Goal: Task Accomplishment & Management: Use online tool/utility

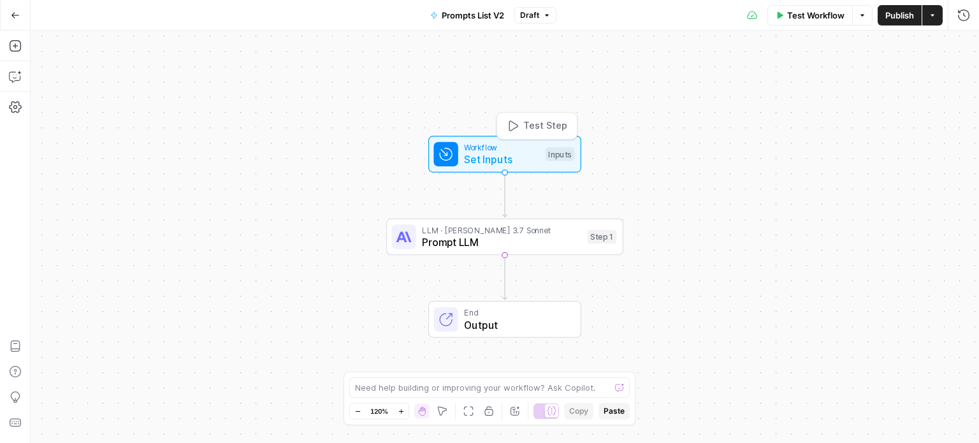
click at [525, 158] on span "Set Inputs" at bounding box center [501, 159] width 75 height 15
click at [449, 241] on span "Prompt LLM" at bounding box center [501, 241] width 159 height 15
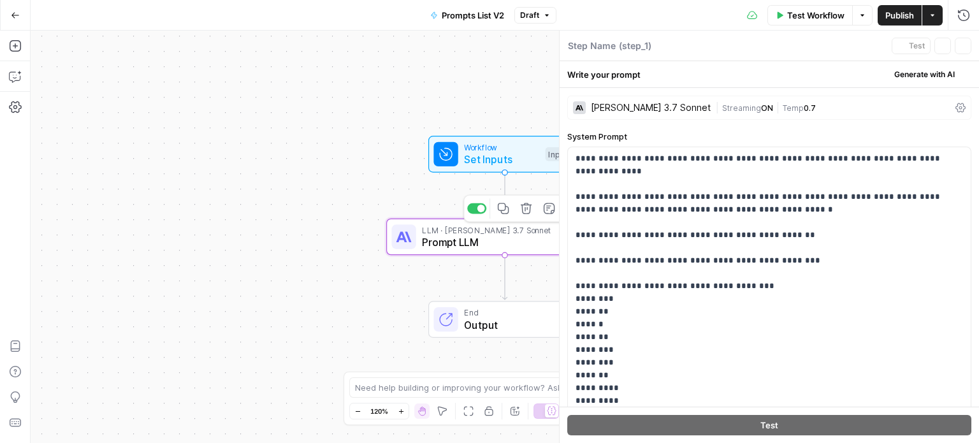
type textarea "Prompt LLM"
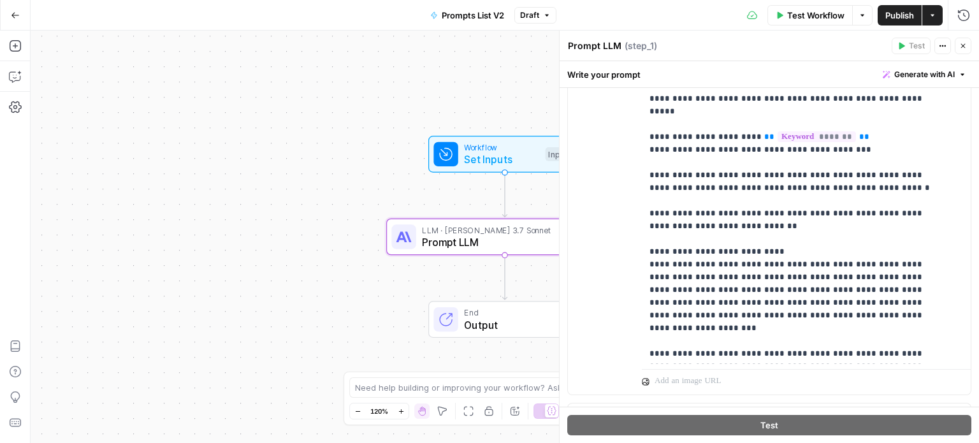
scroll to position [212, 0]
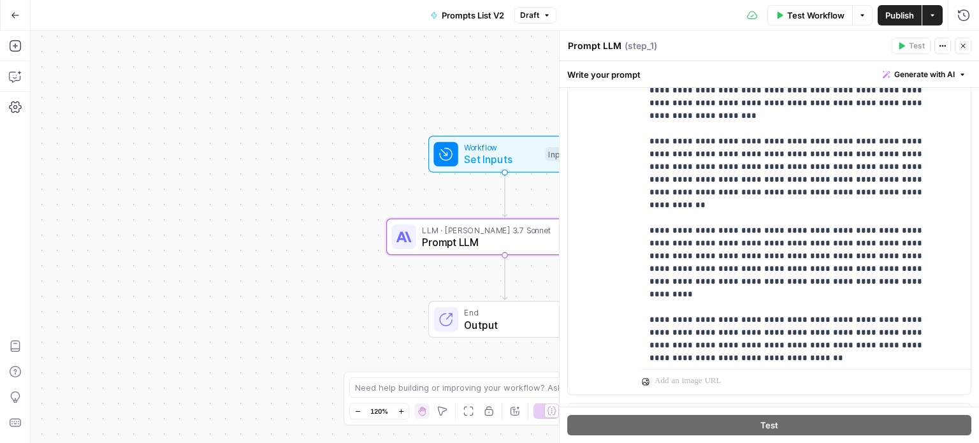
click at [472, 162] on span "Set Inputs" at bounding box center [501, 159] width 75 height 15
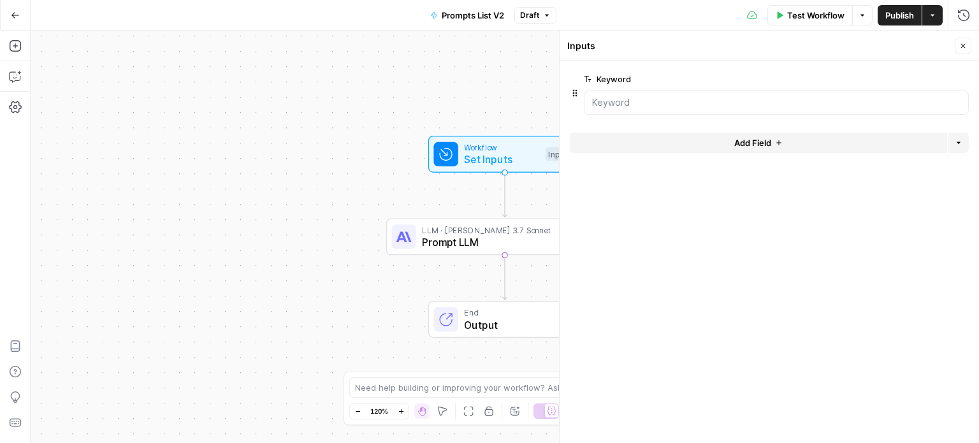
click at [296, 216] on div "Workflow Set Inputs Inputs LLM · Claude 3.7 Sonnet Prompt LLM Step 1 End Output" at bounding box center [505, 237] width 948 height 412
click at [477, 236] on span "Prompt LLM" at bounding box center [501, 241] width 159 height 15
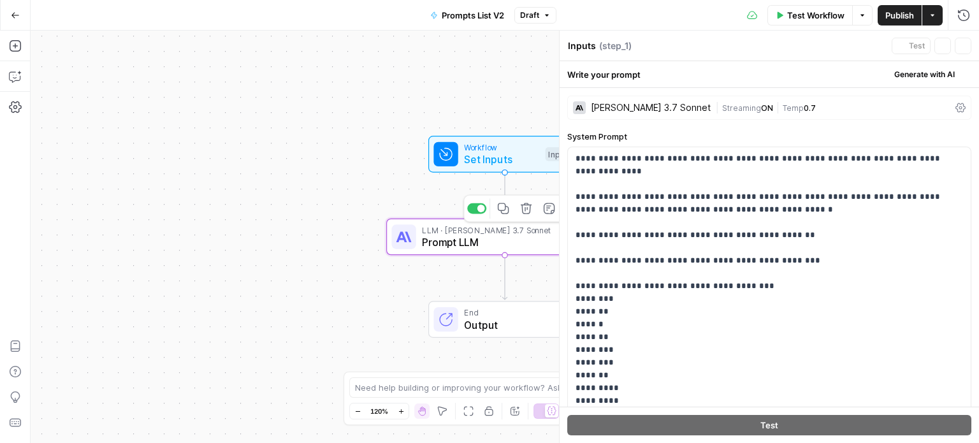
type textarea "Prompt LLM"
click at [965, 47] on icon "button" at bounding box center [963, 46] width 8 height 8
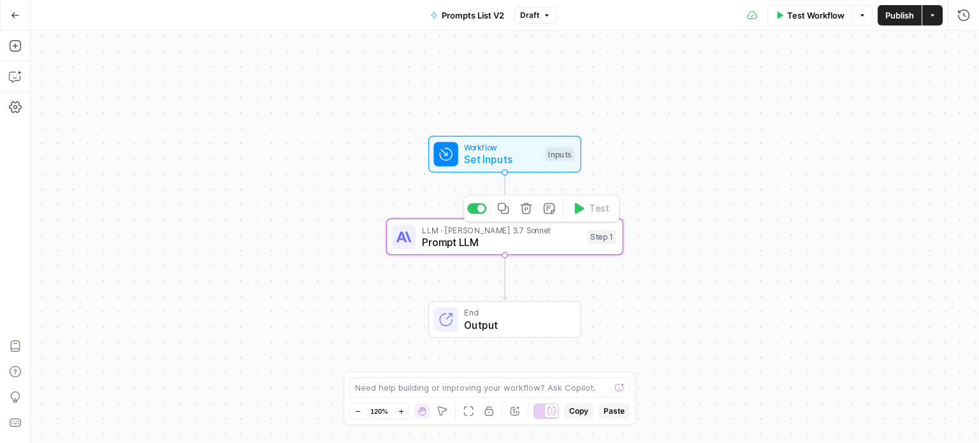
click at [489, 241] on span "Prompt LLM" at bounding box center [501, 241] width 159 height 15
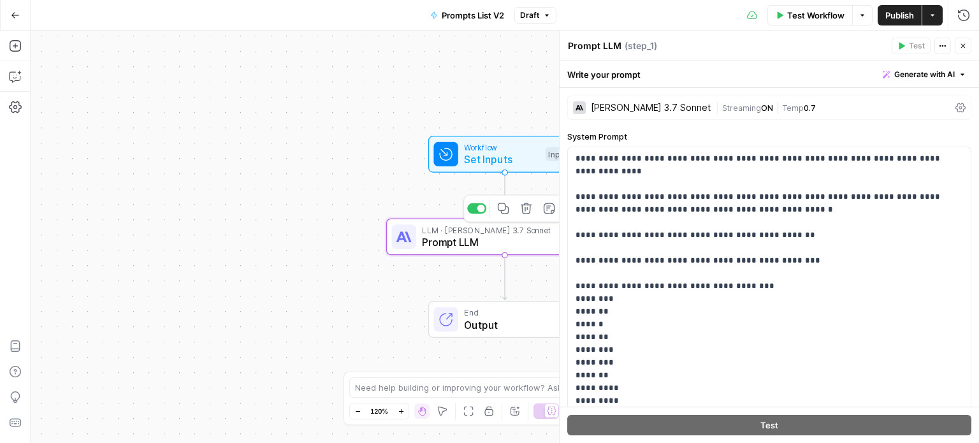
click at [458, 240] on span "Prompt LLM" at bounding box center [501, 241] width 159 height 15
click at [503, 155] on span "Set Inputs" at bounding box center [501, 159] width 75 height 15
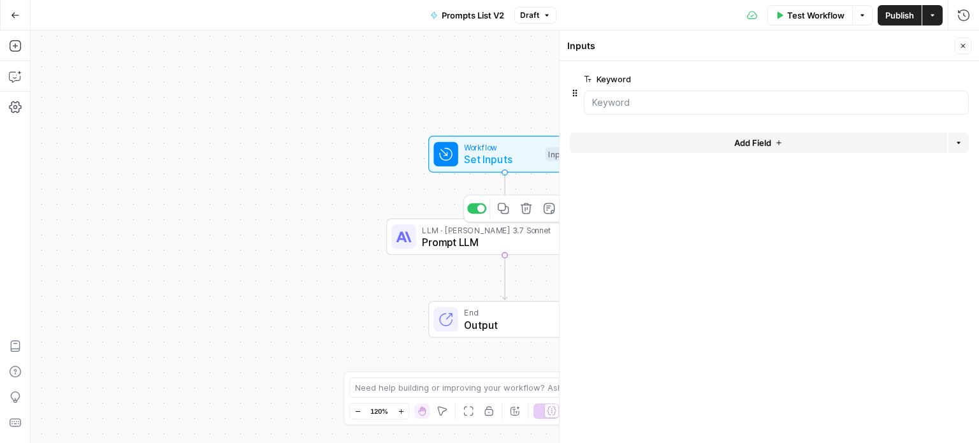
click at [488, 245] on span "Prompt LLM" at bounding box center [501, 241] width 159 height 15
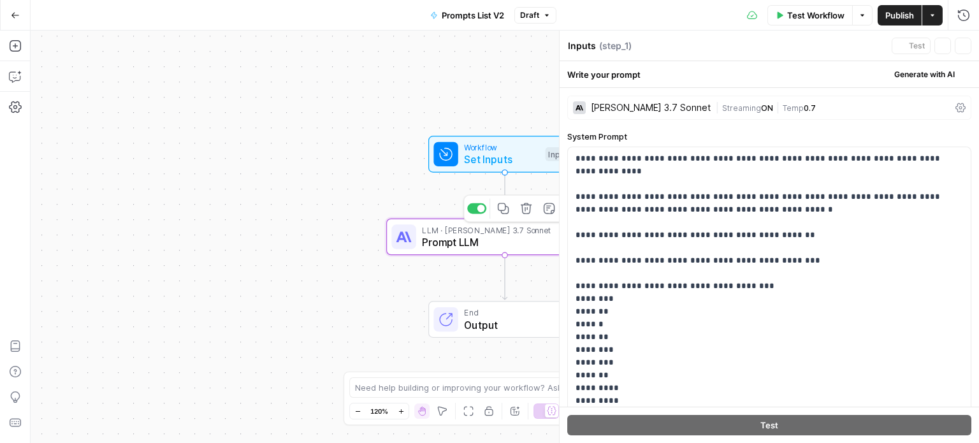
type textarea "Prompt LLM"
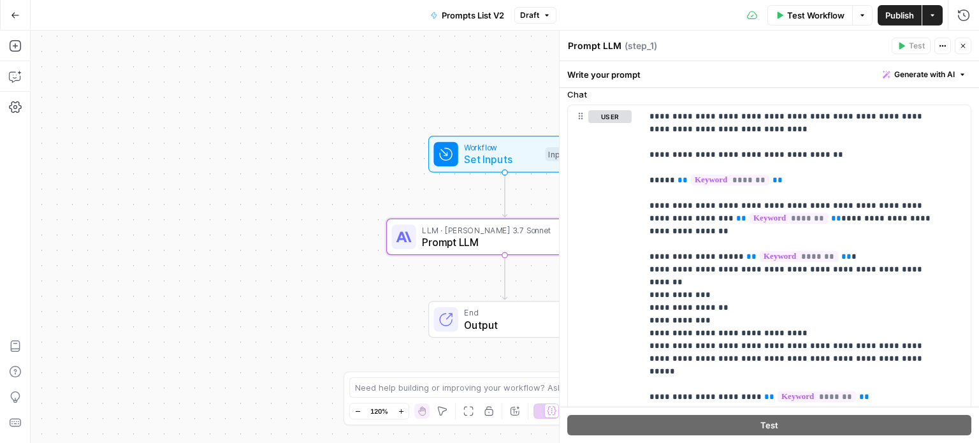
scroll to position [597, 0]
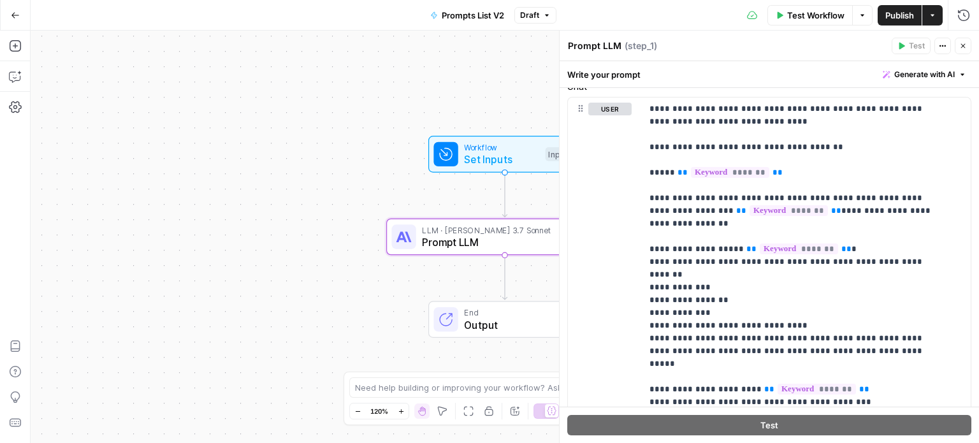
click at [960, 53] on button "Close" at bounding box center [963, 46] width 17 height 17
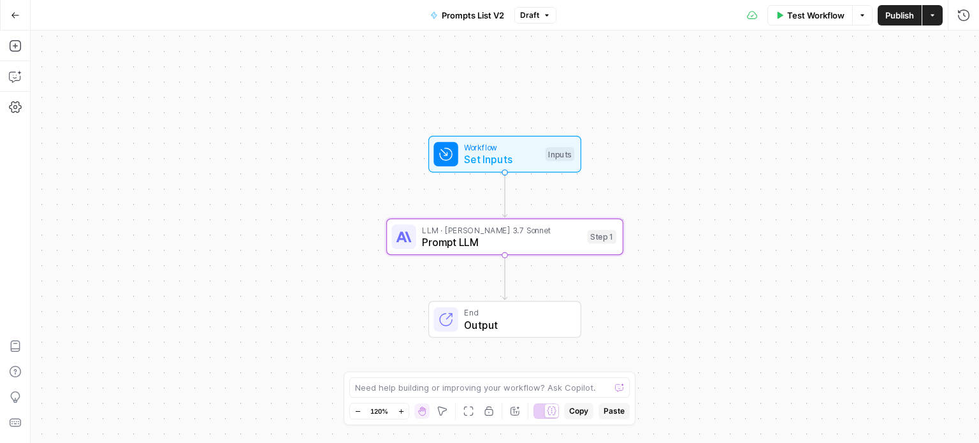
click at [329, 267] on div "Workflow Set Inputs Inputs LLM · Claude 3.7 Sonnet Prompt LLM Step 1 End Output" at bounding box center [505, 237] width 948 height 412
click at [13, 17] on icon "button" at bounding box center [15, 15] width 9 height 9
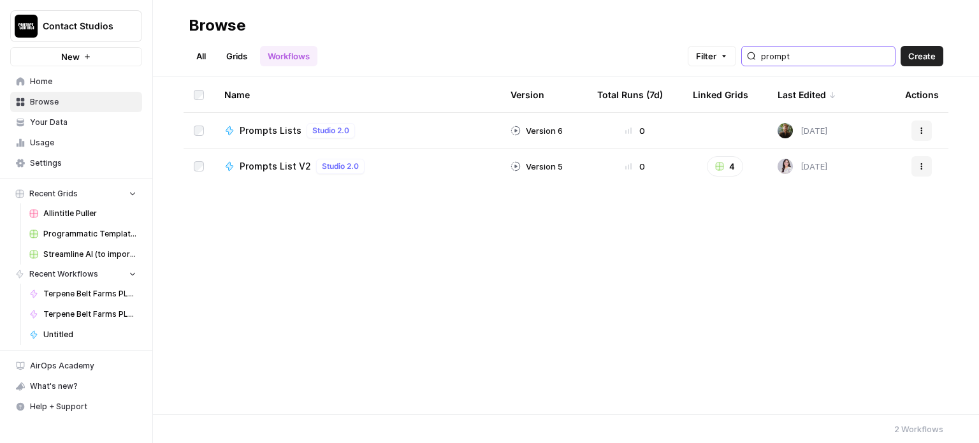
click at [824, 50] on input "prompt" at bounding box center [825, 56] width 129 height 13
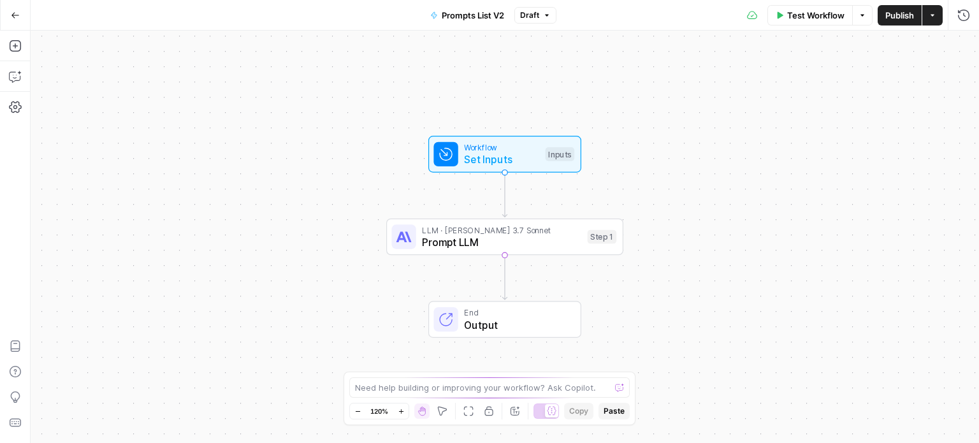
click at [499, 157] on span "Set Inputs" at bounding box center [501, 159] width 75 height 15
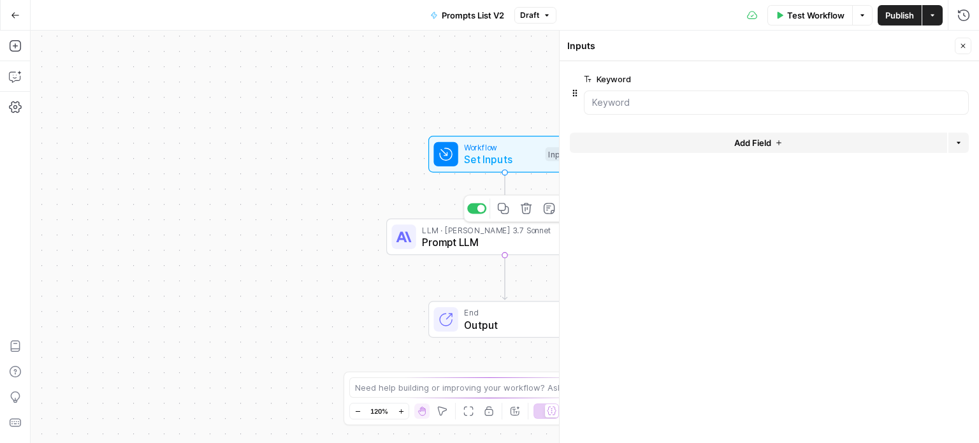
click at [465, 243] on span "Prompt LLM" at bounding box center [501, 241] width 159 height 15
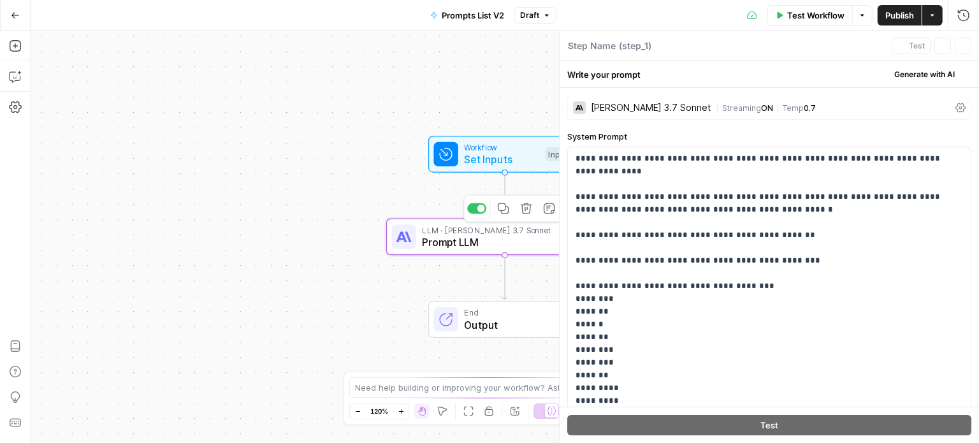
type textarea "Prompt LLM"
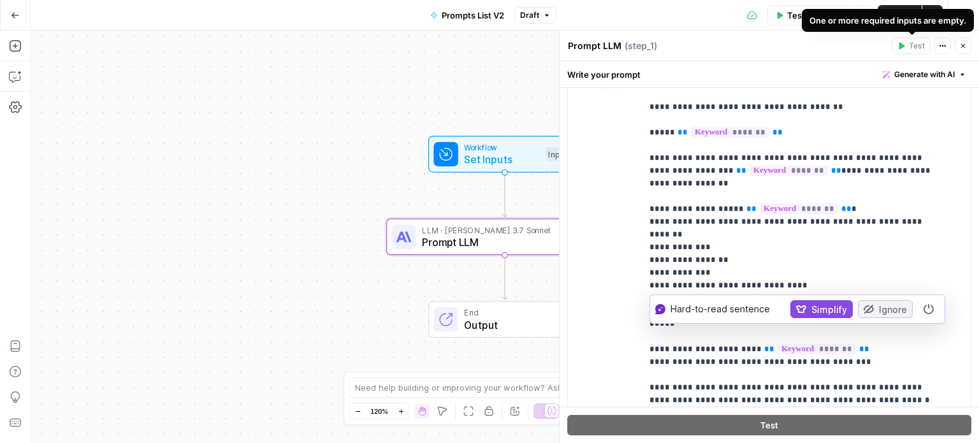
click at [285, 180] on div "Workflow Set Inputs Inputs LLM · Claude 3.7 Sonnet Prompt LLM Step 1 End Output" at bounding box center [505, 237] width 948 height 412
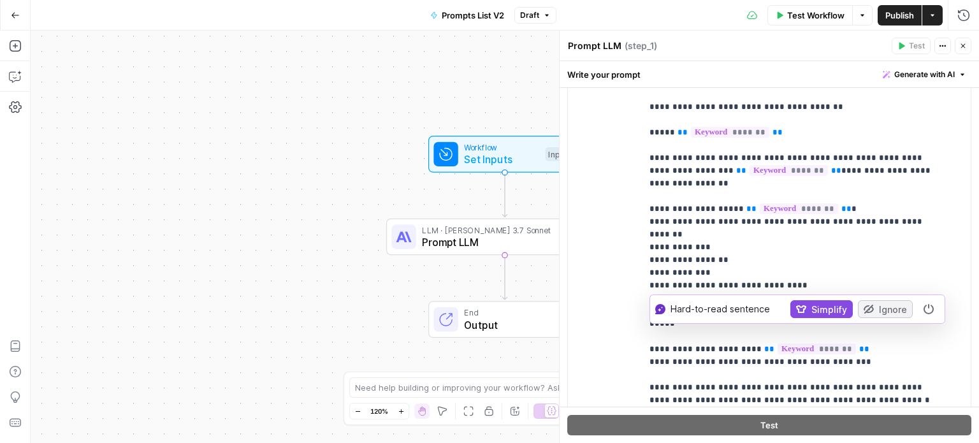
click at [502, 152] on span "Set Inputs" at bounding box center [501, 159] width 75 height 15
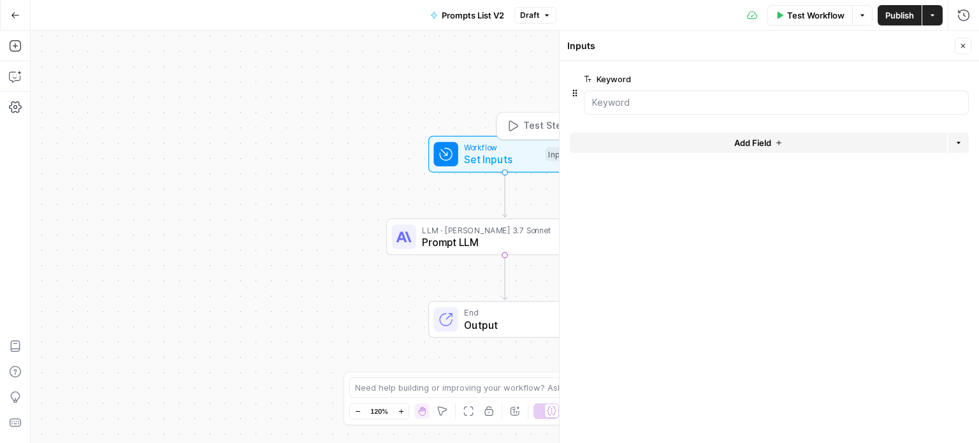
click at [526, 121] on span "Test Step" at bounding box center [545, 126] width 45 height 14
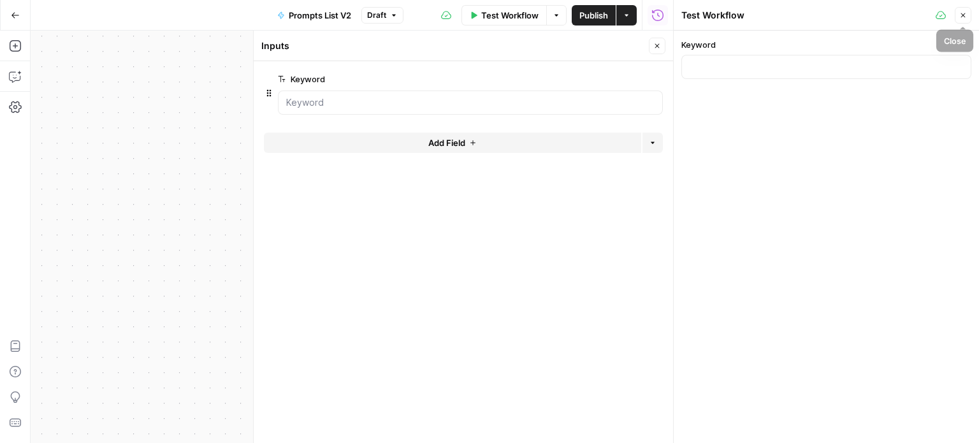
click at [970, 18] on button "Close" at bounding box center [963, 15] width 17 height 17
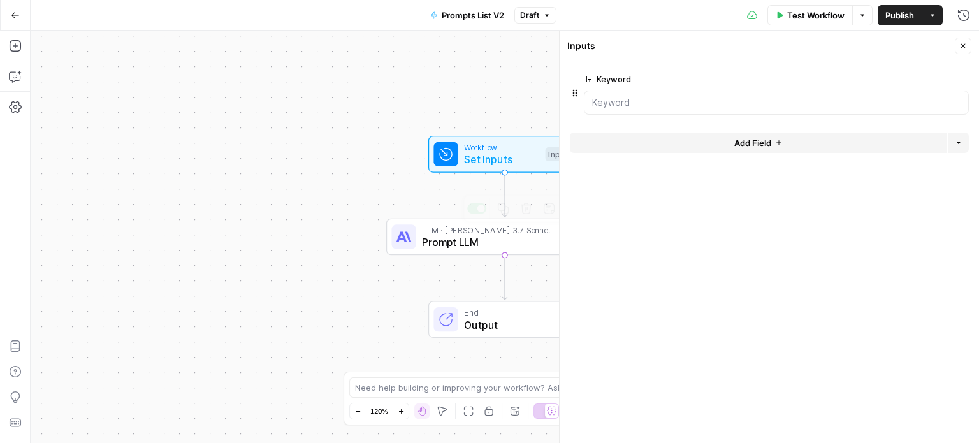
click at [432, 246] on span "Prompt LLM" at bounding box center [501, 241] width 159 height 15
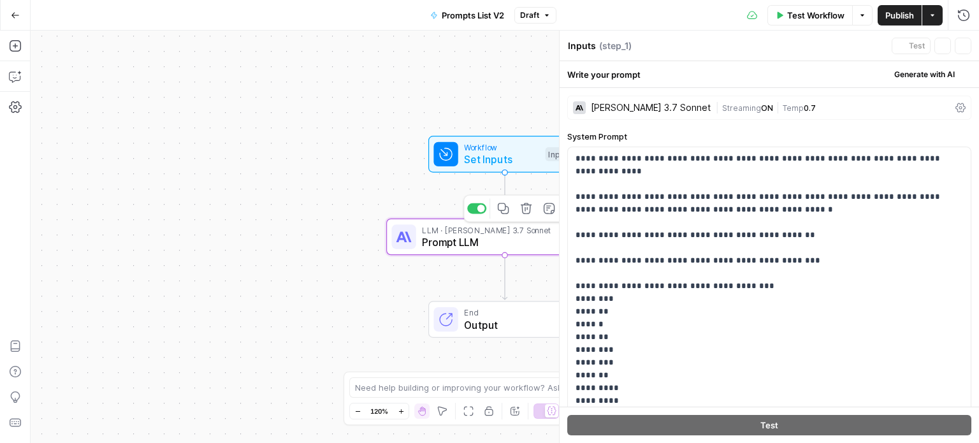
type textarea "Prompt LLM"
click at [470, 157] on span "Set Inputs" at bounding box center [501, 159] width 75 height 15
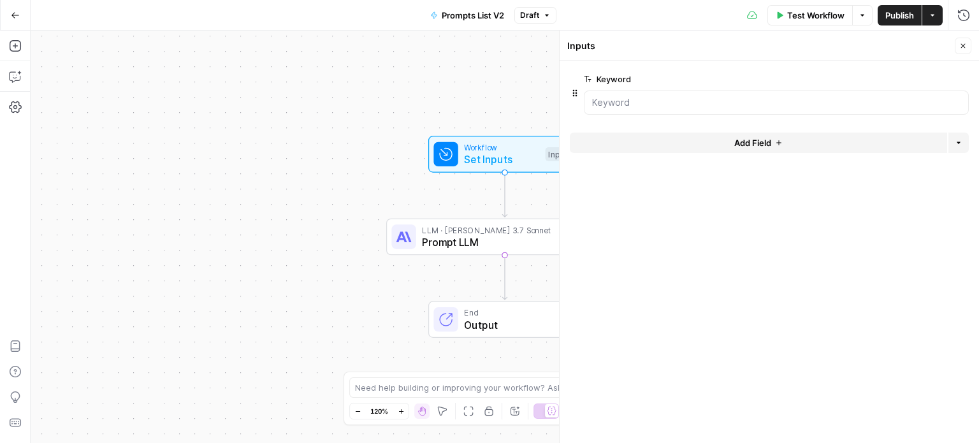
click at [294, 135] on div "Workflow Set Inputs Inputs LLM · Claude 3.7 Sonnet Prompt LLM Step 1 End Output" at bounding box center [505, 237] width 948 height 412
click at [963, 46] on icon "button" at bounding box center [963, 46] width 4 height 4
click at [13, 12] on icon "button" at bounding box center [15, 15] width 9 height 9
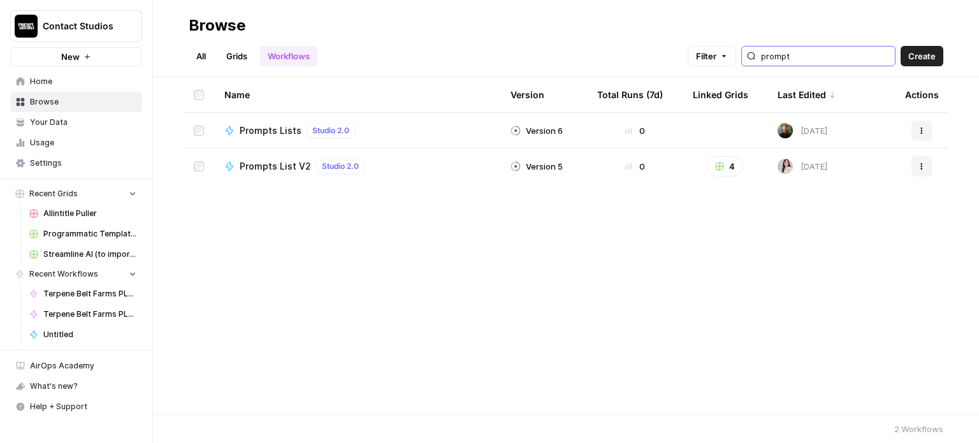
click at [831, 60] on input "prompt" at bounding box center [825, 56] width 129 height 13
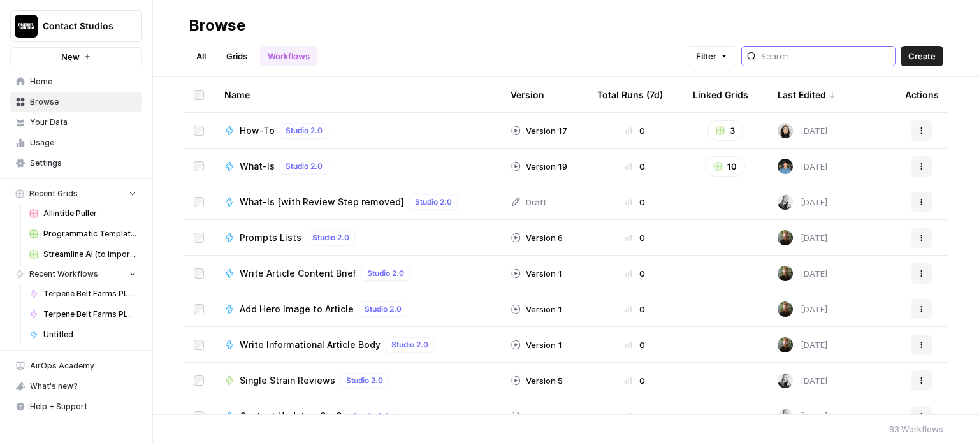
click at [819, 53] on input "search" at bounding box center [825, 56] width 129 height 13
click at [786, 63] on div at bounding box center [818, 56] width 154 height 20
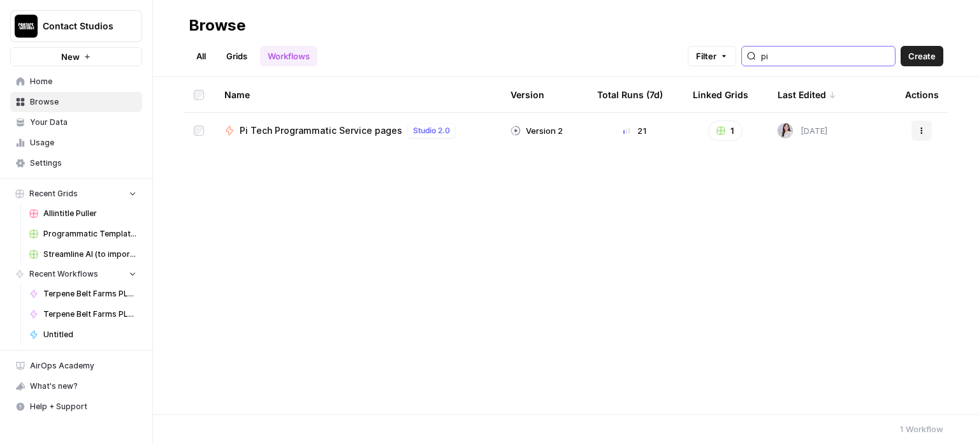
click at [916, 127] on button "Actions" at bounding box center [921, 130] width 20 height 20
type input "pi"
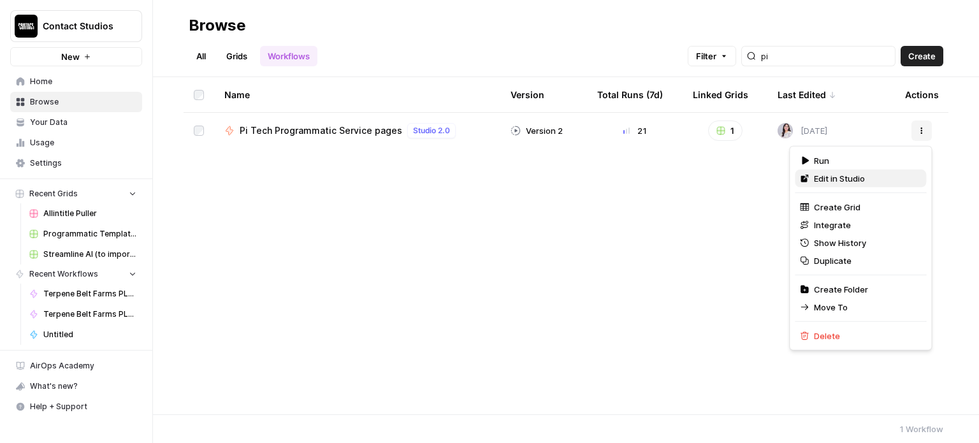
click at [851, 184] on span "Edit in Studio" at bounding box center [865, 178] width 102 height 13
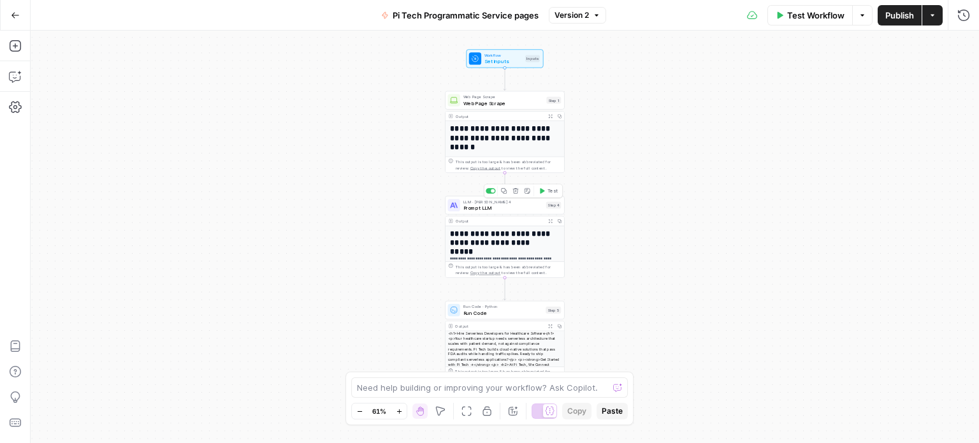
click at [530, 211] on span "Prompt LLM" at bounding box center [503, 208] width 80 height 8
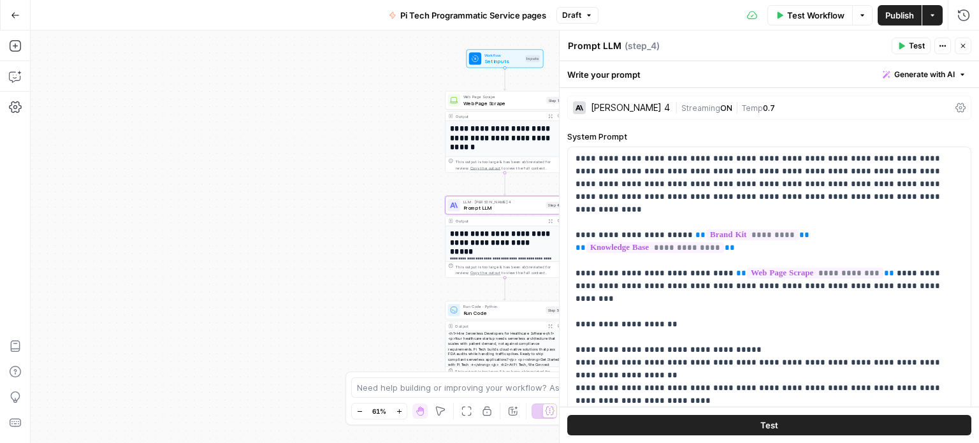
click at [481, 347] on div "<h1>Hire Serverless Developers for Healthcare Software</h1> <p>Your healthcare …" at bounding box center [504, 378] width 119 height 94
click at [498, 363] on div "<h1>Hire Serverless Developers for Healthcare Software</h1> <p>Your healthcare …" at bounding box center [504, 378] width 119 height 94
click at [966, 43] on icon "button" at bounding box center [963, 46] width 8 height 8
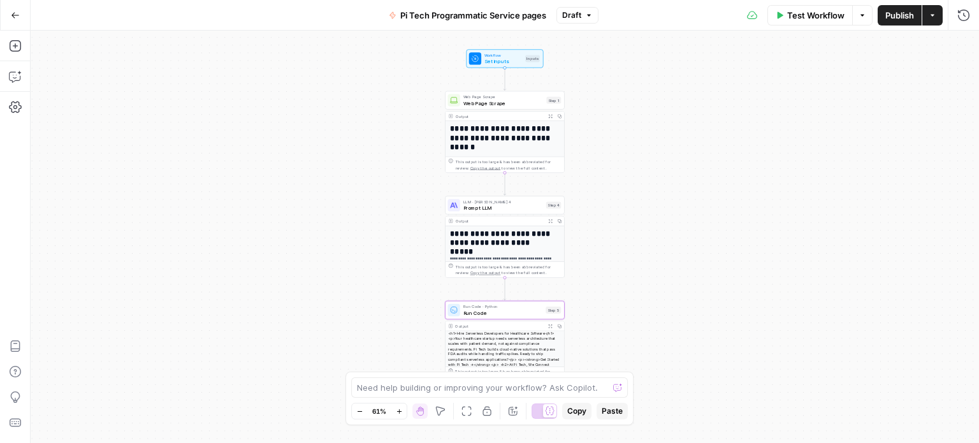
click at [495, 343] on div "<h1>Hire Serverless Developers for Healthcare Software</h1> <p>Your healthcare …" at bounding box center [504, 378] width 119 height 94
click at [489, 310] on span "Run Code" at bounding box center [503, 313] width 80 height 8
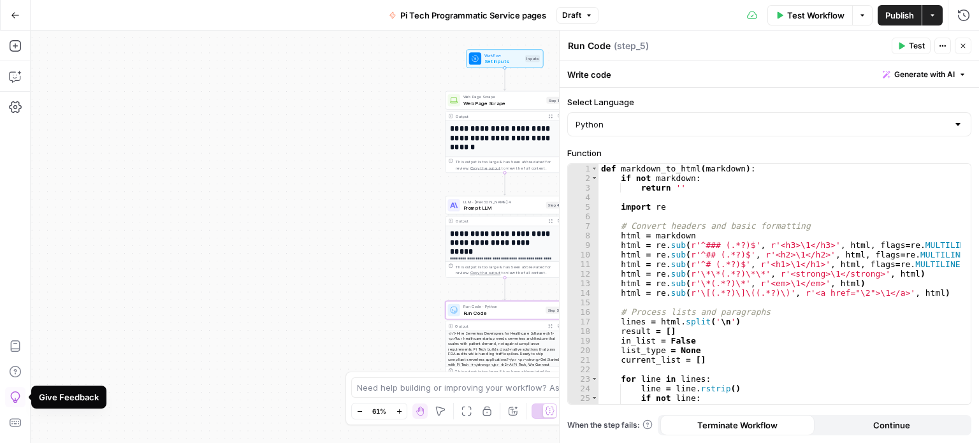
click at [658, 231] on div "def markdown_to_html ( markdown ) : if not markdown : return '' import re # Con…" at bounding box center [779, 294] width 363 height 260
type textarea "**********"
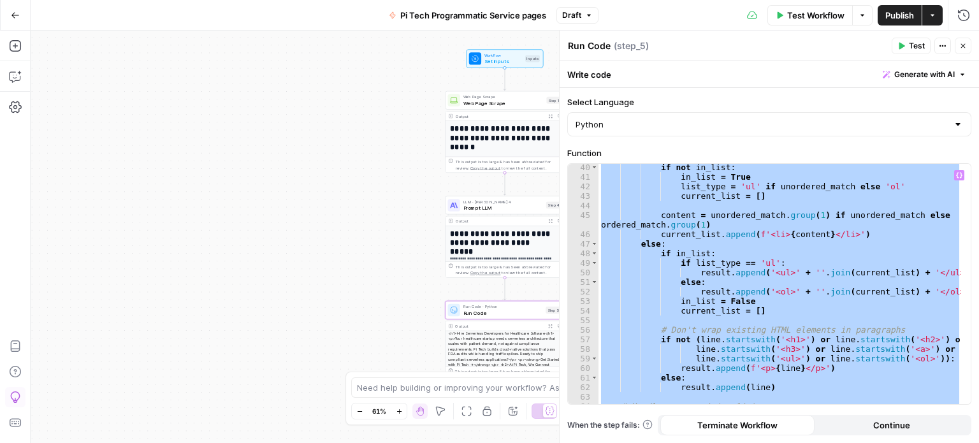
scroll to position [628, 0]
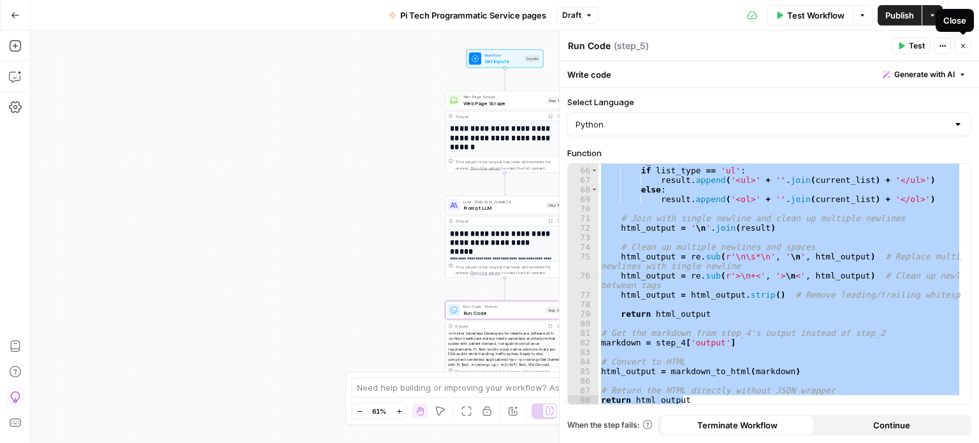
click at [967, 48] on button "Close" at bounding box center [963, 46] width 17 height 17
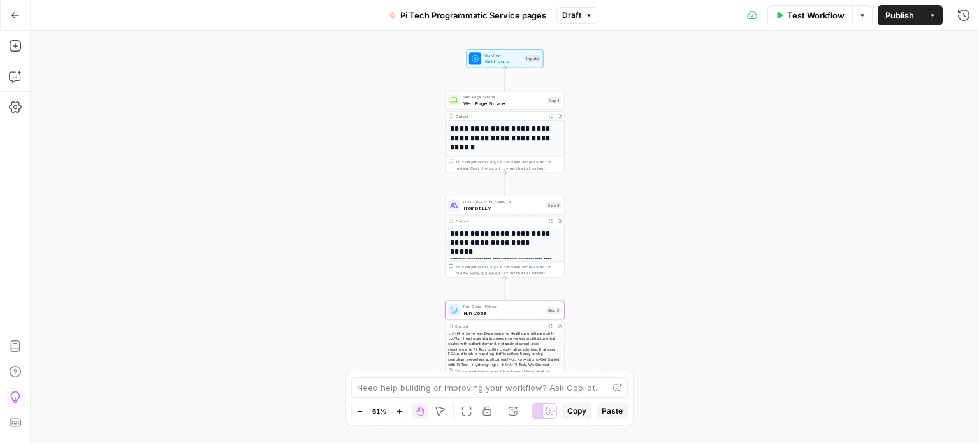
click at [31, 15] on div "Go Back Pi Tech Programmatic Service pages Draft Test Workflow Options Publish …" at bounding box center [489, 15] width 979 height 30
click at [21, 15] on button "Go Back" at bounding box center [15, 15] width 23 height 23
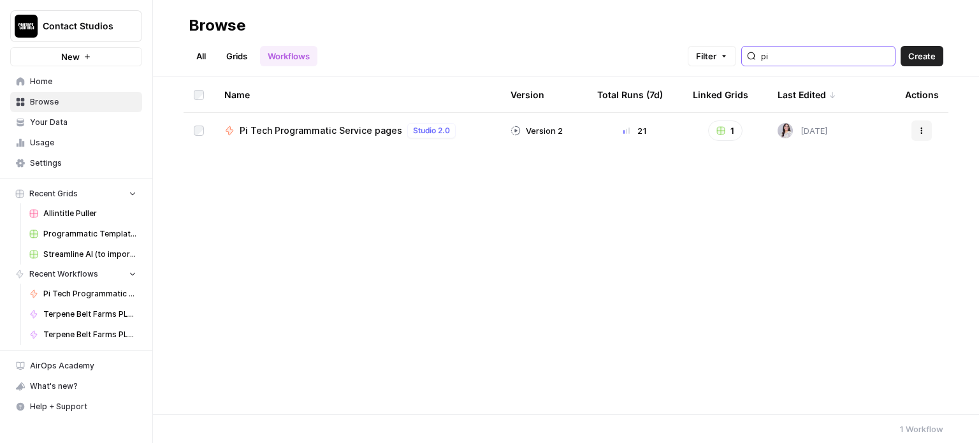
click at [789, 55] on input "pi" at bounding box center [825, 56] width 129 height 13
click at [927, 133] on button "Actions" at bounding box center [921, 130] width 20 height 20
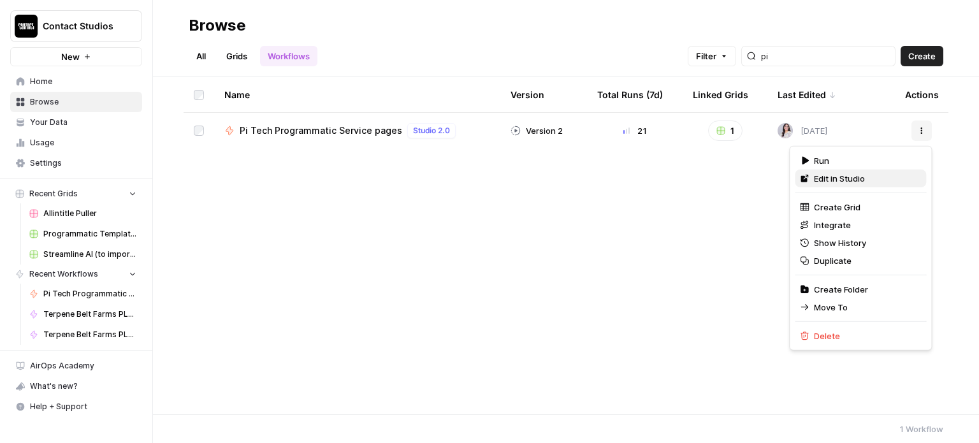
click at [845, 184] on span "Edit in Studio" at bounding box center [865, 178] width 102 height 13
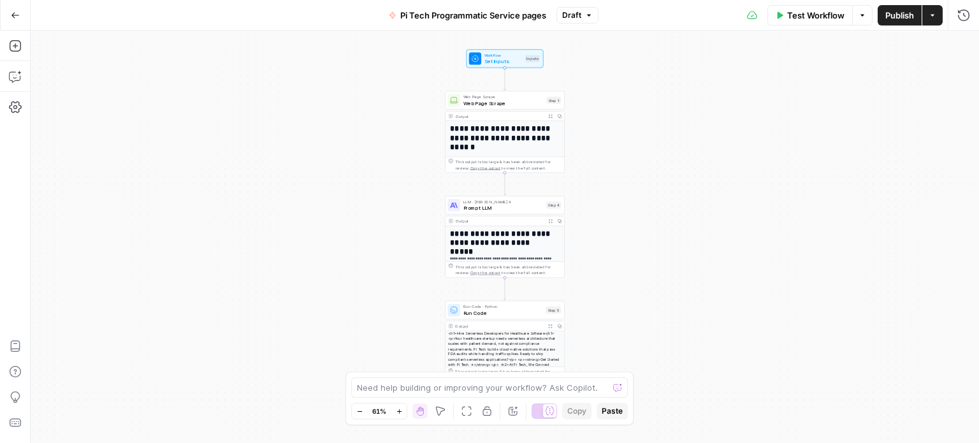
click at [521, 59] on span "Set Inputs" at bounding box center [503, 61] width 38 height 8
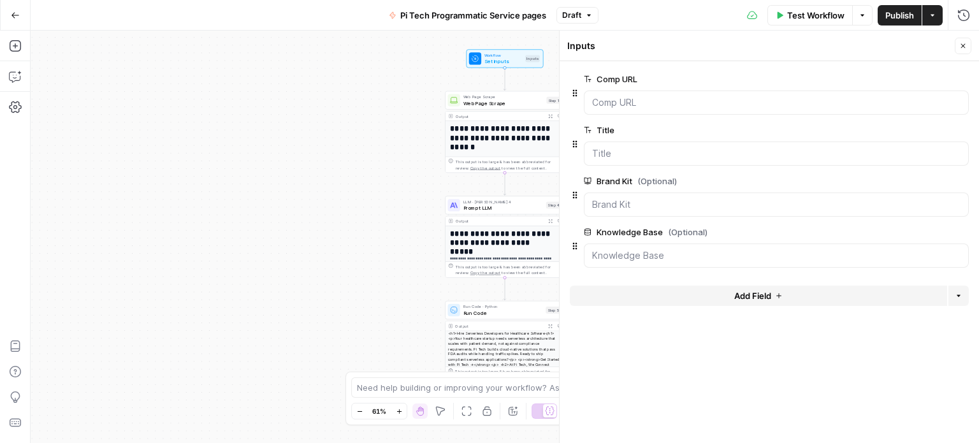
click at [483, 251] on div "**********" at bounding box center [504, 328] width 119 height 204
click at [482, 206] on span "Prompt LLM" at bounding box center [503, 208] width 80 height 8
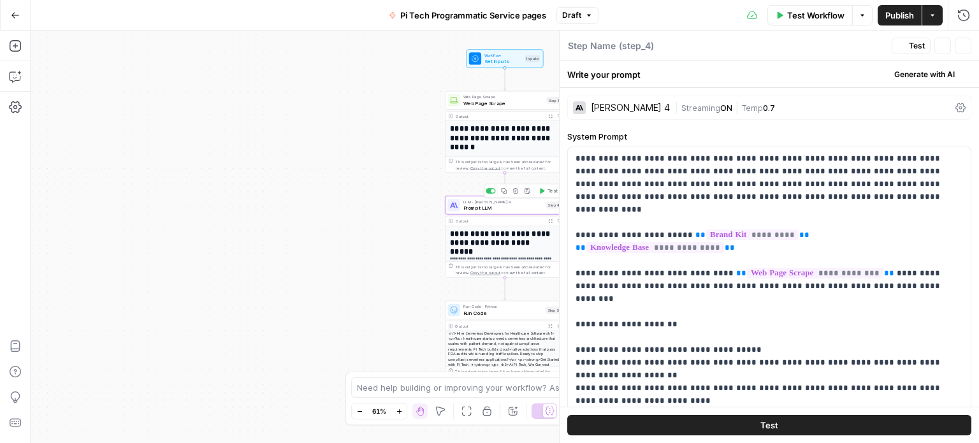
type textarea "Prompt LLM"
click at [517, 68] on div "**********" at bounding box center [505, 237] width 948 height 412
click at [515, 54] on span "Workflow" at bounding box center [503, 55] width 38 height 6
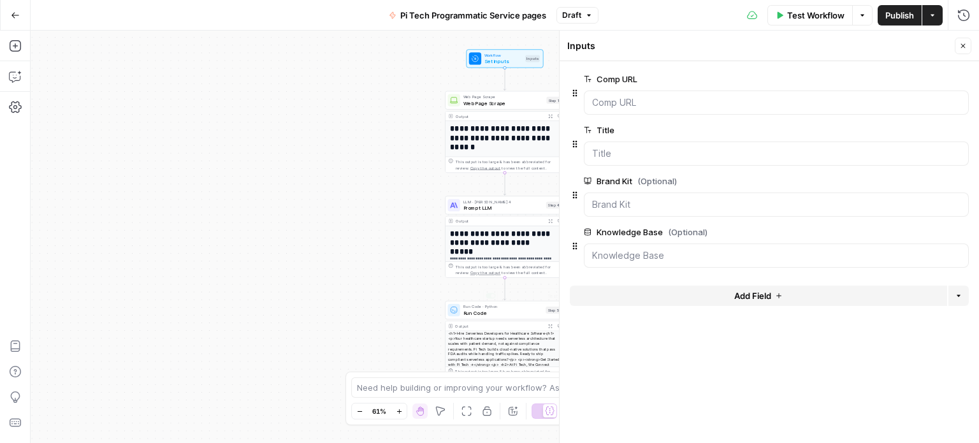
click at [503, 336] on div "<h1>Hire Serverless Developers for Healthcare Software</h1> <p>Your healthcare …" at bounding box center [504, 378] width 119 height 94
click at [503, 313] on span "Run Code" at bounding box center [503, 313] width 80 height 8
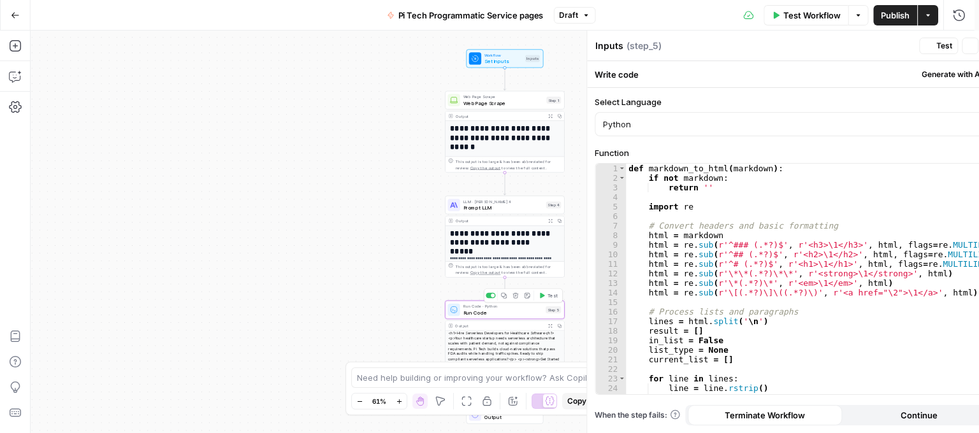
type textarea "Run Code"
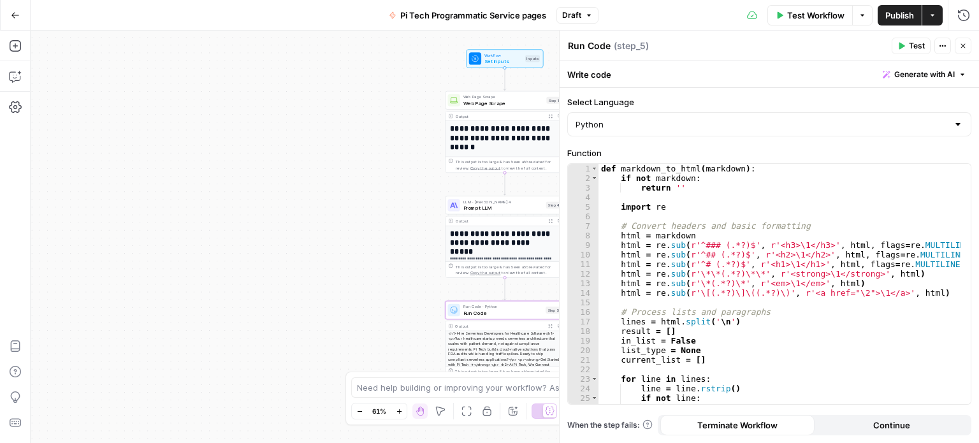
click at [498, 204] on span "Prompt LLM" at bounding box center [503, 208] width 80 height 8
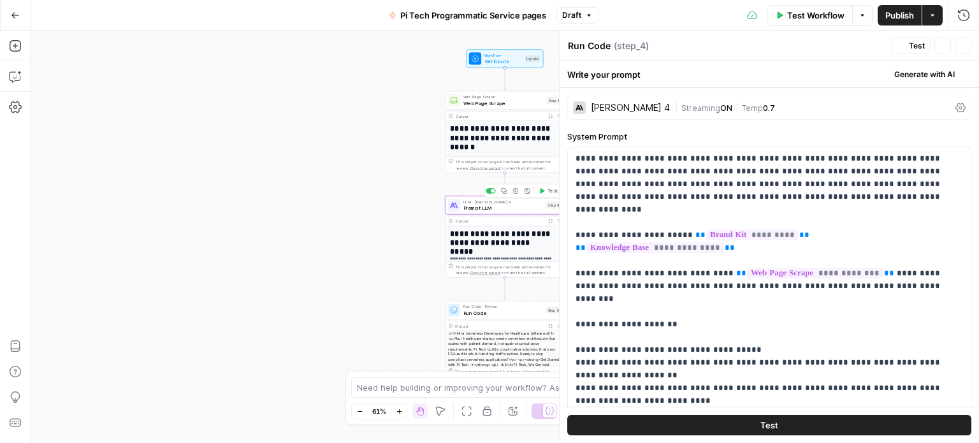
type textarea "Prompt LLM"
click at [500, 97] on span "Web Page Scrape" at bounding box center [503, 97] width 80 height 6
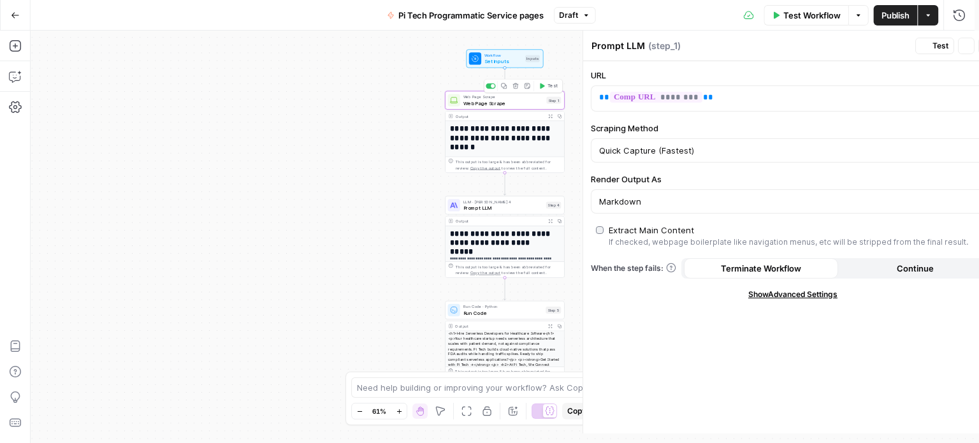
type textarea "Web Page Scrape"
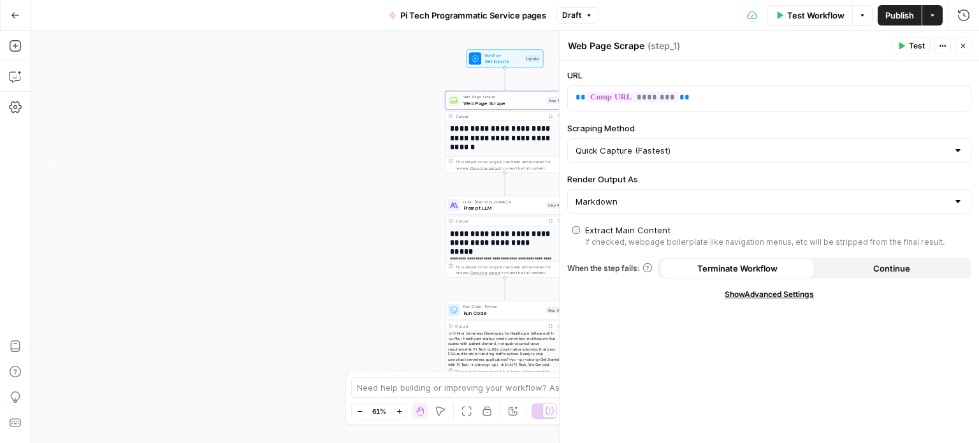
click at [624, 209] on div "Markdown" at bounding box center [769, 201] width 404 height 24
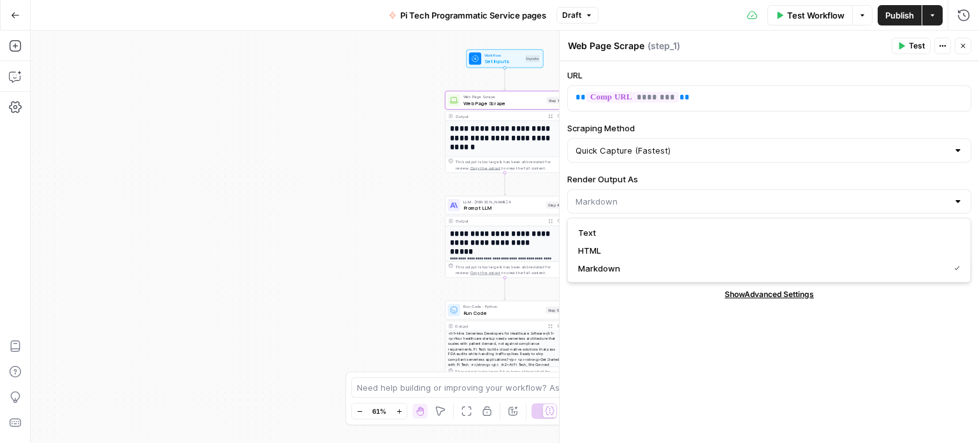
type input "Markdown"
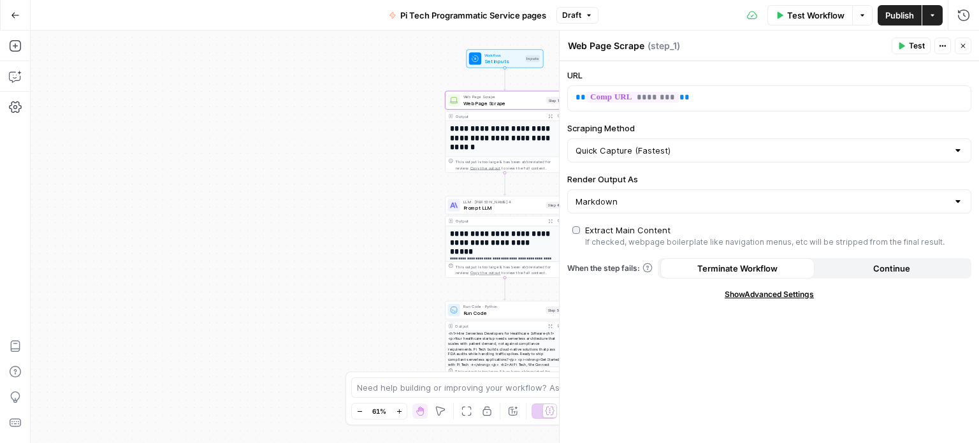
click at [633, 359] on div "URL ** ******** ** Scraping Method Quick Capture (Fastest) Render Output As Mar…" at bounding box center [768, 252] width 419 height 382
click at [487, 206] on span "Prompt LLM" at bounding box center [503, 208] width 80 height 8
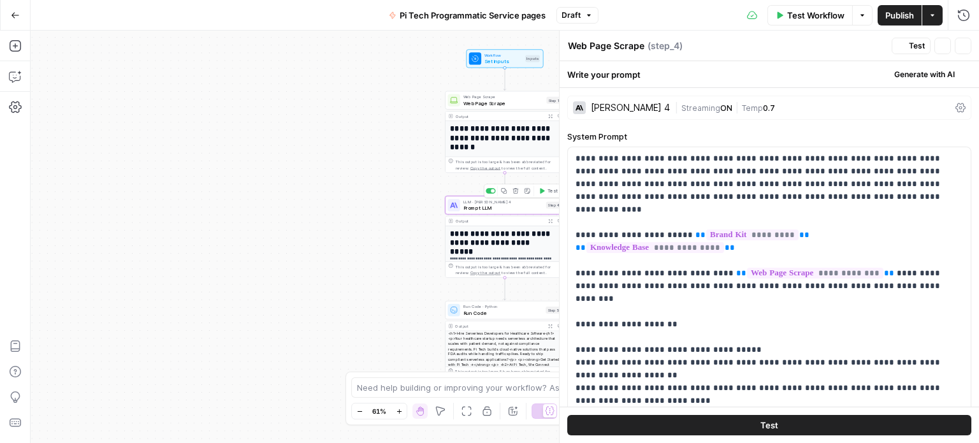
type textarea "Prompt LLM"
click at [340, 313] on div "**********" at bounding box center [505, 237] width 948 height 412
click at [13, 17] on icon "button" at bounding box center [15, 15] width 8 height 6
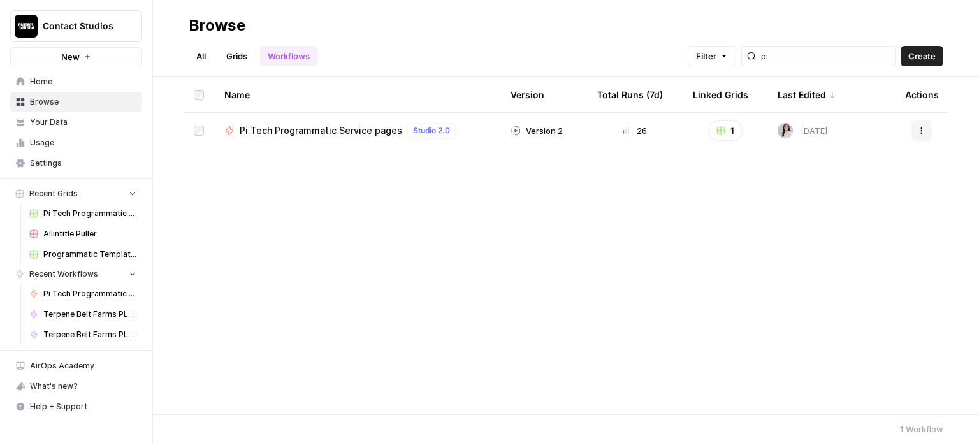
click at [796, 63] on div "pi" at bounding box center [818, 56] width 154 height 20
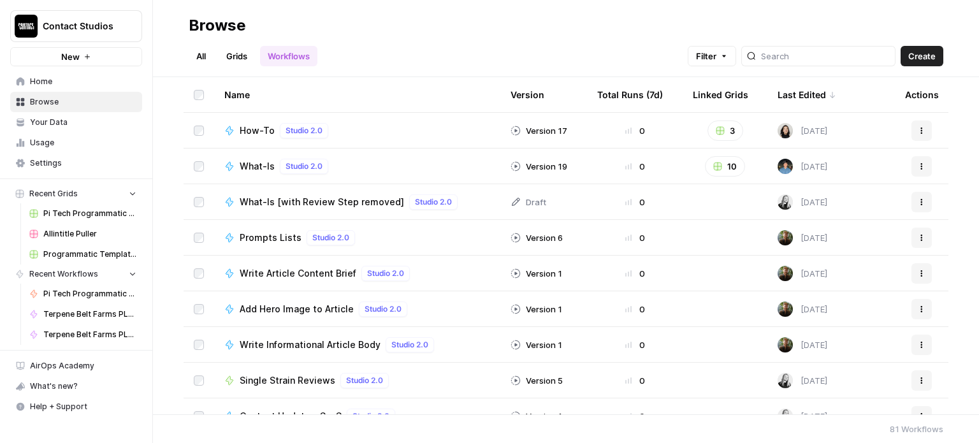
click at [243, 54] on link "Grids" at bounding box center [237, 56] width 36 height 20
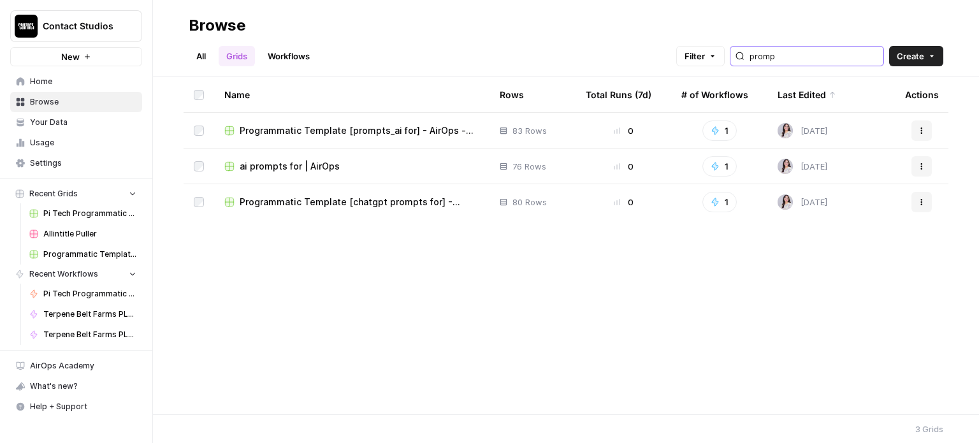
click at [808, 58] on input "promp" at bounding box center [813, 56] width 129 height 13
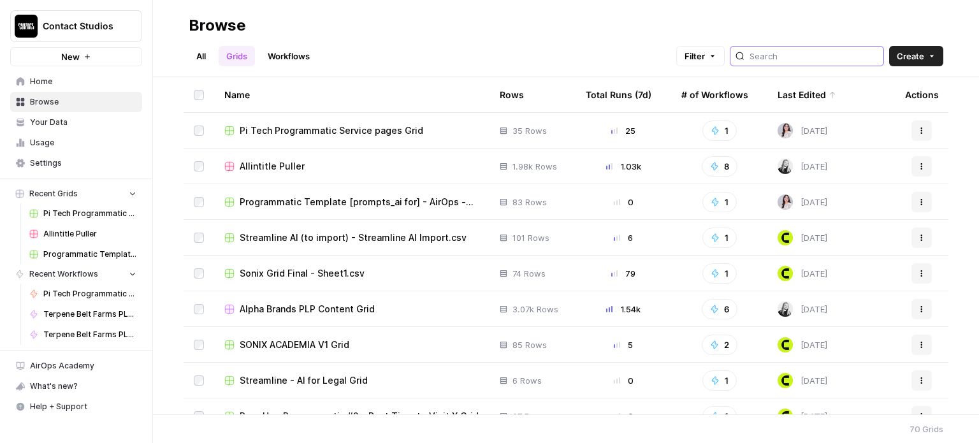
scroll to position [212, 0]
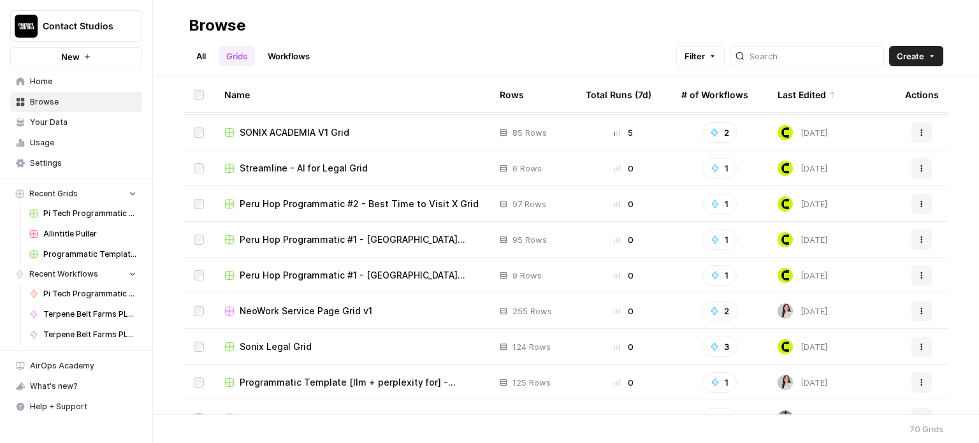
click at [316, 168] on span "Streamline - AI for Legal Grid" at bounding box center [304, 168] width 128 height 13
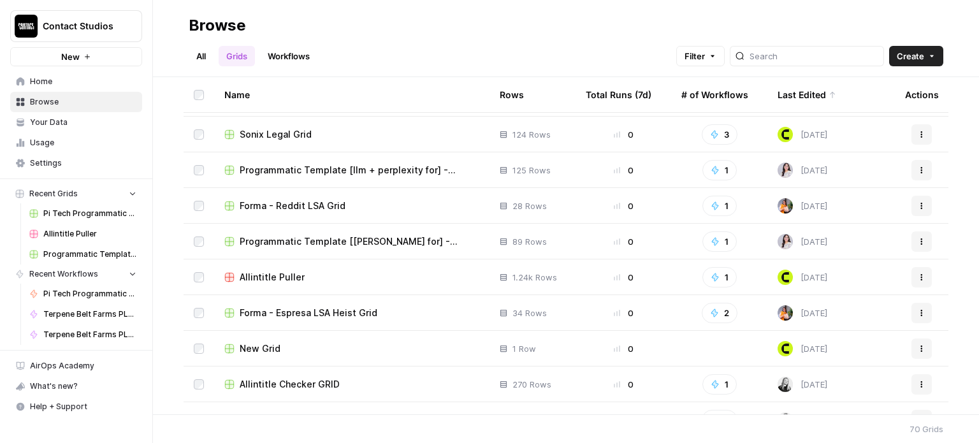
click at [282, 206] on span "Forma - Reddit LSA Grid" at bounding box center [293, 205] width 106 height 13
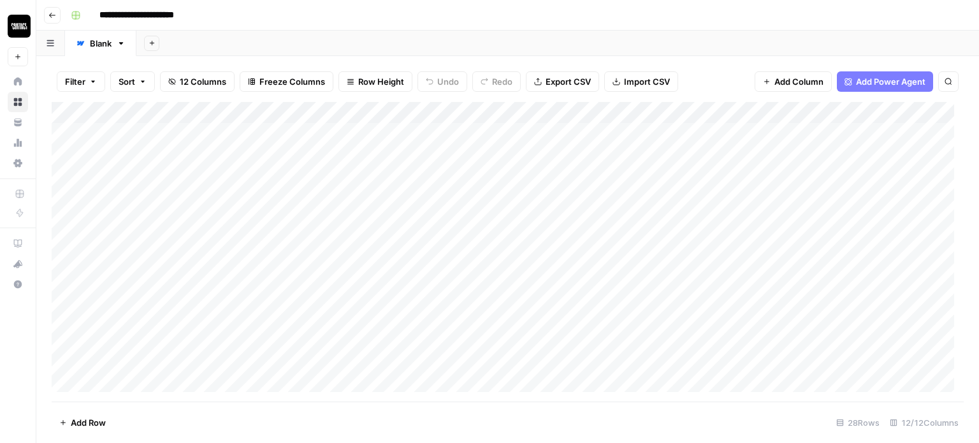
click at [60, 21] on header "**********" at bounding box center [507, 15] width 942 height 31
click at [52, 17] on icon "button" at bounding box center [52, 15] width 8 height 8
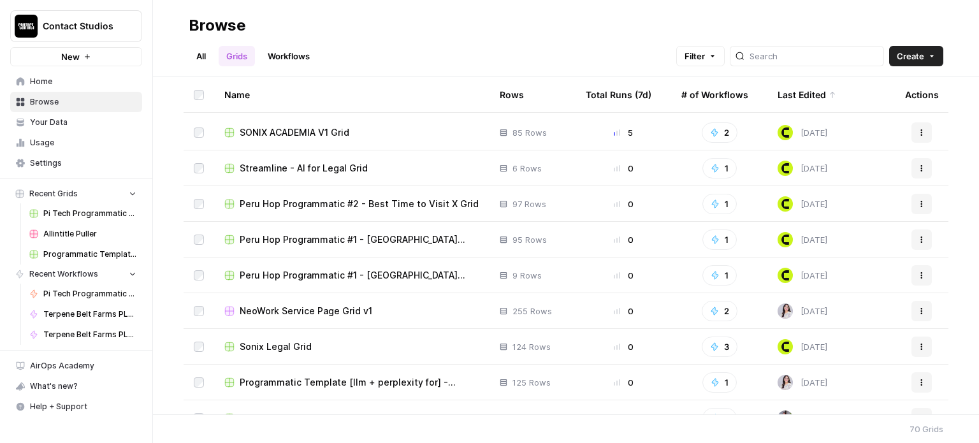
scroll to position [424, 0]
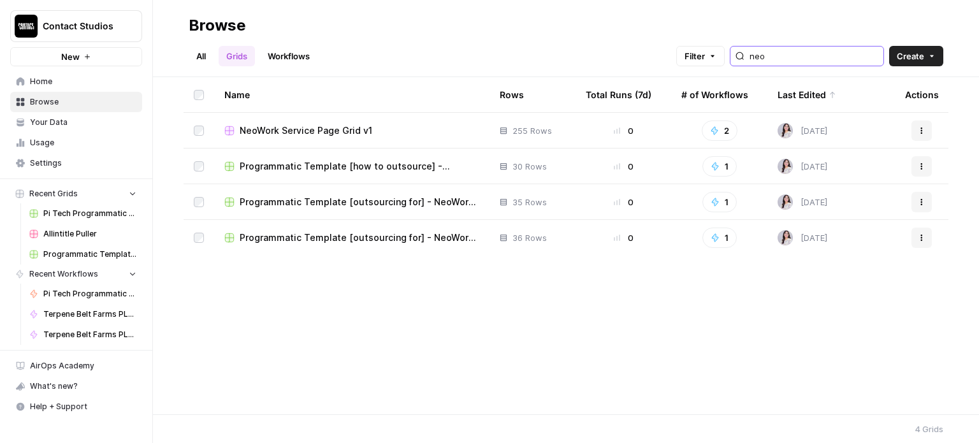
type input "neo"
click at [300, 131] on span "NeoWork Service Page Grid v1" at bounding box center [306, 130] width 133 height 13
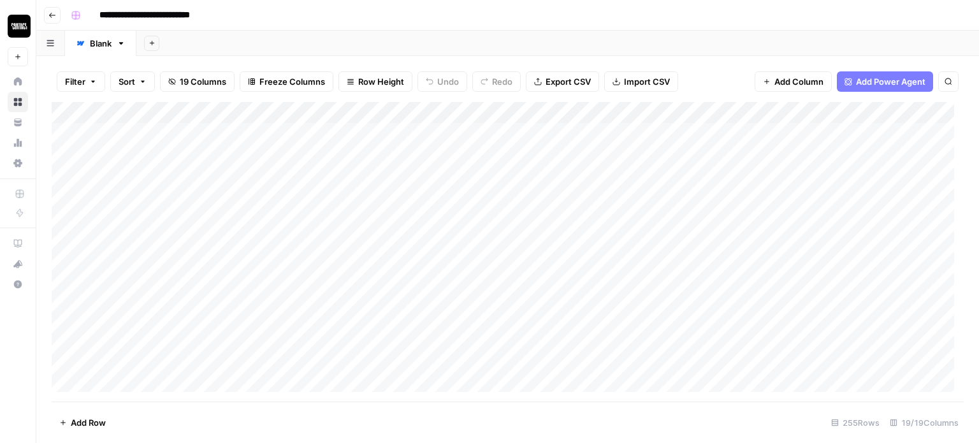
click at [61, 27] on header "**********" at bounding box center [507, 15] width 942 height 31
click at [57, 17] on button "Go back" at bounding box center [52, 15] width 17 height 17
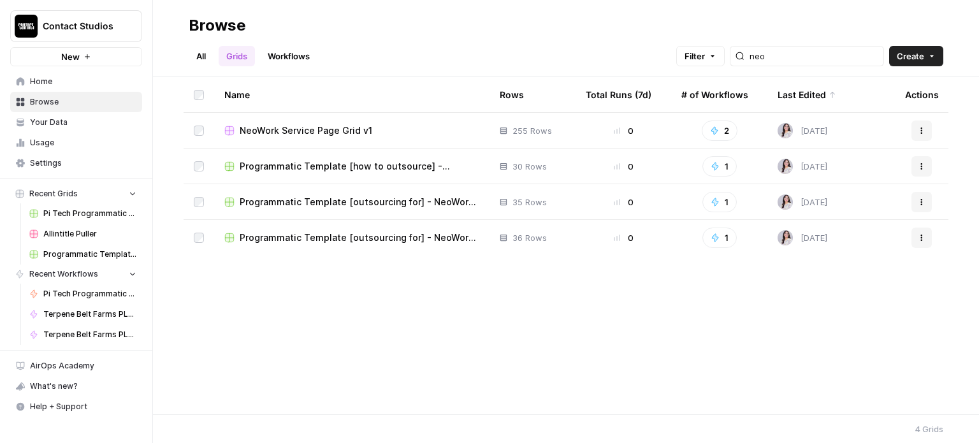
click at [284, 62] on link "Workflows" at bounding box center [288, 56] width 57 height 20
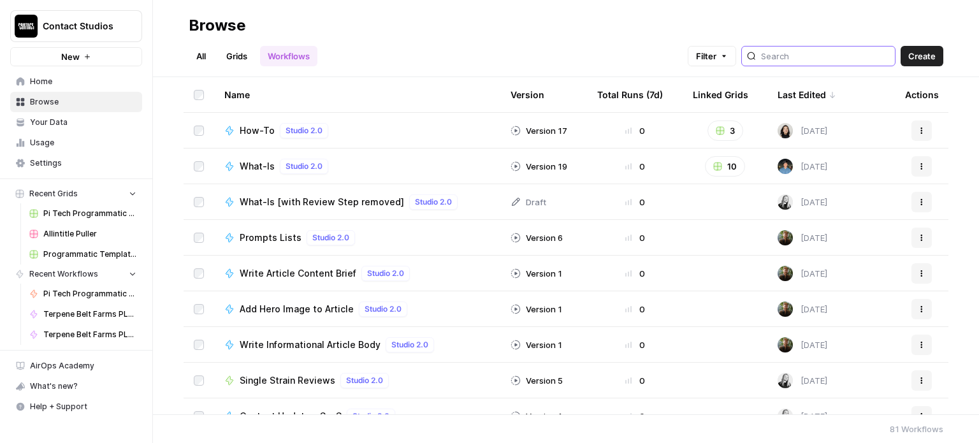
click at [798, 54] on input "search" at bounding box center [825, 56] width 129 height 13
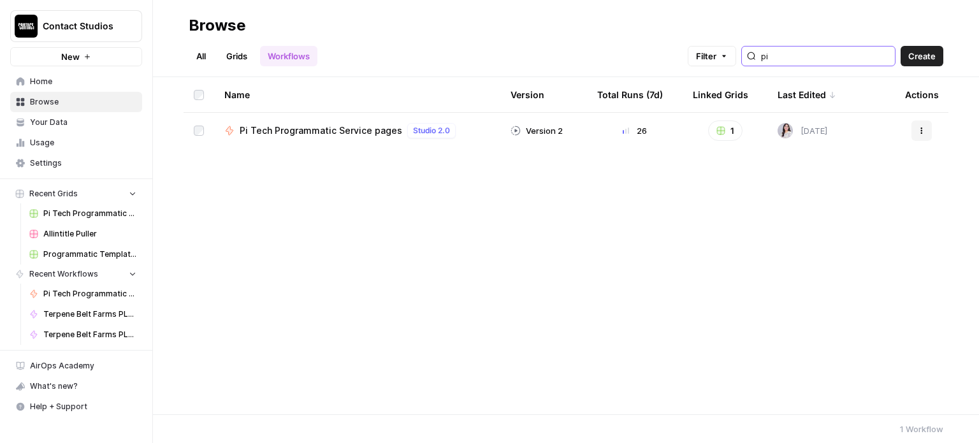
type input "pi"
click at [919, 125] on button "Actions" at bounding box center [921, 130] width 20 height 20
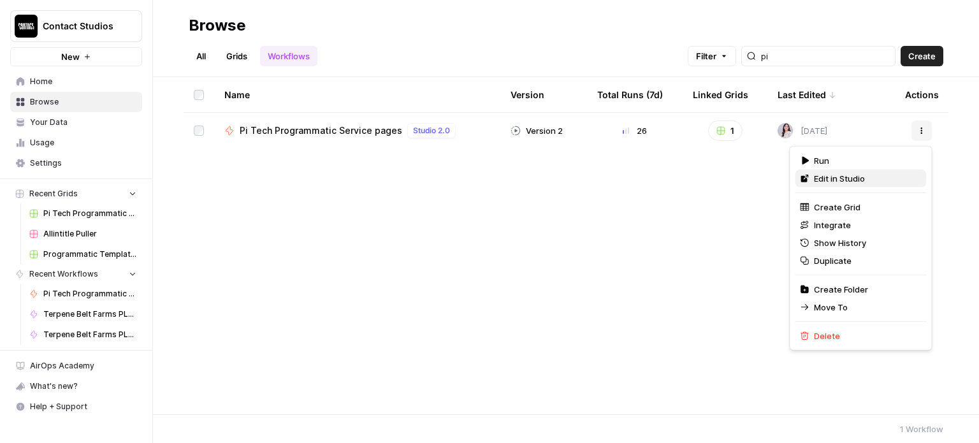
click at [857, 185] on link "Edit in Studio" at bounding box center [860, 178] width 131 height 18
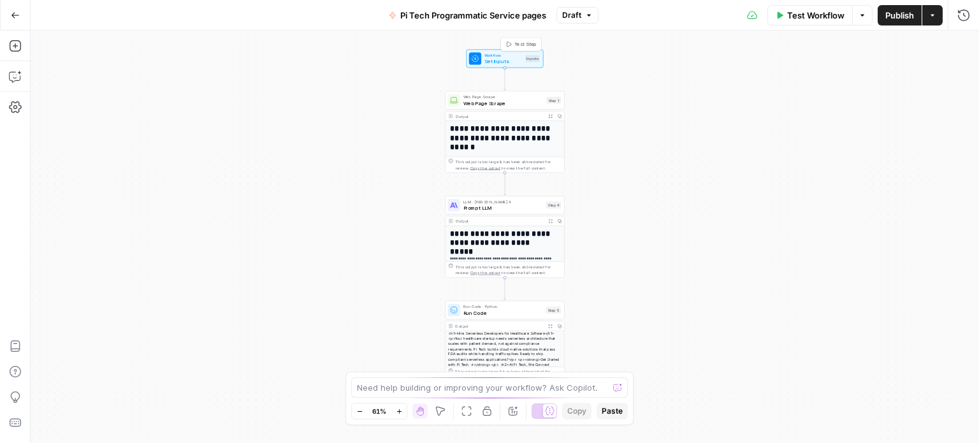
click at [513, 66] on div "Workflow Set Inputs Inputs Test Step" at bounding box center [504, 58] width 77 height 18
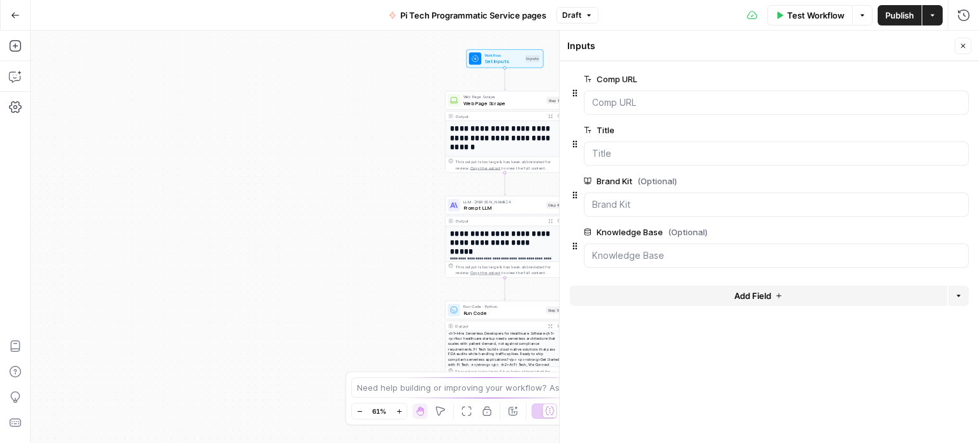
click at [605, 76] on label "Comp URL" at bounding box center [740, 79] width 313 height 13
click at [605, 96] on URL "Comp URL" at bounding box center [776, 102] width 368 height 13
click at [927, 78] on span "edit field" at bounding box center [921, 79] width 28 height 10
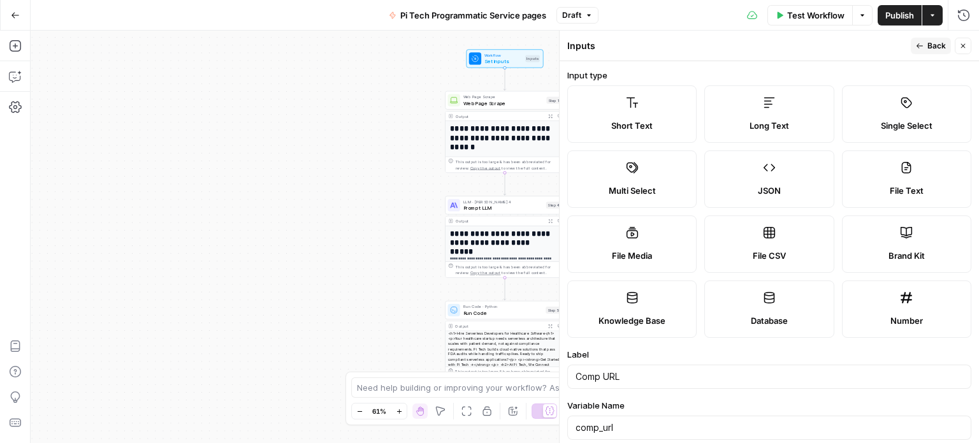
click at [315, 127] on div "**********" at bounding box center [505, 237] width 948 height 412
click at [15, 13] on icon "button" at bounding box center [15, 15] width 9 height 9
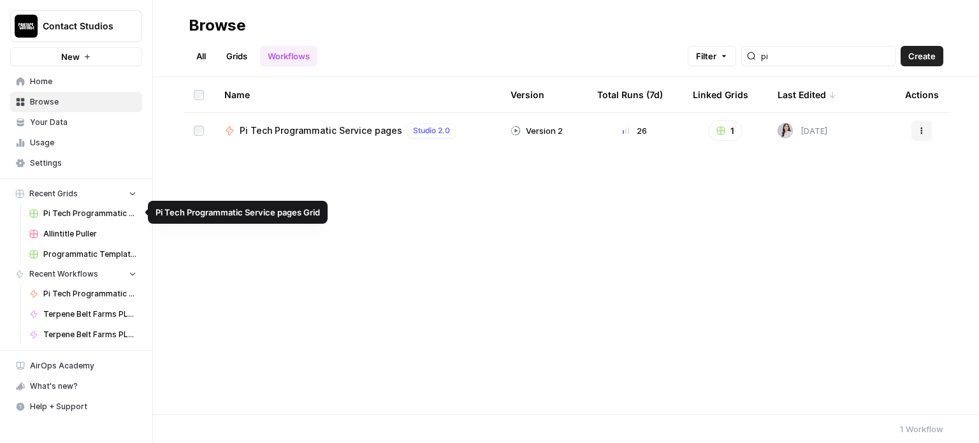
click at [89, 214] on span "Pi Tech Programmatic Service pages Grid" at bounding box center [89, 213] width 93 height 11
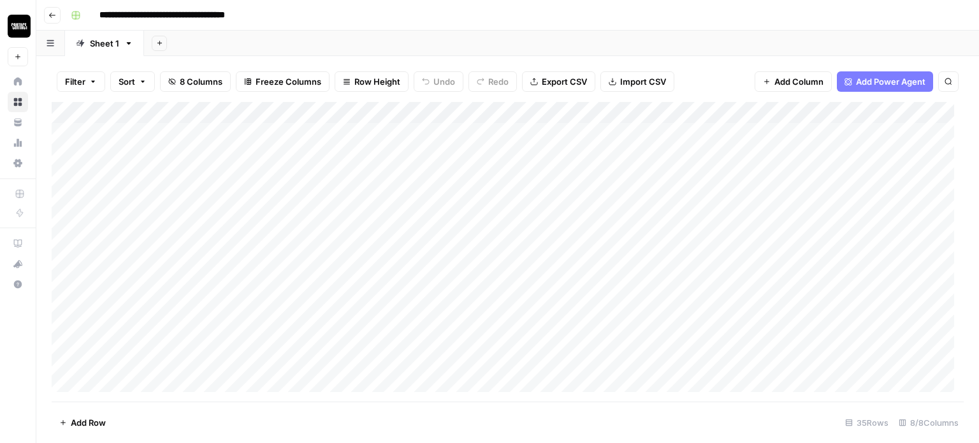
click at [120, 134] on div "Add Column" at bounding box center [508, 251] width 912 height 299
click at [48, 15] on icon "button" at bounding box center [52, 15] width 8 height 8
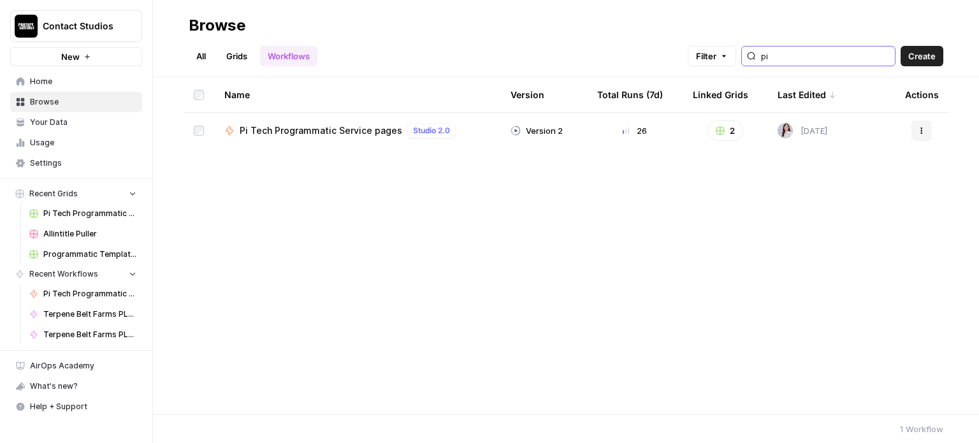
click at [796, 50] on input "pi" at bounding box center [825, 56] width 129 height 13
click at [797, 50] on input "pi" at bounding box center [825, 56] width 129 height 13
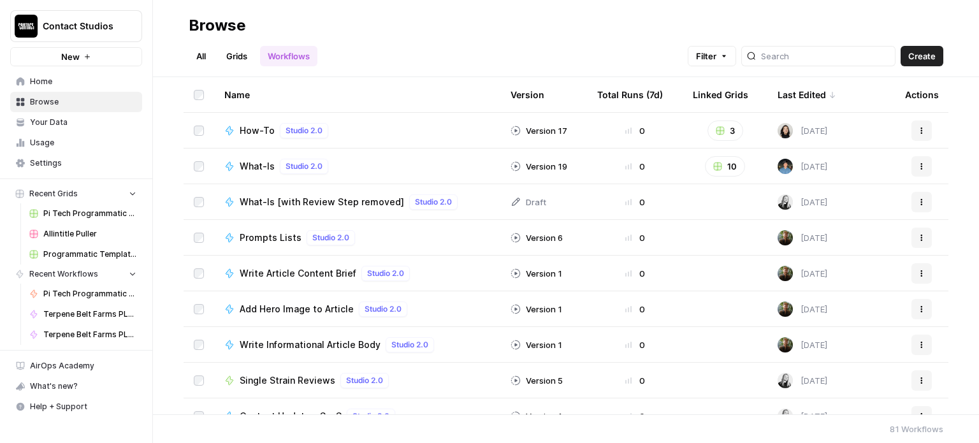
click at [259, 54] on ul "All Grids Workflows" at bounding box center [253, 56] width 129 height 20
click at [241, 52] on link "Grids" at bounding box center [237, 56] width 36 height 20
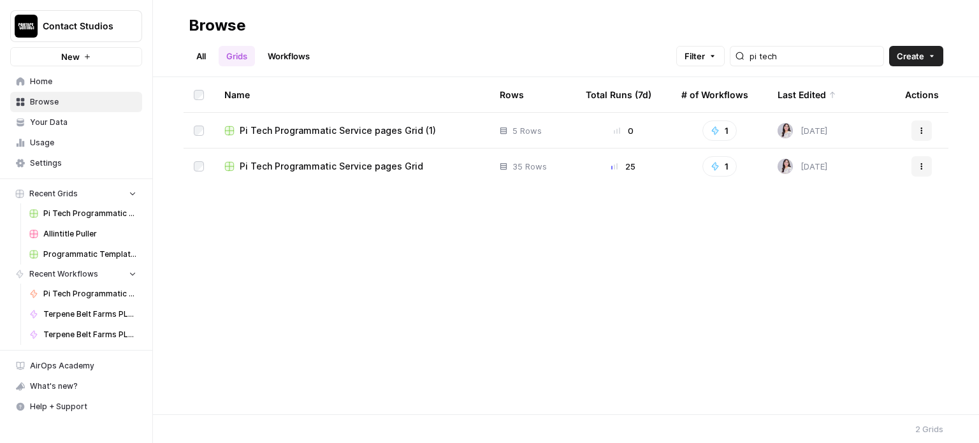
click at [774, 47] on div "pi tech" at bounding box center [807, 56] width 154 height 20
click at [779, 55] on input "pi tech" at bounding box center [813, 56] width 129 height 13
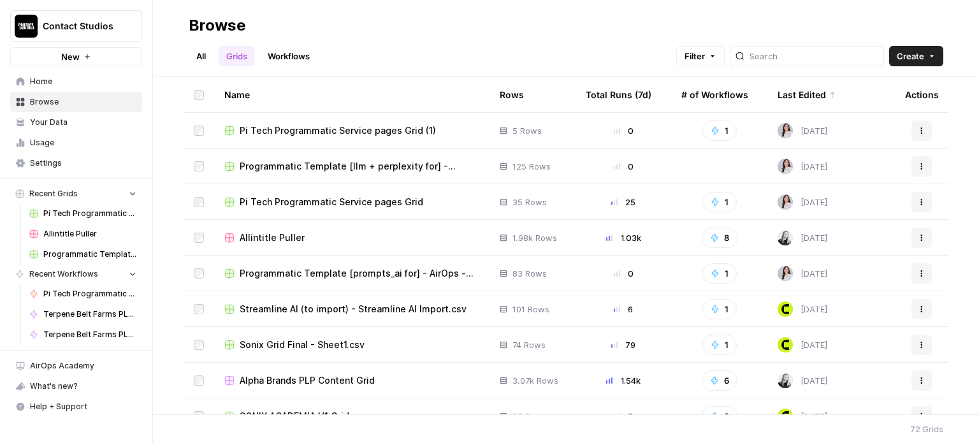
click at [918, 127] on icon "button" at bounding box center [922, 131] width 8 height 8
click at [849, 229] on span "Delete" at bounding box center [855, 235] width 102 height 13
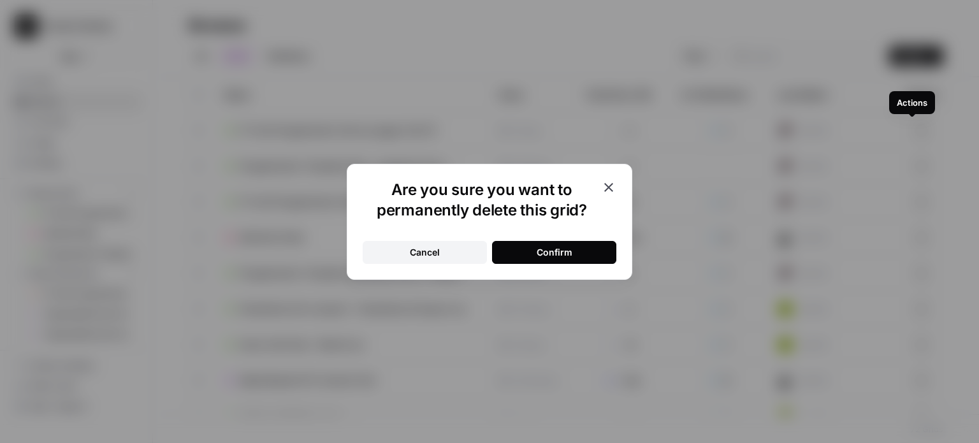
click at [592, 250] on button "Confirm" at bounding box center [554, 252] width 124 height 23
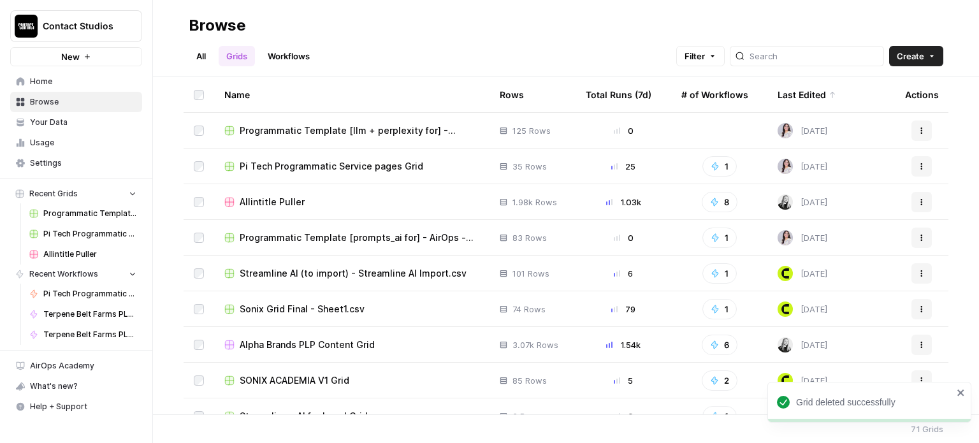
click at [336, 126] on span "Programmatic Template [llm + perplexity for] - AirOps - llm + perplexity for.csv" at bounding box center [360, 130] width 240 height 13
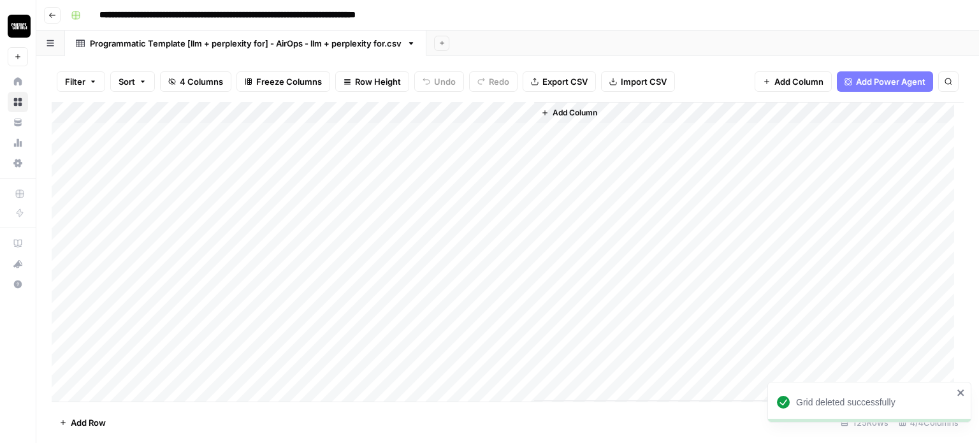
click at [587, 115] on span "Add Column" at bounding box center [574, 112] width 45 height 11
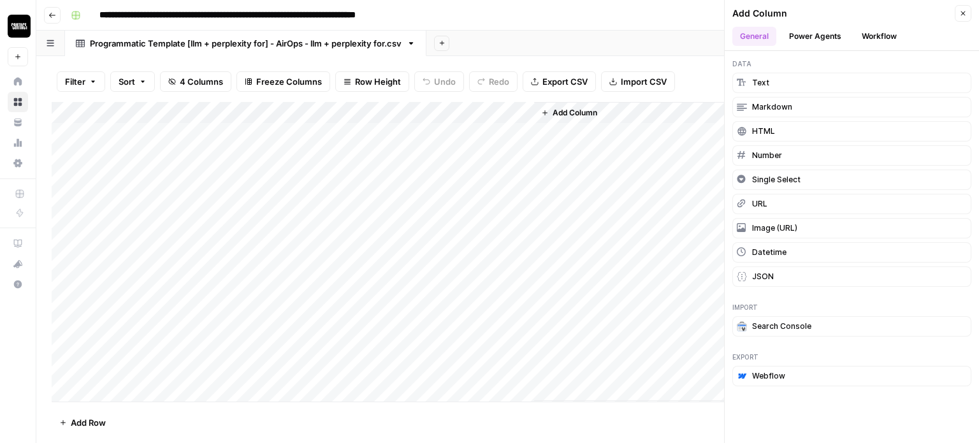
click at [902, 33] on button "Workflow" at bounding box center [879, 36] width 50 height 19
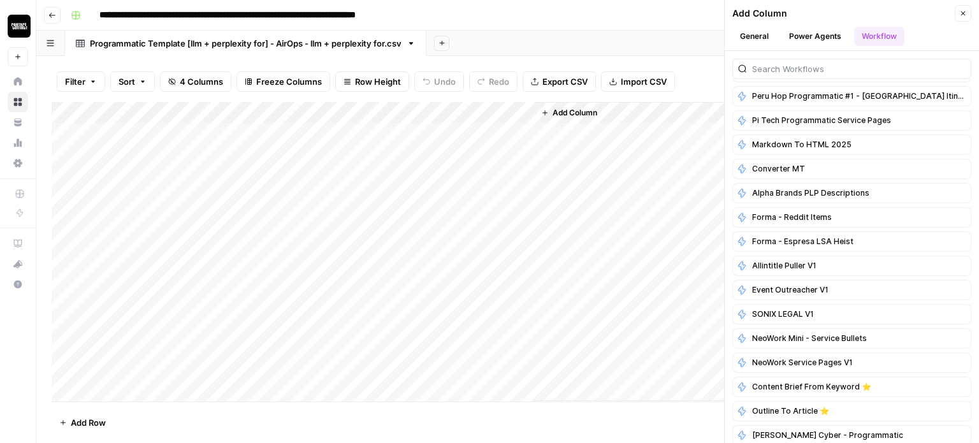
scroll to position [424, 0]
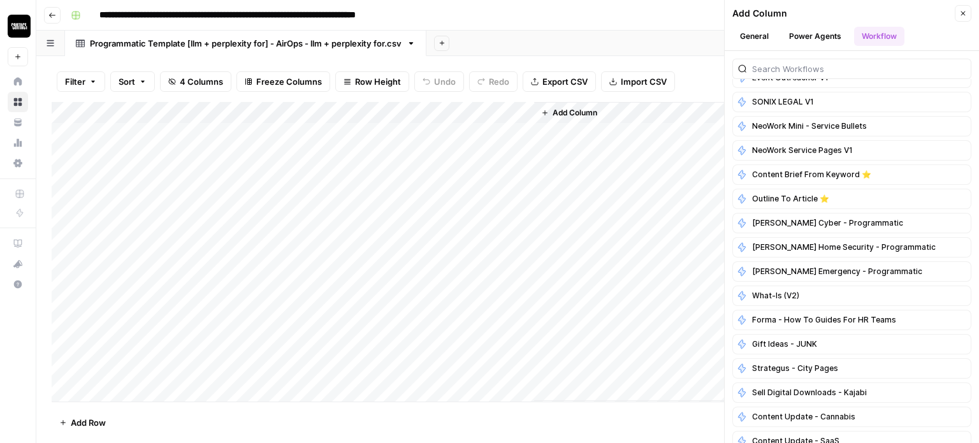
click at [959, 12] on icon "button" at bounding box center [963, 14] width 8 height 8
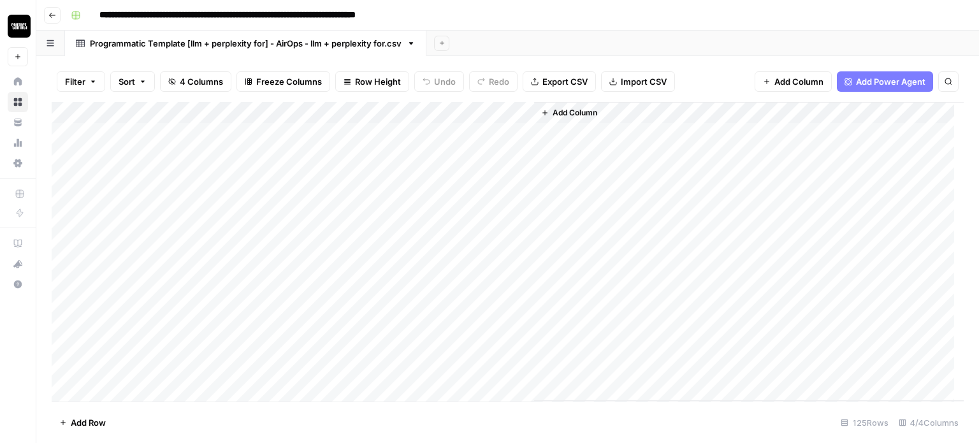
click at [555, 114] on span "Add Column" at bounding box center [574, 112] width 45 height 11
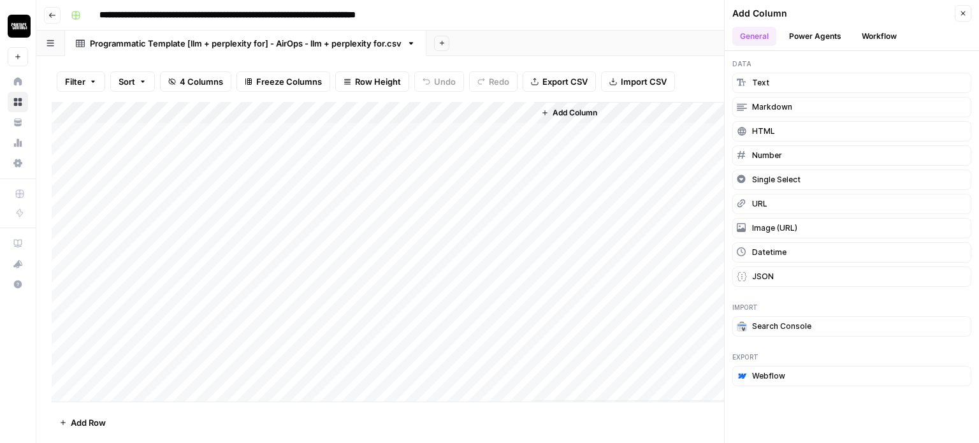
click at [870, 40] on button "Workflow" at bounding box center [879, 36] width 50 height 19
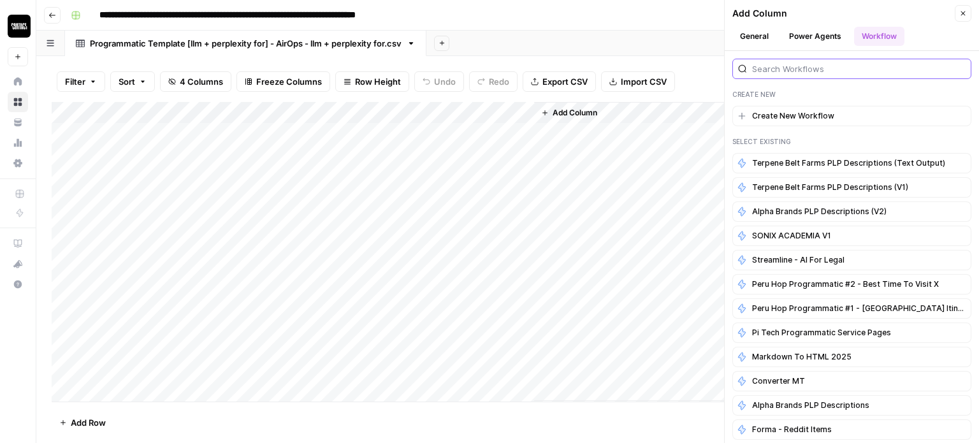
click at [815, 71] on input "search" at bounding box center [858, 68] width 213 height 13
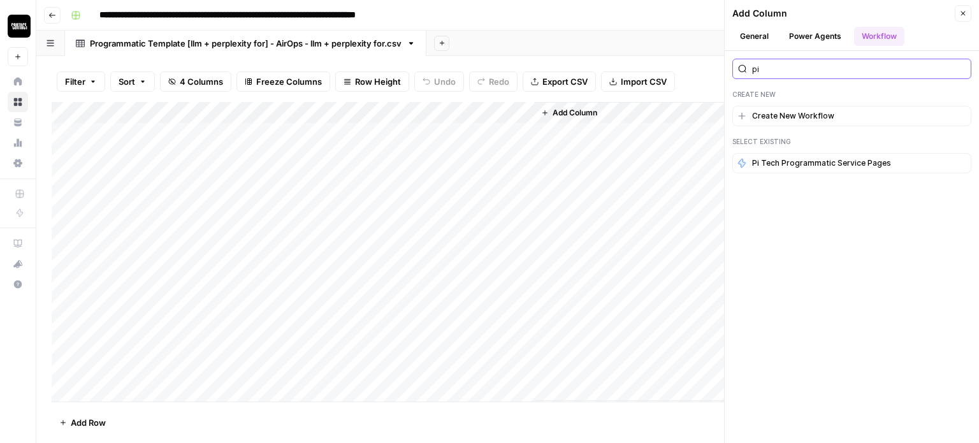
type input "pi"
click at [807, 75] on div "pi" at bounding box center [851, 69] width 239 height 20
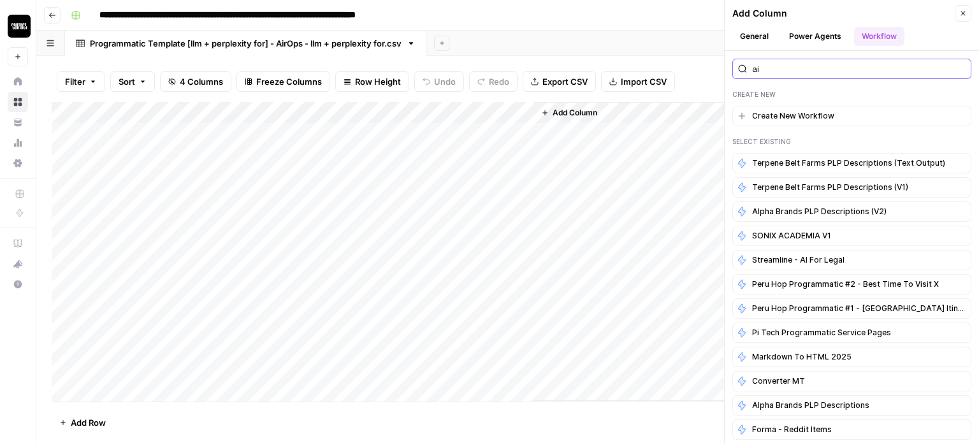
type input "air"
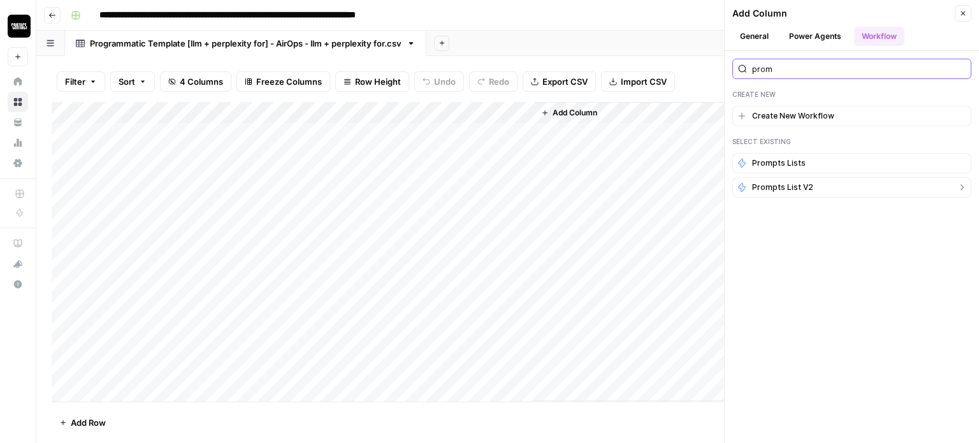
type input "prom"
click at [786, 182] on span "Prompts List V2" at bounding box center [782, 187] width 61 height 11
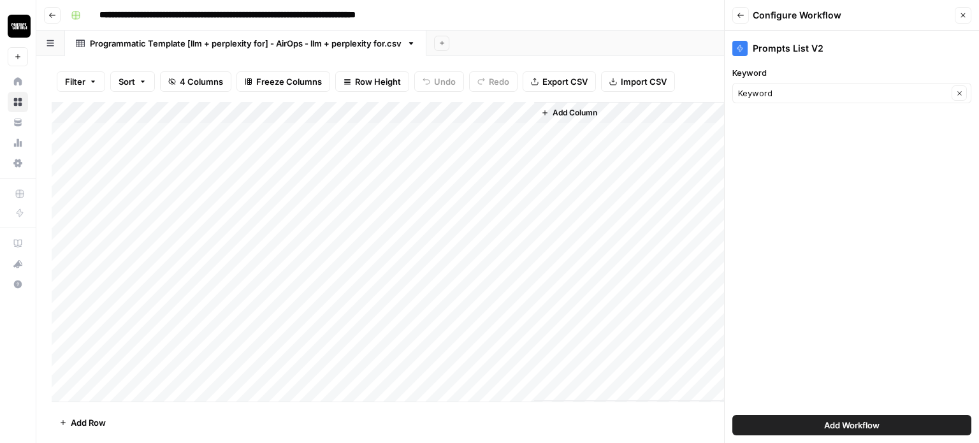
click at [818, 418] on button "Add Workflow" at bounding box center [851, 425] width 239 height 20
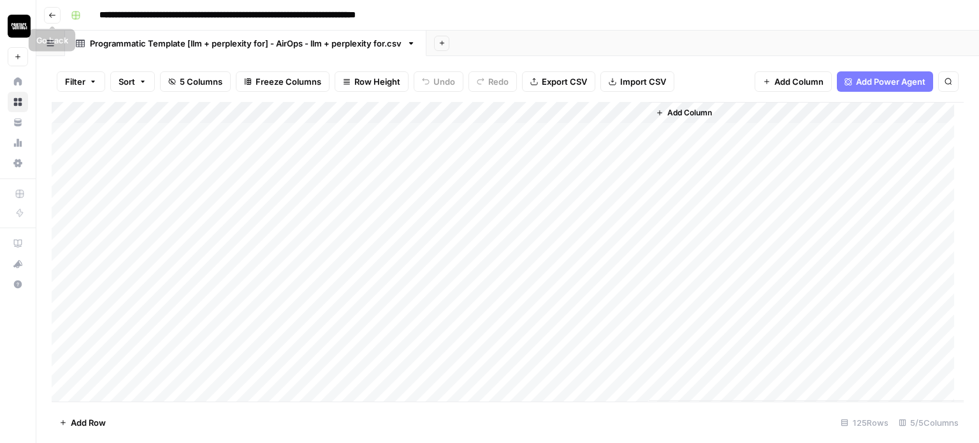
click at [54, 11] on icon "button" at bounding box center [52, 15] width 8 height 8
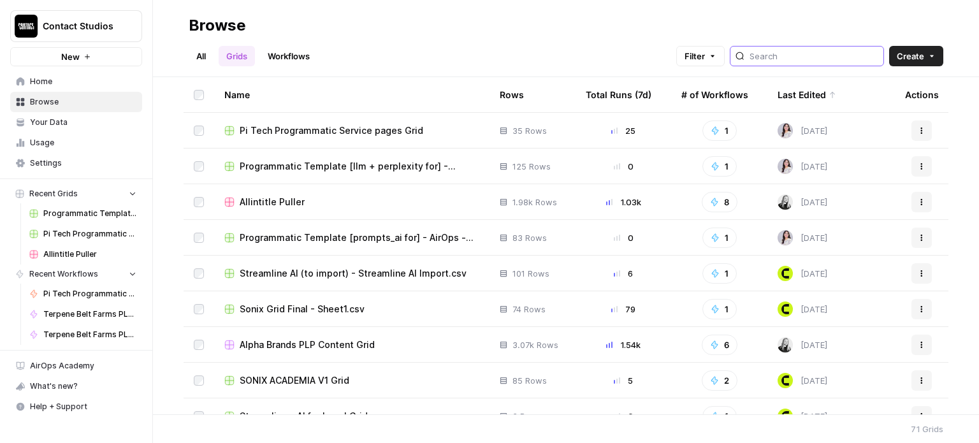
click at [782, 54] on input "search" at bounding box center [813, 56] width 129 height 13
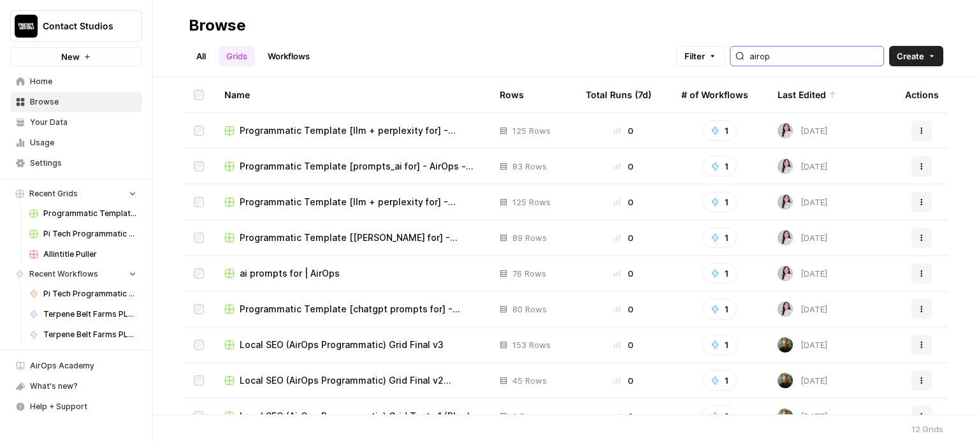
type input "airop"
click at [362, 129] on span "Programmatic Template [llm + perplexity for] - AirOps - llm + perplexity for.csv" at bounding box center [360, 130] width 240 height 13
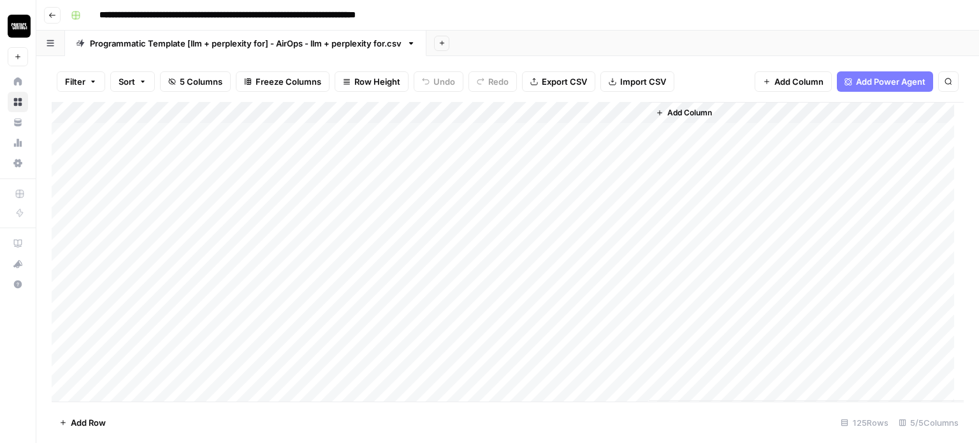
click at [61, 13] on header "**********" at bounding box center [507, 15] width 942 height 31
click at [55, 13] on icon "button" at bounding box center [52, 15] width 8 height 8
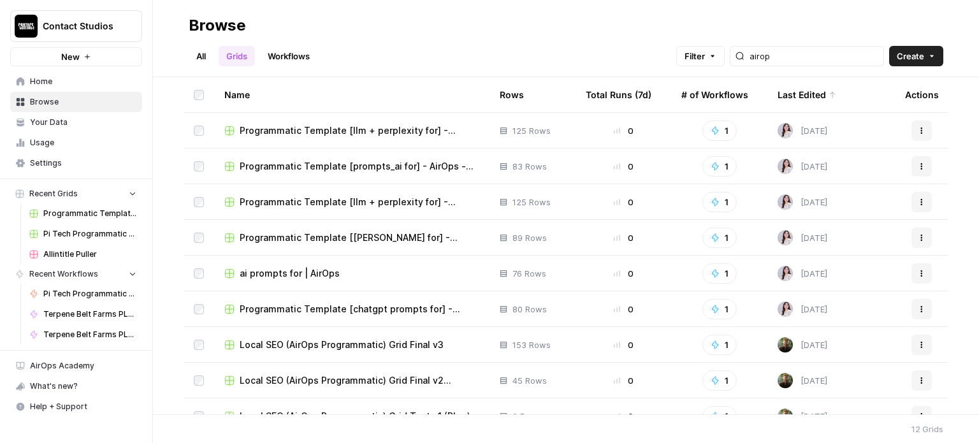
click at [355, 199] on span "Programmatic Template [llm + perplexity for] - AirOps" at bounding box center [360, 202] width 240 height 13
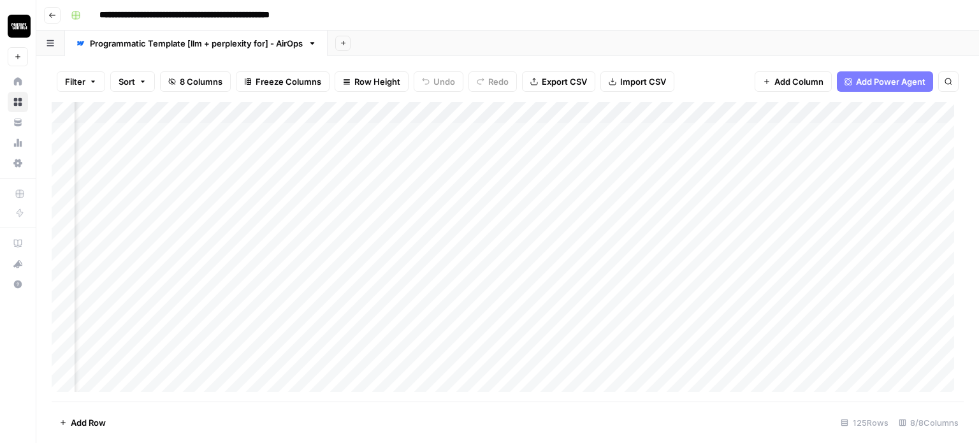
scroll to position [0, 414]
click at [741, 114] on div "Add Column" at bounding box center [508, 251] width 912 height 299
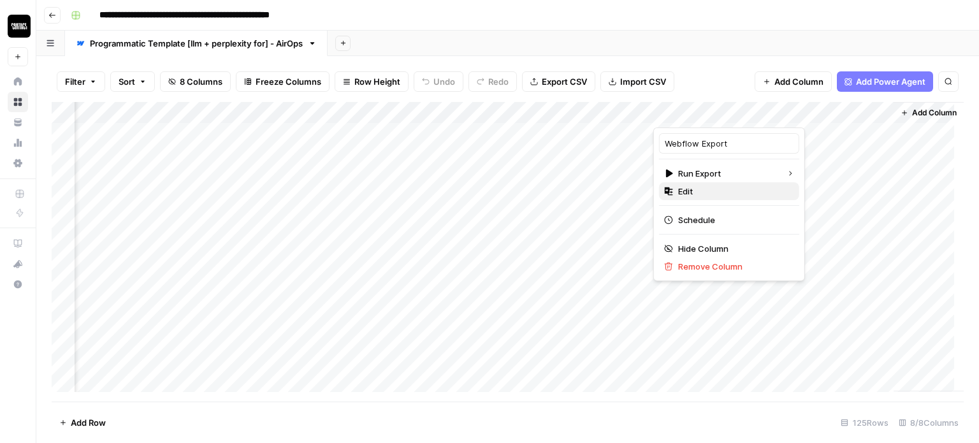
click at [709, 191] on span "Edit" at bounding box center [733, 191] width 111 height 13
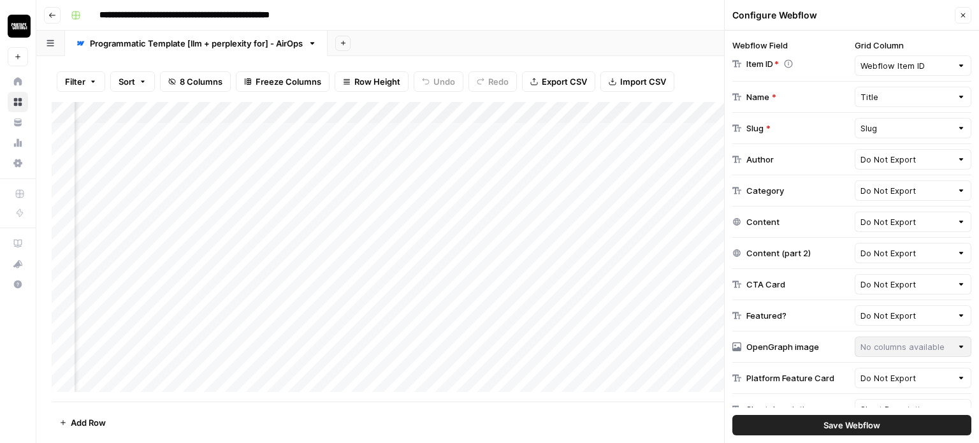
scroll to position [287, 0]
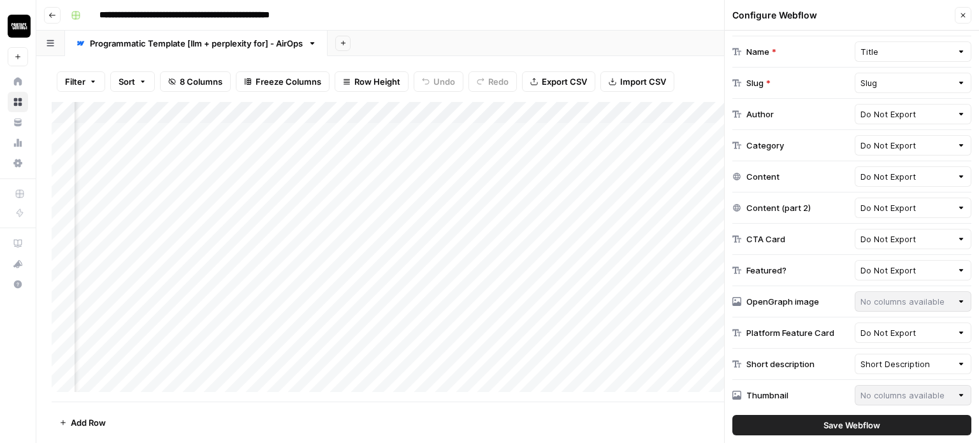
click at [59, 13] on button "Go back" at bounding box center [52, 15] width 17 height 17
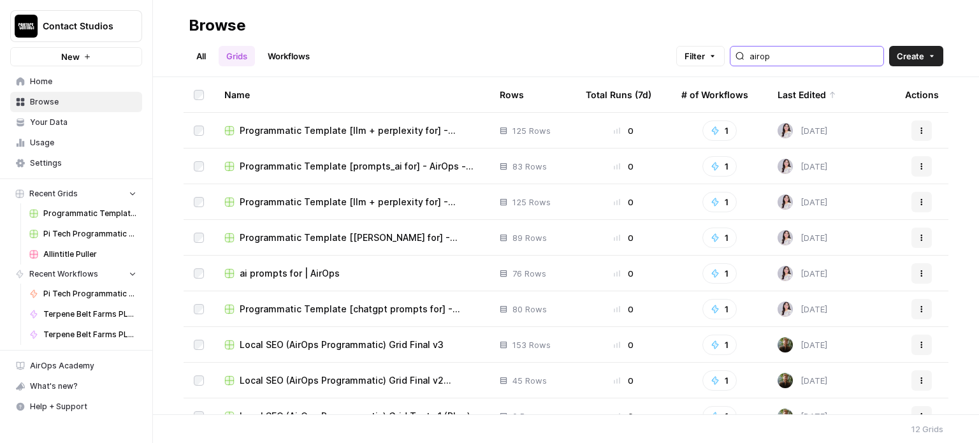
click at [795, 59] on input "airop" at bounding box center [813, 56] width 129 height 13
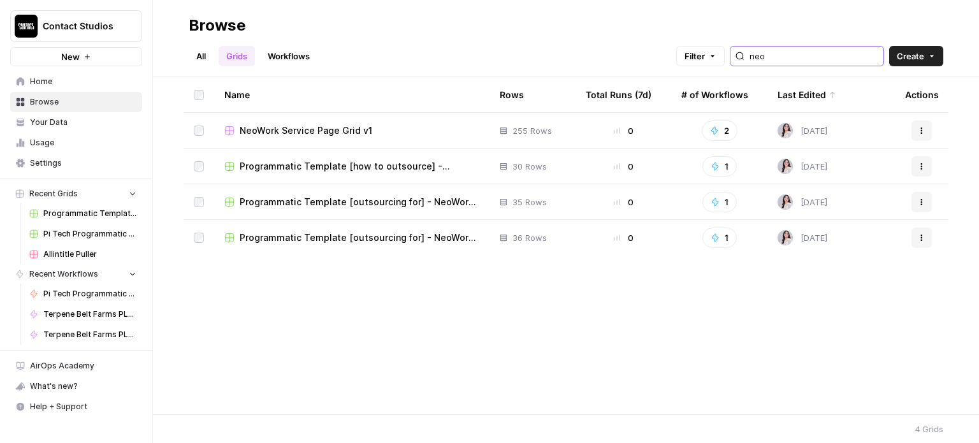
type input "neo"
click at [347, 132] on span "NeoWork Service Page Grid v1" at bounding box center [306, 130] width 133 height 13
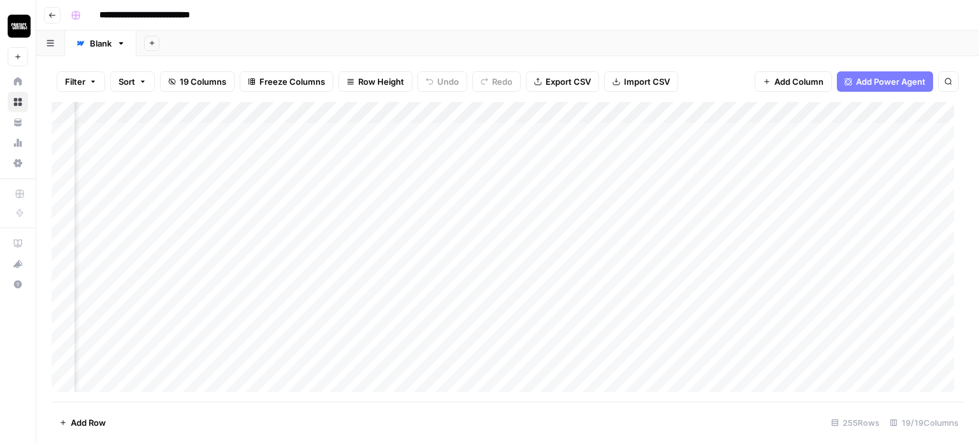
scroll to position [0, 1397]
click at [636, 114] on div "Add Column" at bounding box center [508, 251] width 912 height 299
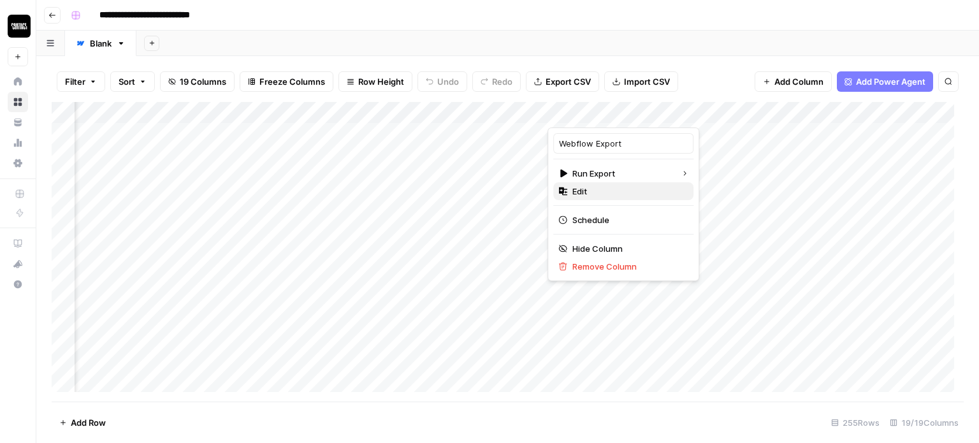
click at [612, 198] on button "Edit" at bounding box center [623, 191] width 140 height 18
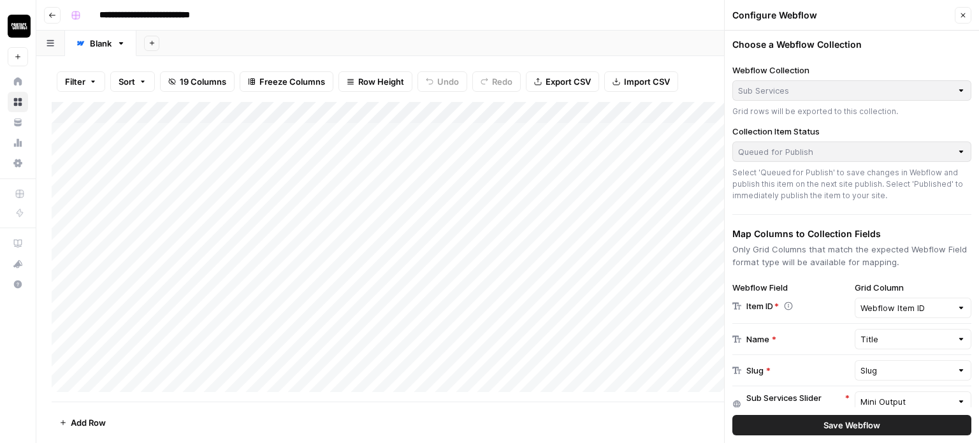
scroll to position [212, 0]
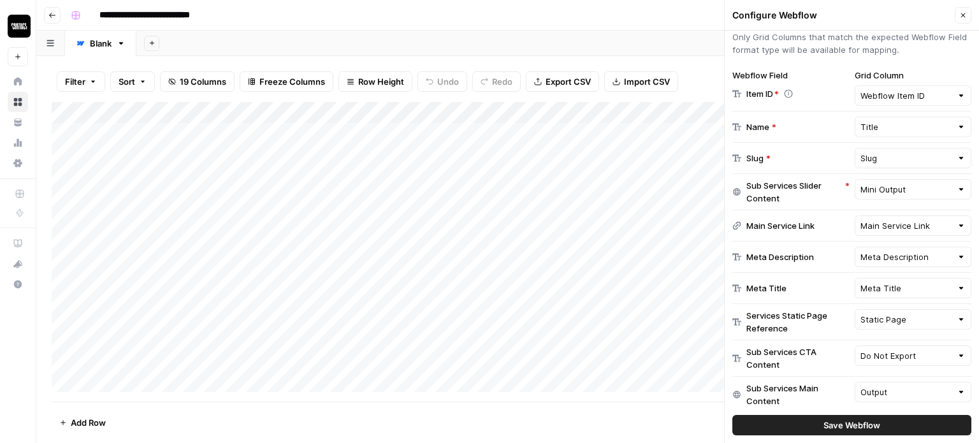
click at [959, 18] on icon "button" at bounding box center [963, 15] width 8 height 8
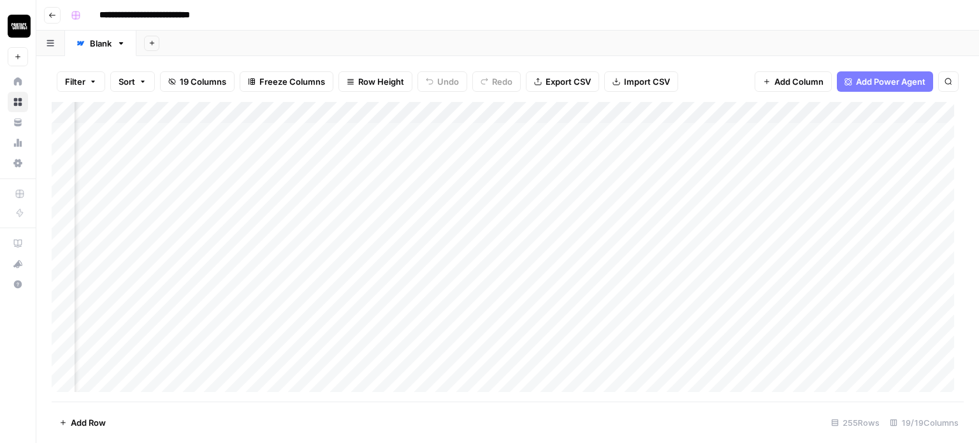
scroll to position [0, 1481]
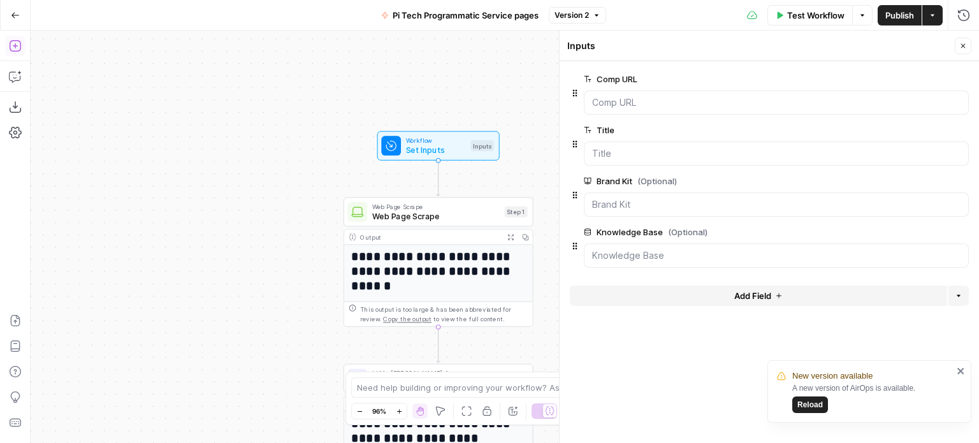
click at [265, 116] on div "**********" at bounding box center [505, 237] width 948 height 412
click at [13, 17] on icon "button" at bounding box center [15, 15] width 8 height 6
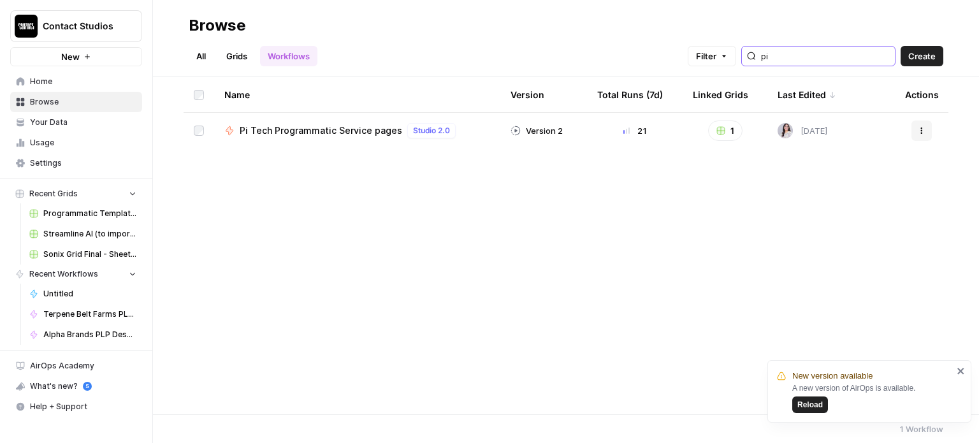
click at [827, 57] on input "pi" at bounding box center [825, 56] width 129 height 13
click at [826, 57] on input "pi" at bounding box center [825, 56] width 129 height 13
click at [816, 399] on span "Reload" at bounding box center [809, 404] width 25 height 11
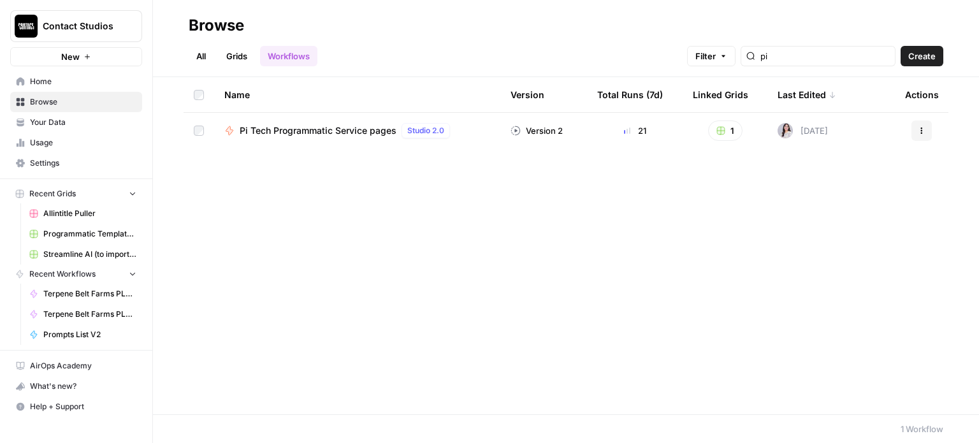
click at [414, 66] on header "Browse All Grids Workflows Filter pi Create" at bounding box center [566, 38] width 826 height 77
click at [909, 51] on span "Create" at bounding box center [921, 56] width 27 height 13
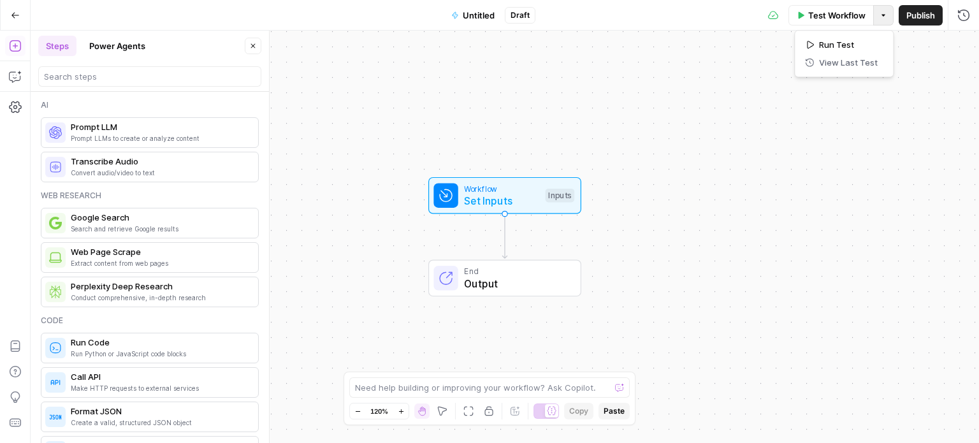
click at [884, 19] on button "Options" at bounding box center [883, 15] width 20 height 20
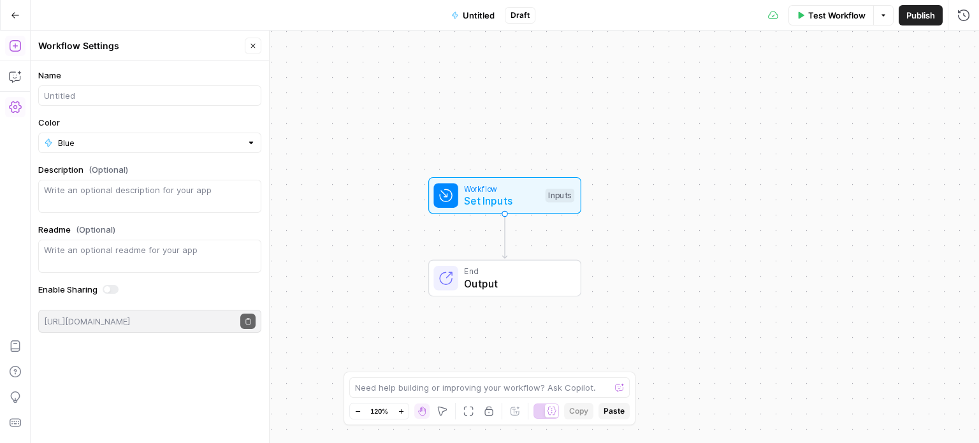
click at [18, 50] on icon "button" at bounding box center [15, 46] width 13 height 13
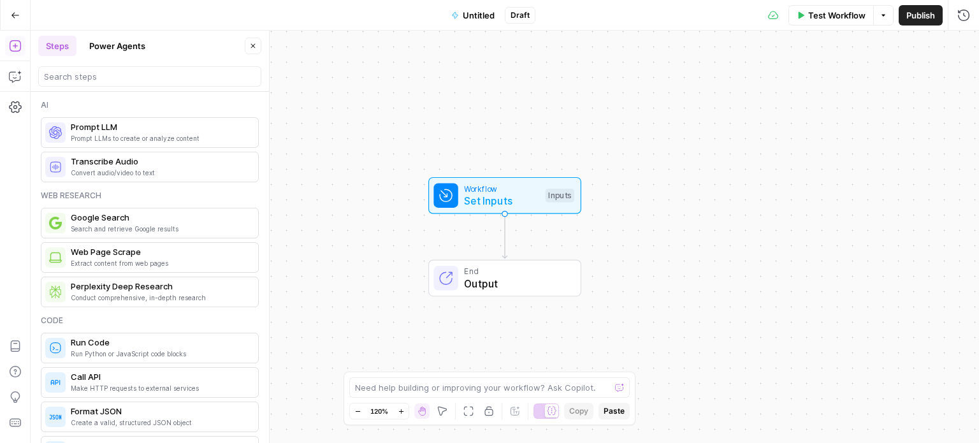
click at [119, 138] on span "Prompt LLMs to create or analyze content" at bounding box center [159, 138] width 177 height 10
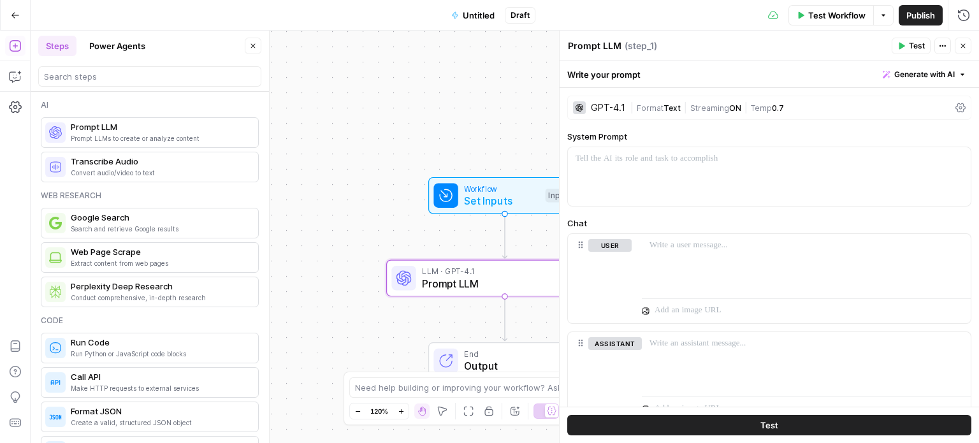
click at [610, 109] on div "GPT-4.1" at bounding box center [608, 107] width 34 height 9
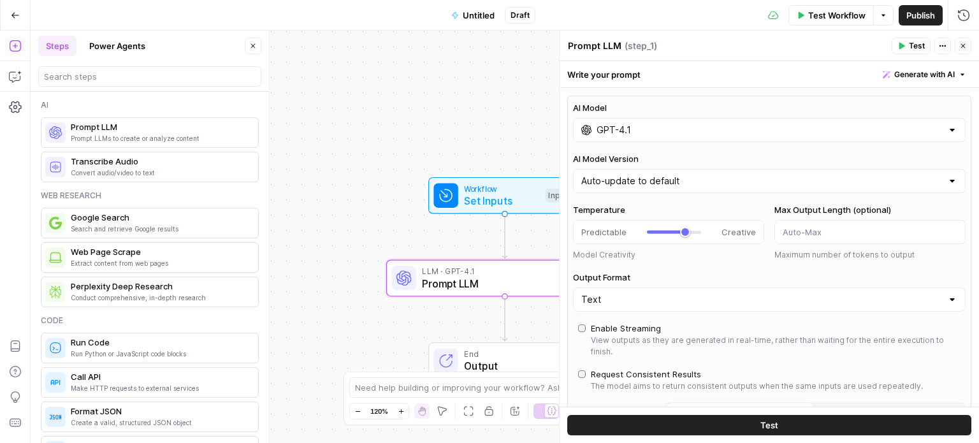
click at [928, 132] on input "GPT-4.1" at bounding box center [768, 130] width 345 height 13
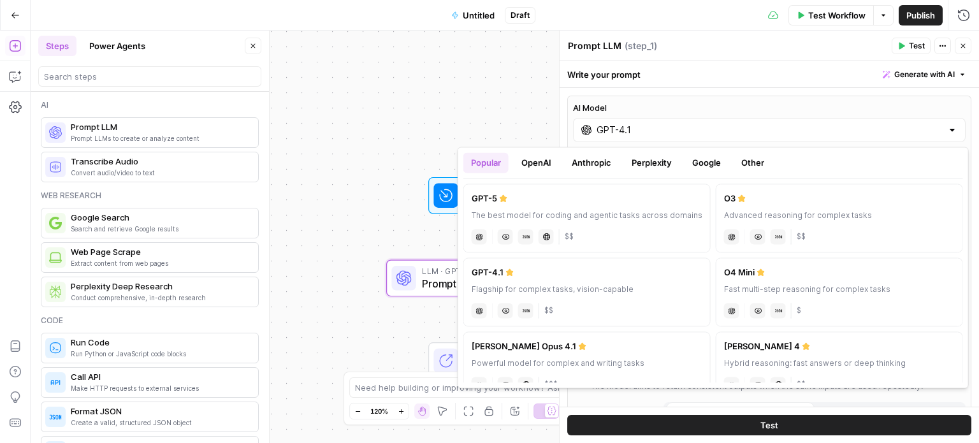
click at [599, 162] on button "Anthropic" at bounding box center [591, 162] width 55 height 20
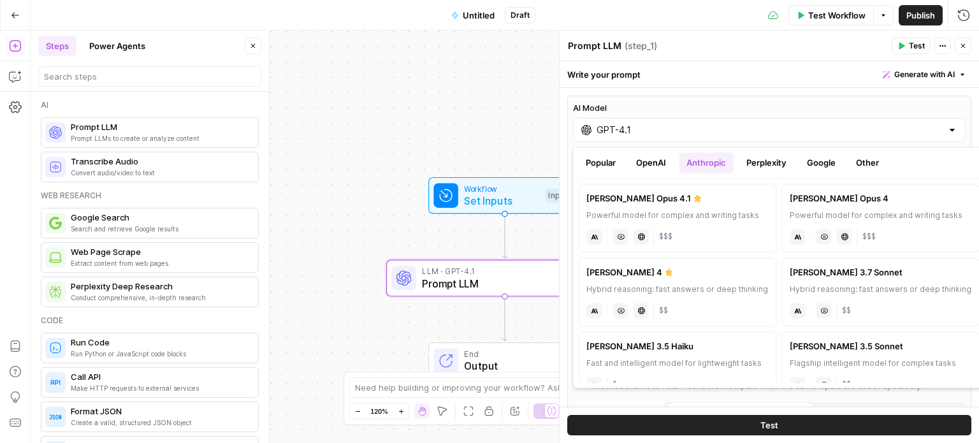
click at [763, 119] on div "GPT-4.1" at bounding box center [769, 130] width 393 height 24
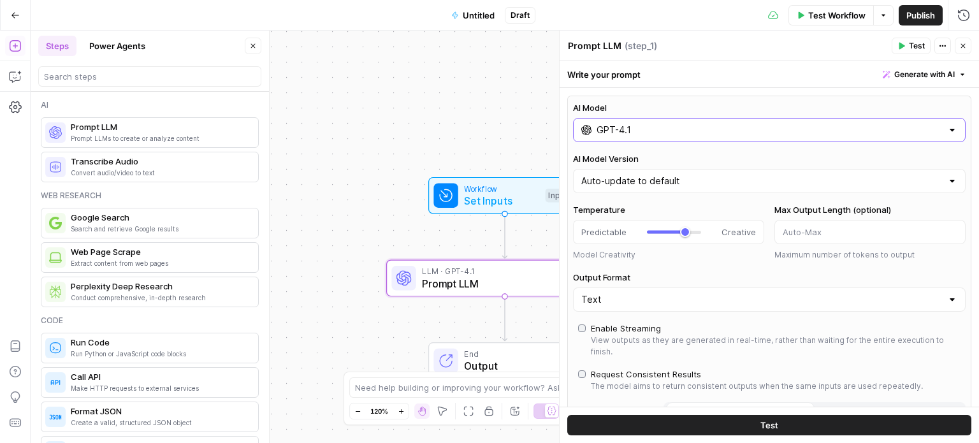
click at [767, 127] on input "GPT-4.1" at bounding box center [768, 130] width 345 height 13
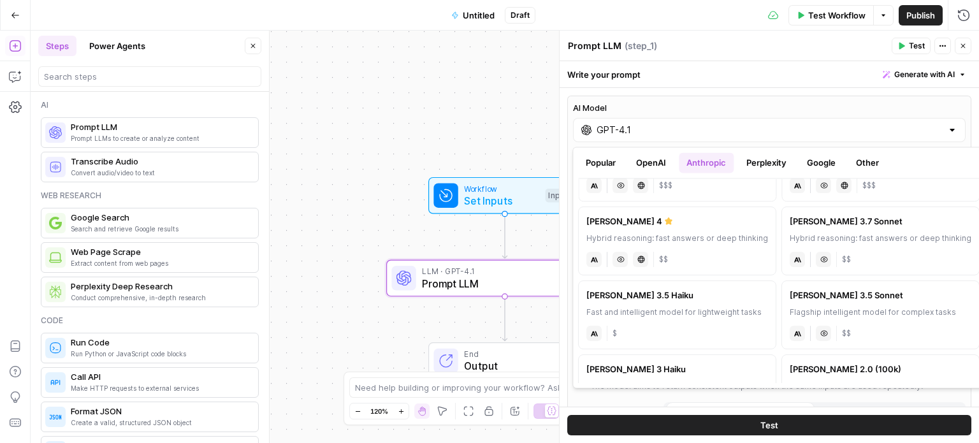
scroll to position [47, 0]
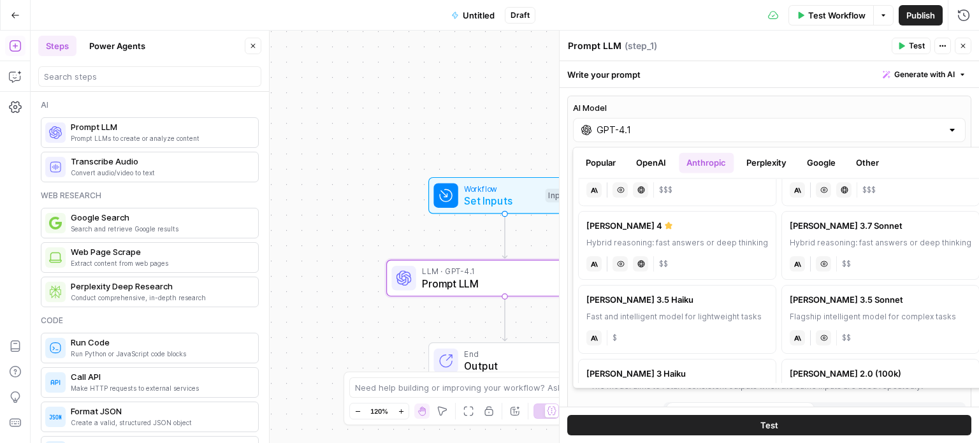
click at [967, 55] on header "Prompt LLM Prompt LLM ( step_1 ) Test Actions Close" at bounding box center [768, 46] width 419 height 31
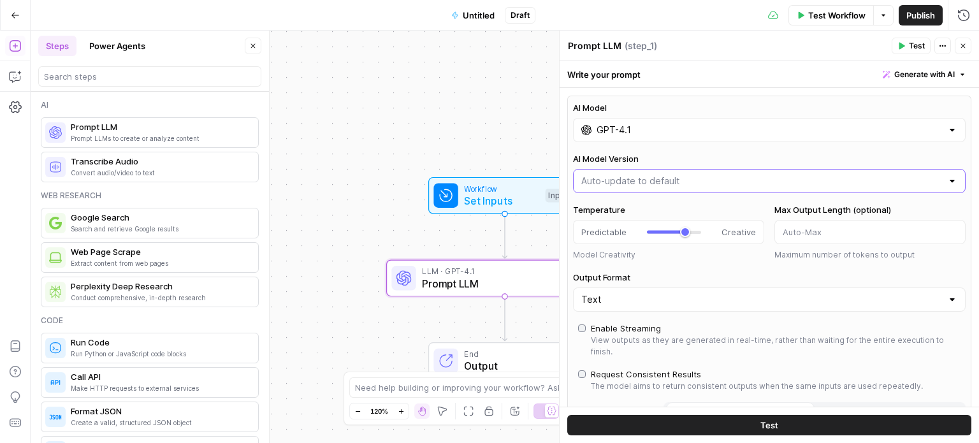
click at [698, 180] on input "AI Model Version" at bounding box center [761, 181] width 361 height 13
click at [696, 175] on input "AI Model Version" at bounding box center [761, 181] width 361 height 13
click at [677, 131] on input "GPT-4.1" at bounding box center [768, 130] width 345 height 13
type input "Auto-update to default"
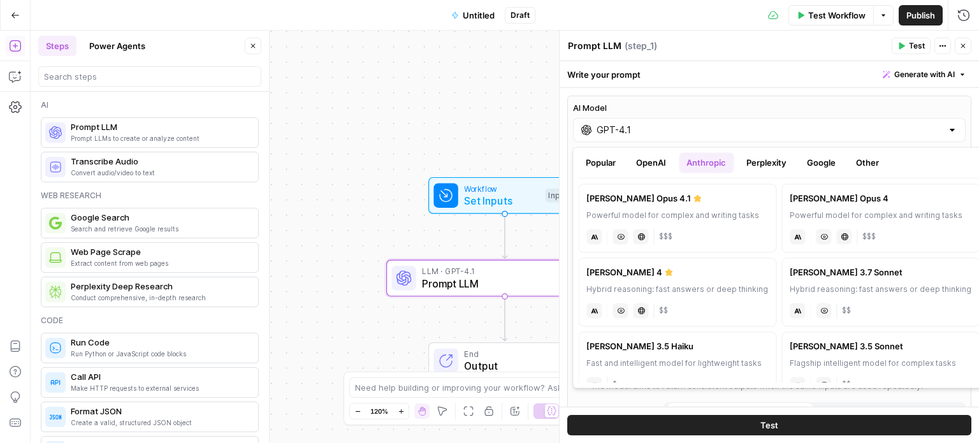
type input "Auto-update to default"
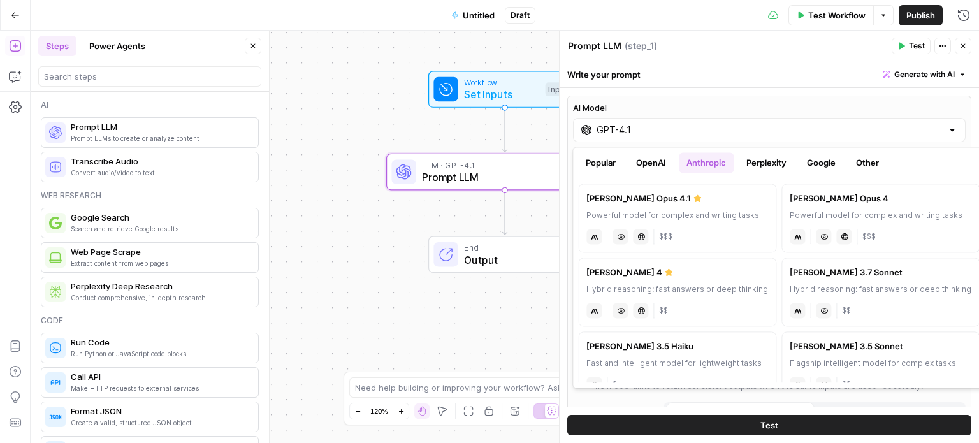
click at [726, 306] on div "anthropic Vision Capabilities Live Web Research $$" at bounding box center [677, 309] width 182 height 18
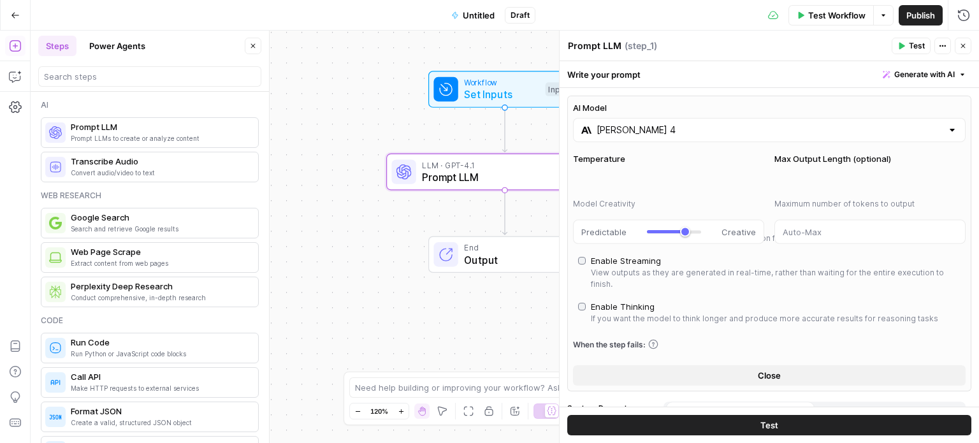
type input "Claude Sonnet 4"
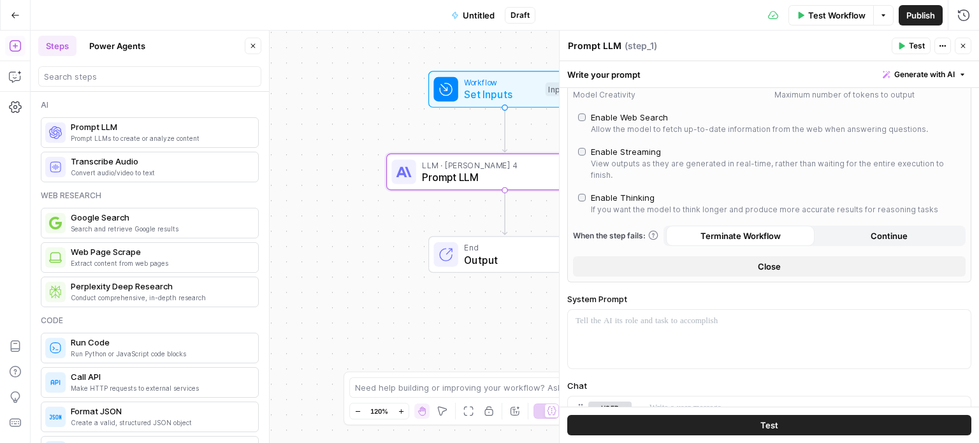
scroll to position [321, 0]
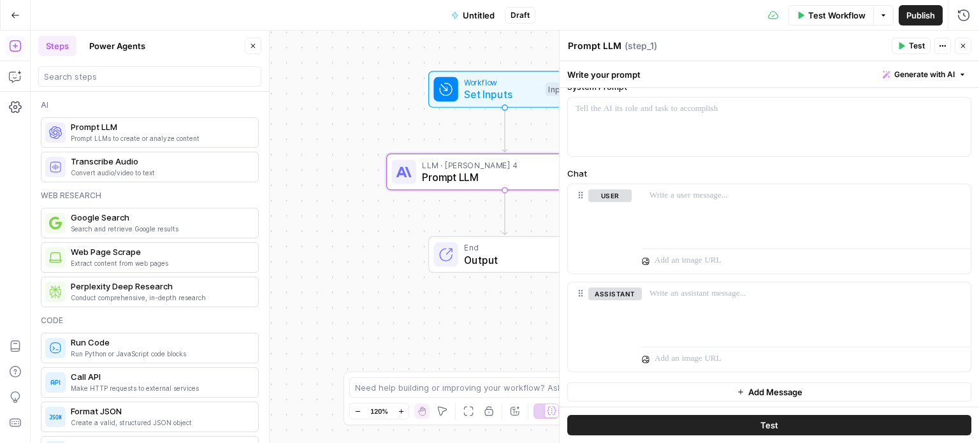
click at [508, 104] on div "Workflow Set Inputs Inputs Test Step" at bounding box center [504, 89] width 153 height 37
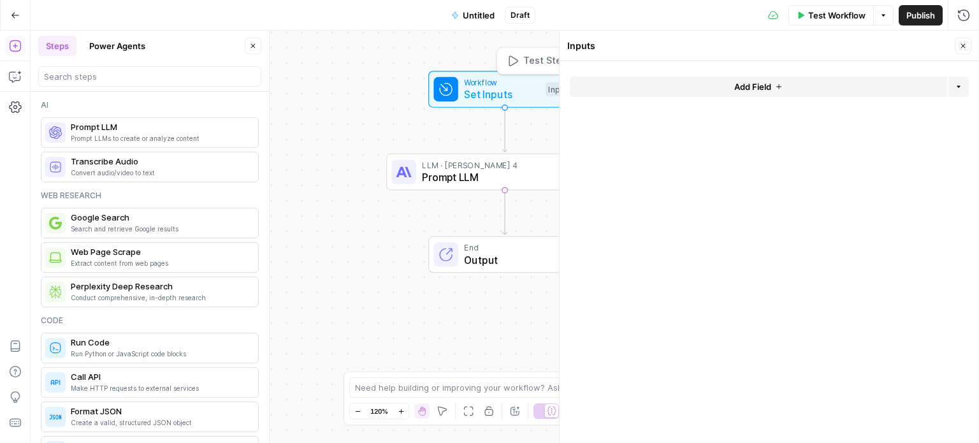
click at [533, 85] on span "Workflow" at bounding box center [501, 82] width 75 height 12
click at [335, 273] on div "Workflow Set Inputs Inputs Test Step LLM · Claude Sonnet 4 Prompt LLM Step 1 En…" at bounding box center [505, 237] width 948 height 412
click at [498, 82] on span "Workflow" at bounding box center [501, 82] width 75 height 12
click at [719, 91] on button "Add Field" at bounding box center [758, 86] width 377 height 20
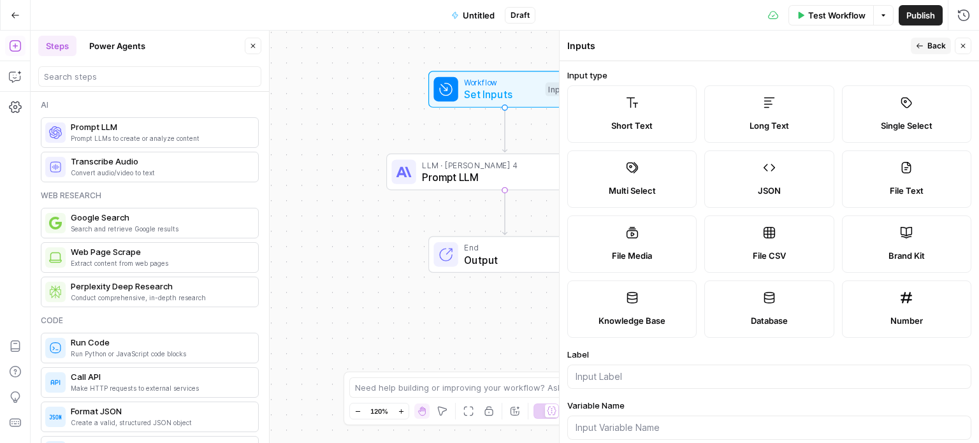
click at [20, 17] on button "Go Back" at bounding box center [15, 15] width 23 height 23
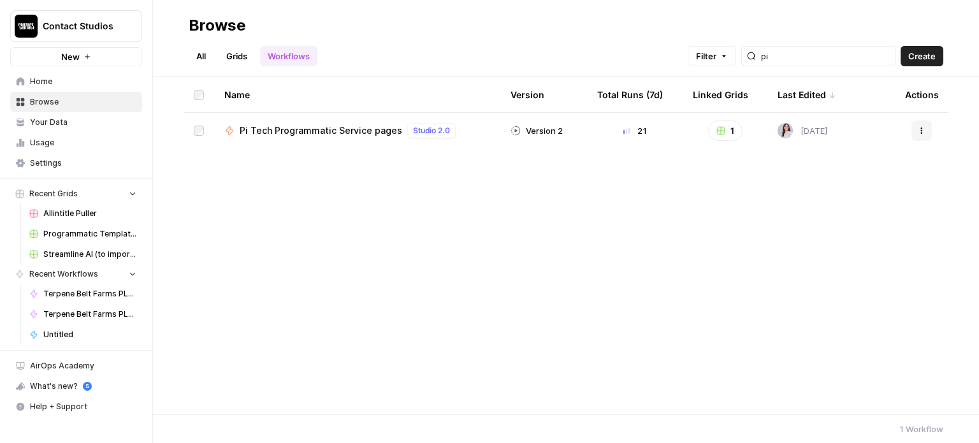
click at [236, 52] on link "Grids" at bounding box center [237, 56] width 36 height 20
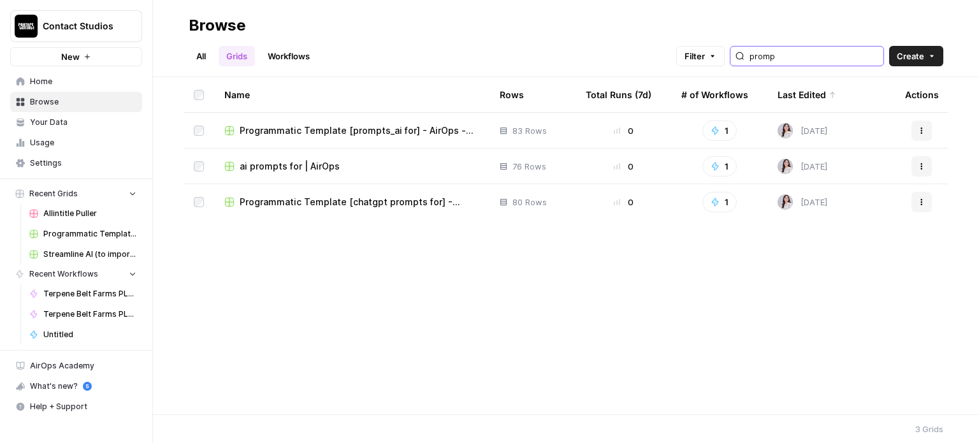
drag, startPoint x: 795, startPoint y: 55, endPoint x: 286, endPoint y: 75, distance: 508.9
click at [795, 55] on input "promp" at bounding box center [813, 56] width 129 height 13
click at [310, 62] on link "Workflows" at bounding box center [288, 56] width 57 height 20
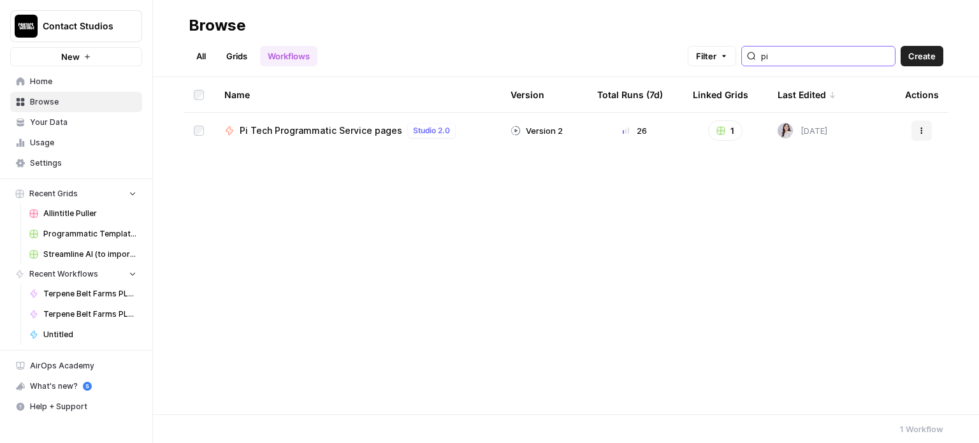
click at [821, 55] on input "pi" at bounding box center [825, 56] width 129 height 13
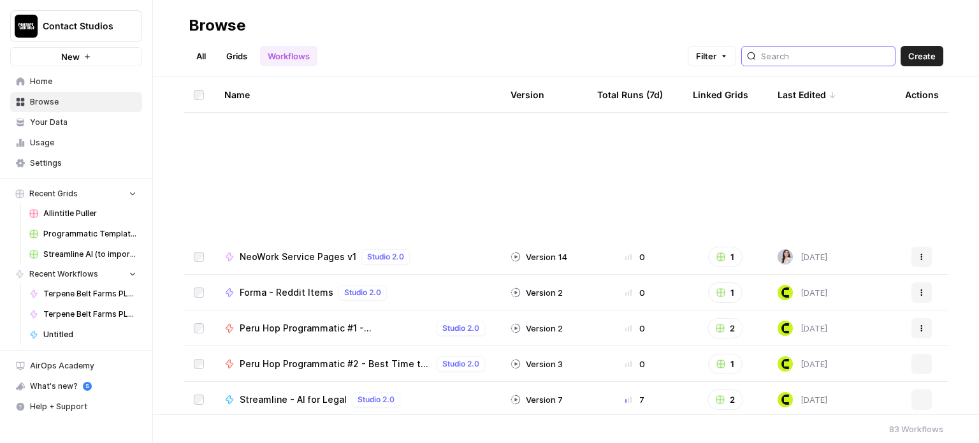
scroll to position [2660, 0]
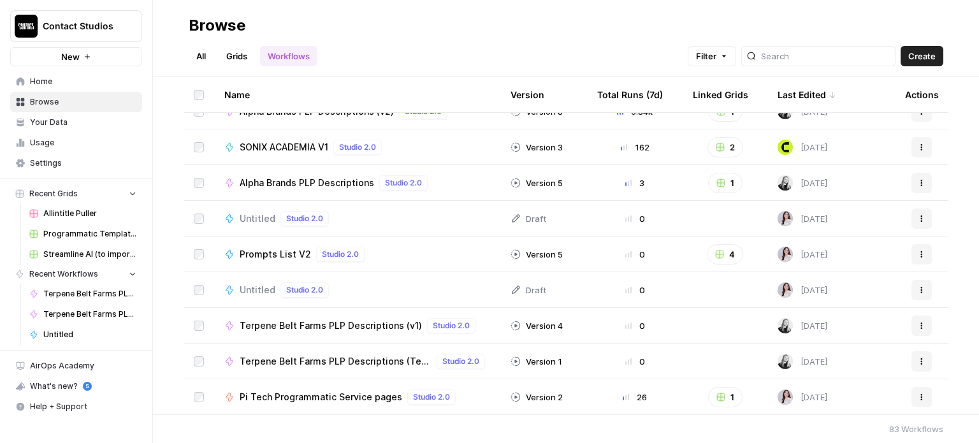
click at [912, 224] on button "Actions" at bounding box center [921, 218] width 20 height 20
click at [828, 326] on span "Delete" at bounding box center [855, 323] width 102 height 13
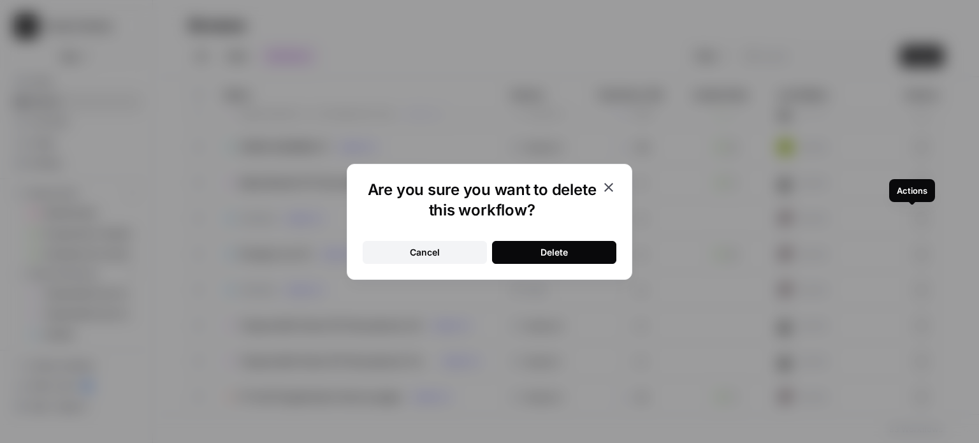
click at [519, 248] on button "Delete" at bounding box center [554, 252] width 124 height 23
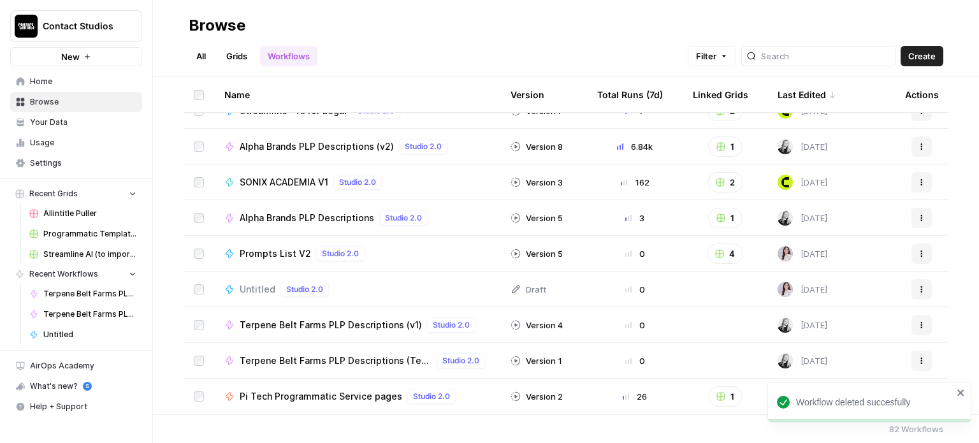
scroll to position [2624, 0]
click at [911, 296] on button "Actions" at bounding box center [921, 290] width 20 height 20
click at [963, 396] on icon "close" at bounding box center [960, 392] width 6 height 6
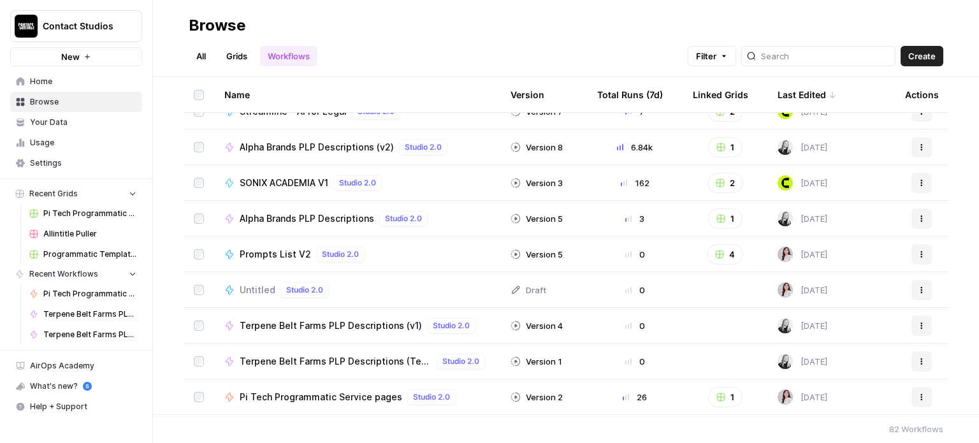
click at [918, 289] on icon "button" at bounding box center [922, 290] width 8 height 8
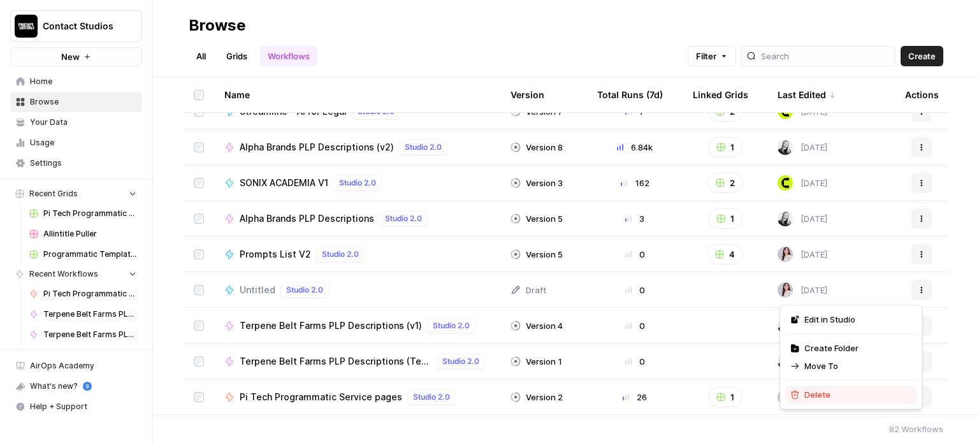
click at [809, 400] on span "Delete" at bounding box center [855, 394] width 102 height 13
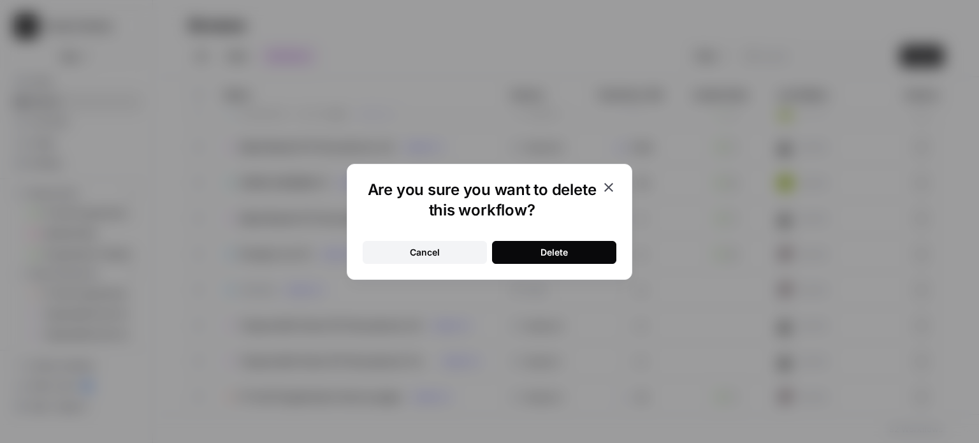
click at [620, 252] on div "Are you sure you want to delete this workflow? Cancel Delete" at bounding box center [489, 222] width 285 height 116
click at [600, 251] on button "Delete" at bounding box center [554, 252] width 124 height 23
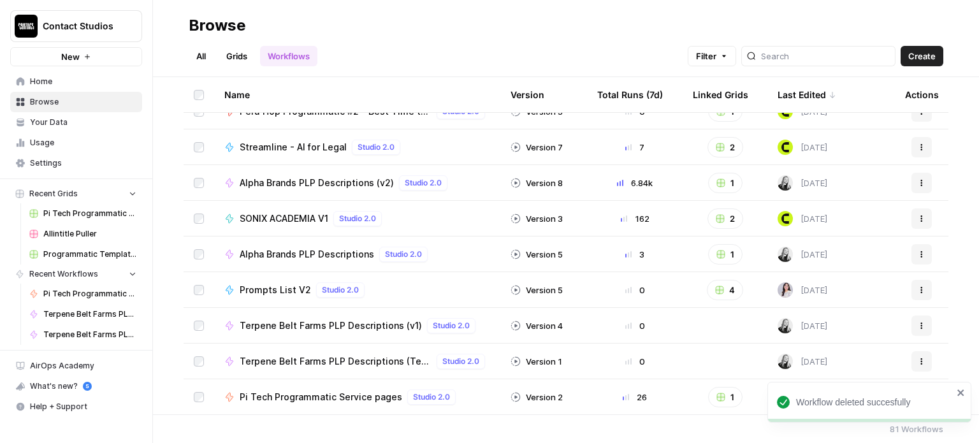
click at [958, 391] on icon "close" at bounding box center [960, 392] width 6 height 6
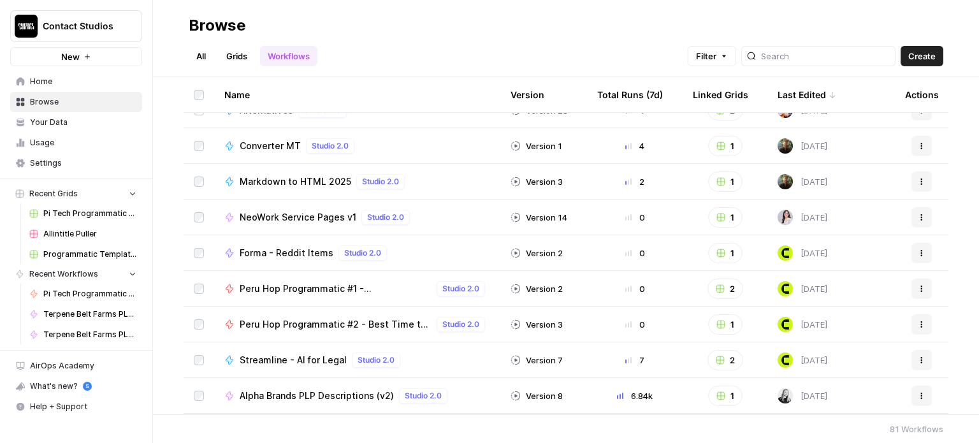
click at [234, 62] on link "Grids" at bounding box center [237, 56] width 36 height 20
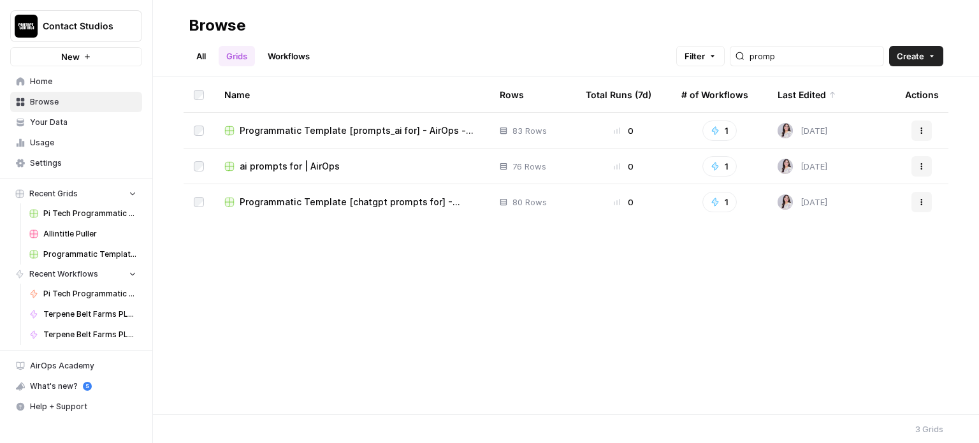
click at [934, 59] on icon "button" at bounding box center [932, 56] width 8 height 8
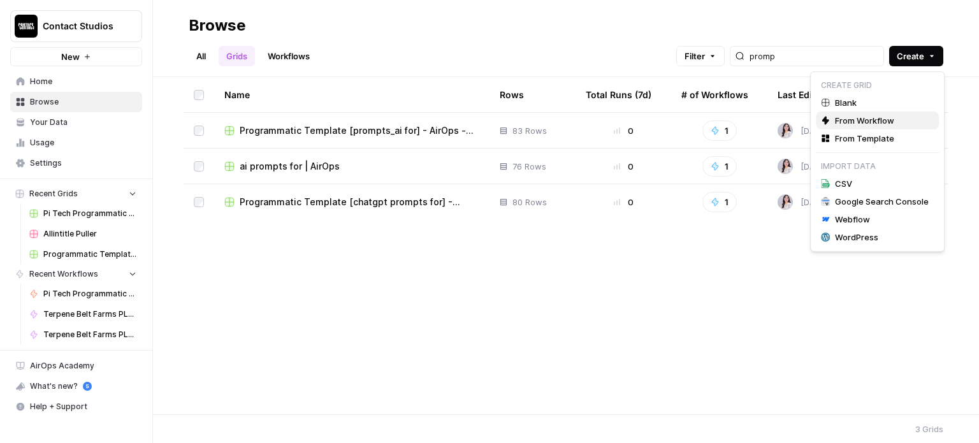
click at [832, 119] on div "From Workflow" at bounding box center [877, 120] width 113 height 13
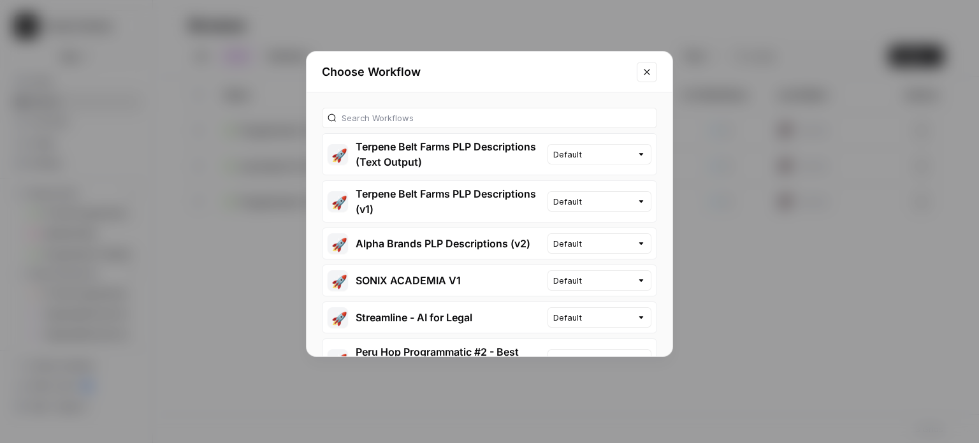
click at [653, 69] on button "Close modal" at bounding box center [647, 72] width 20 height 20
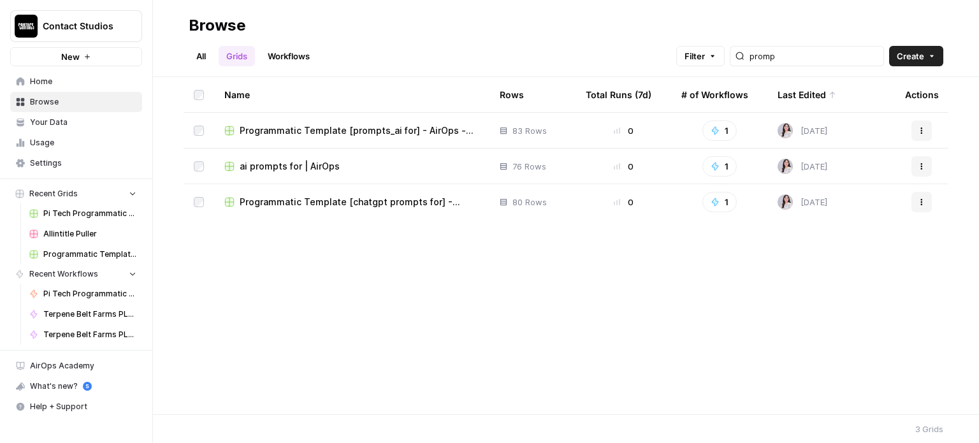
click at [905, 54] on span "Create" at bounding box center [910, 56] width 27 height 13
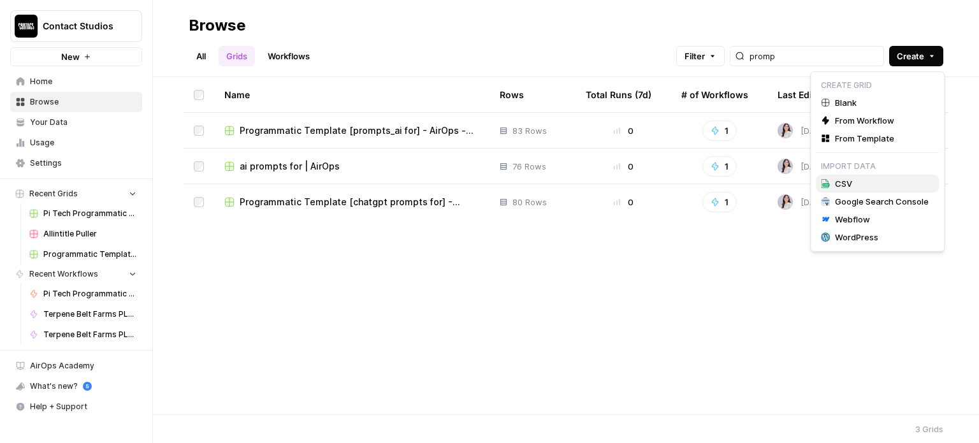
click at [860, 183] on span "CSV" at bounding box center [882, 183] width 94 height 13
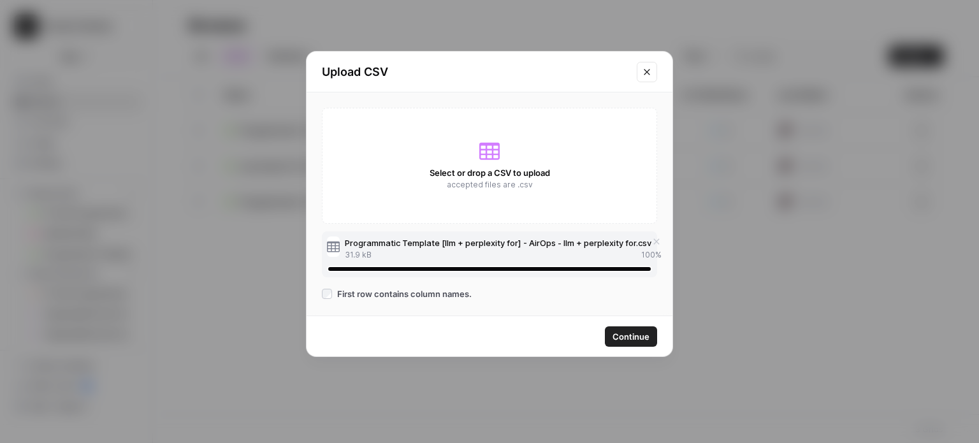
click at [612, 329] on button "Continue" at bounding box center [631, 336] width 52 height 20
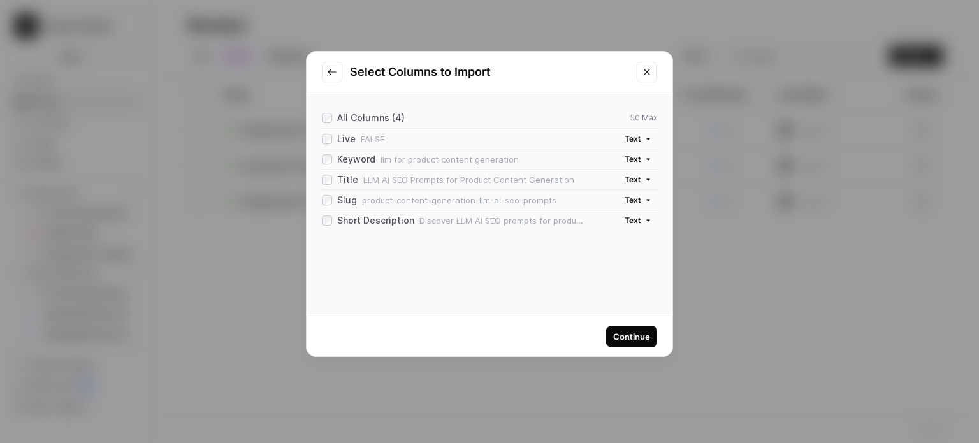
click at [632, 215] on span "Text" at bounding box center [632, 220] width 16 height 11
click at [512, 241] on div "All Columns (4) 50 Max Live FALSE Text Keyword llm for product content generati…" at bounding box center [489, 203] width 366 height 223
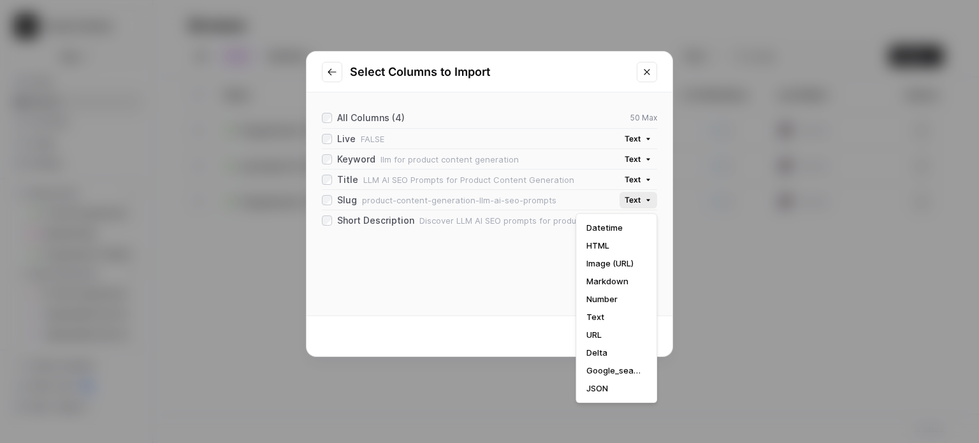
click at [647, 199] on icon "button" at bounding box center [648, 200] width 4 height 2
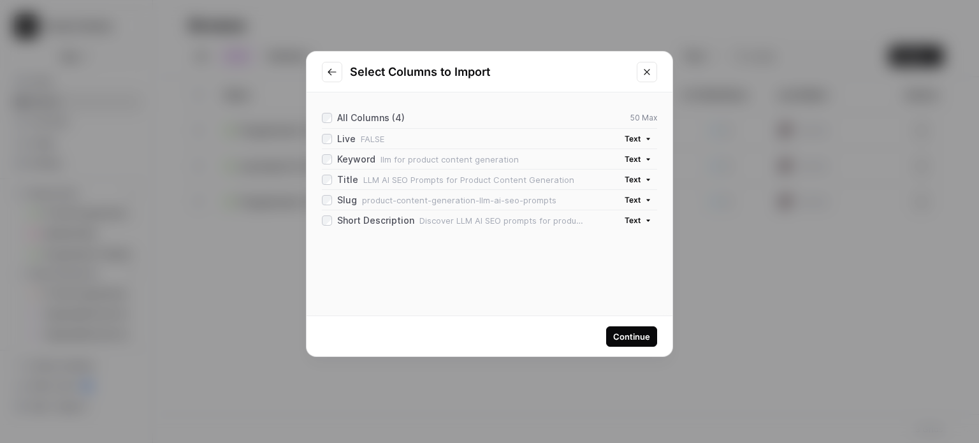
click at [444, 259] on div "All Columns (4) 50 Max Live FALSE Text Keyword llm for product content generati…" at bounding box center [489, 203] width 366 height 223
click at [481, 298] on div "All Columns (4) 50 Max Live FALSE Text Keyword llm for product content generati…" at bounding box center [489, 203] width 366 height 223
click at [646, 331] on div "Continue" at bounding box center [631, 336] width 37 height 13
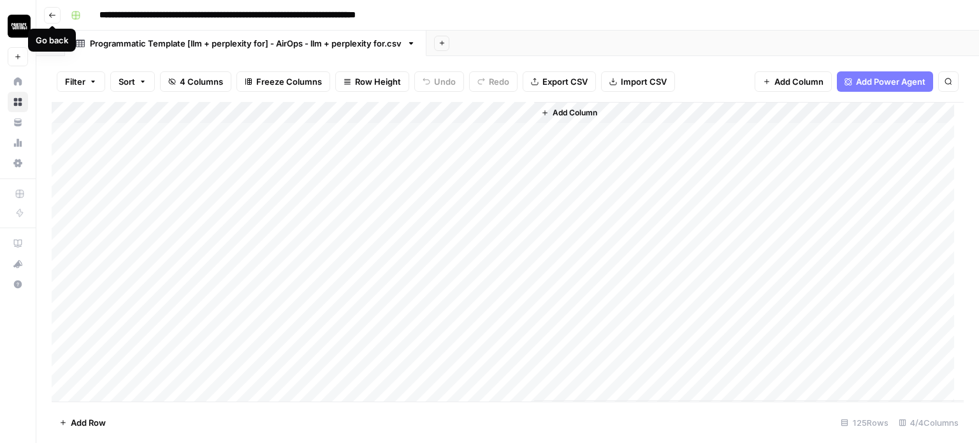
click at [59, 10] on button "Go back" at bounding box center [52, 15] width 17 height 17
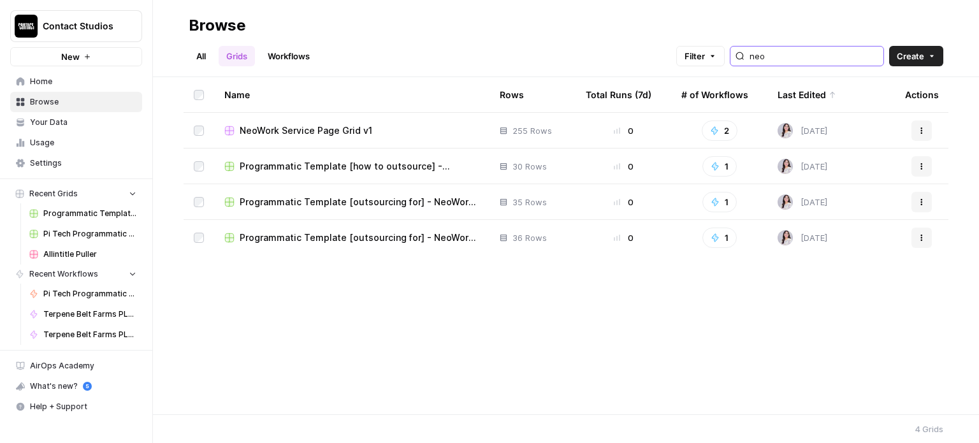
click at [781, 61] on input "neo" at bounding box center [813, 56] width 129 height 13
type input "airop"
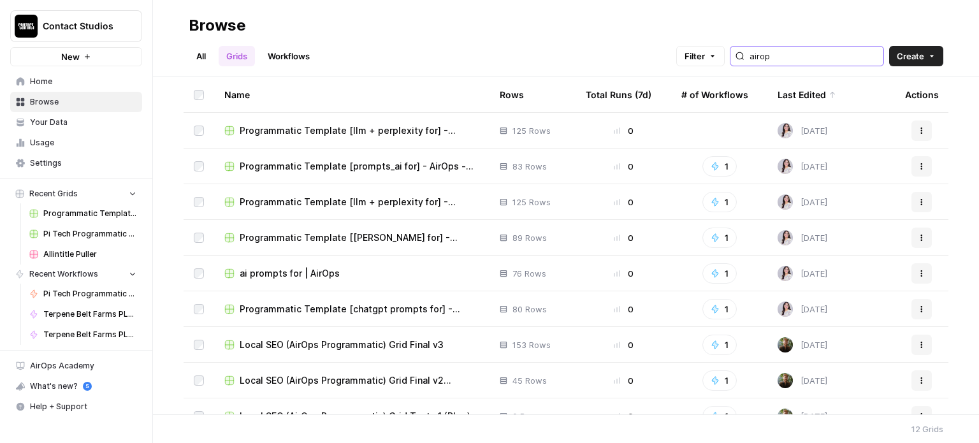
click at [790, 55] on input "airop" at bounding box center [813, 56] width 129 height 13
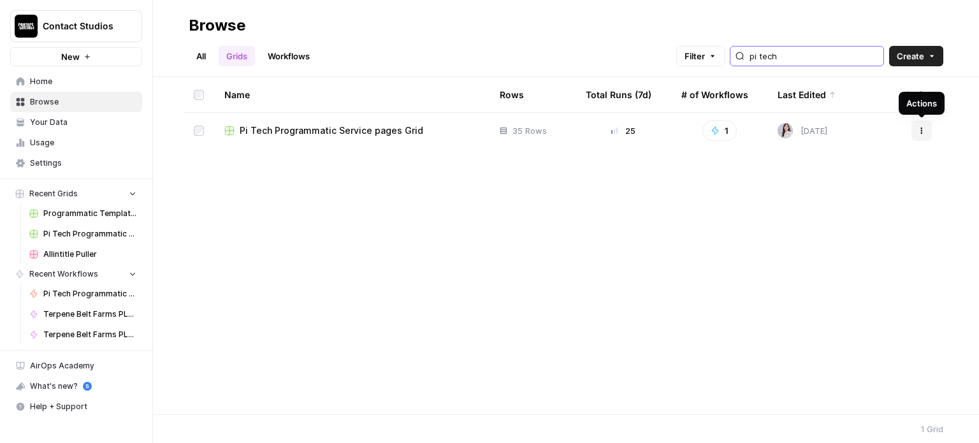
type input "pi tech"
click at [929, 131] on button "Actions" at bounding box center [921, 130] width 20 height 20
click at [481, 270] on div "Name Rows Total Runs (7d) # of Workflows Last Edited Actions Pi Tech Programmat…" at bounding box center [566, 245] width 826 height 337
click at [356, 129] on span "Pi Tech Programmatic Service pages Grid" at bounding box center [332, 130] width 184 height 13
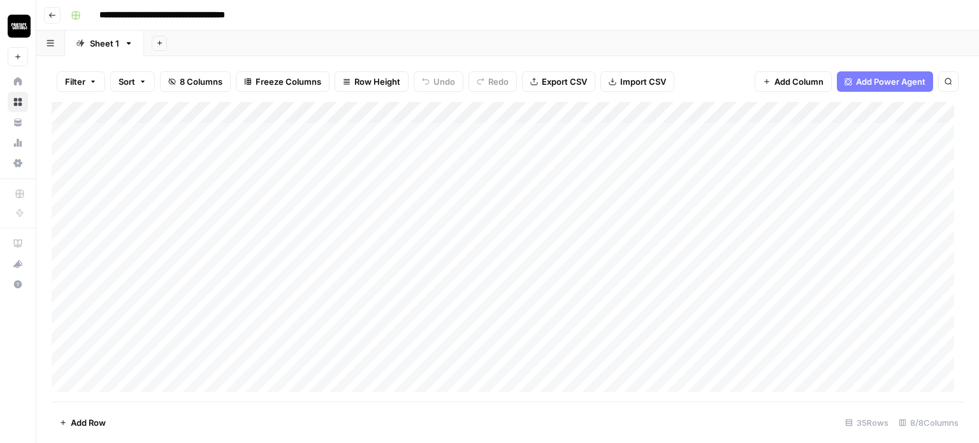
click at [47, 17] on button "Go back" at bounding box center [52, 15] width 17 height 17
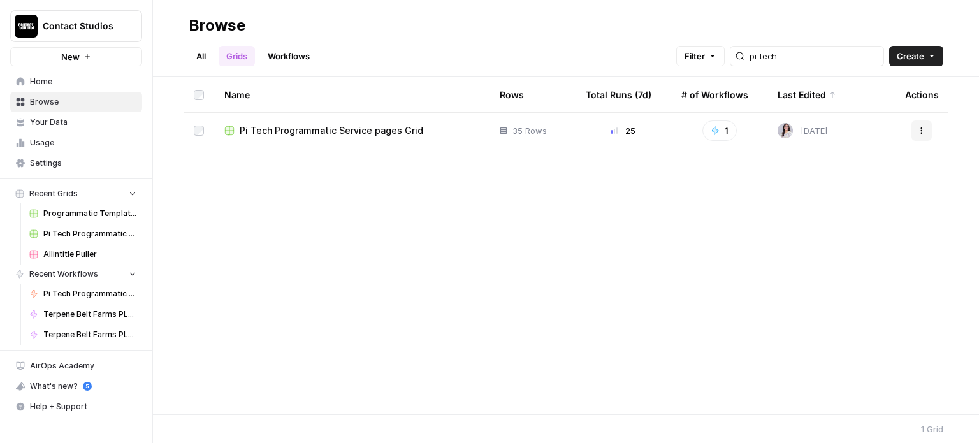
click at [919, 62] on span "Create" at bounding box center [910, 56] width 27 height 13
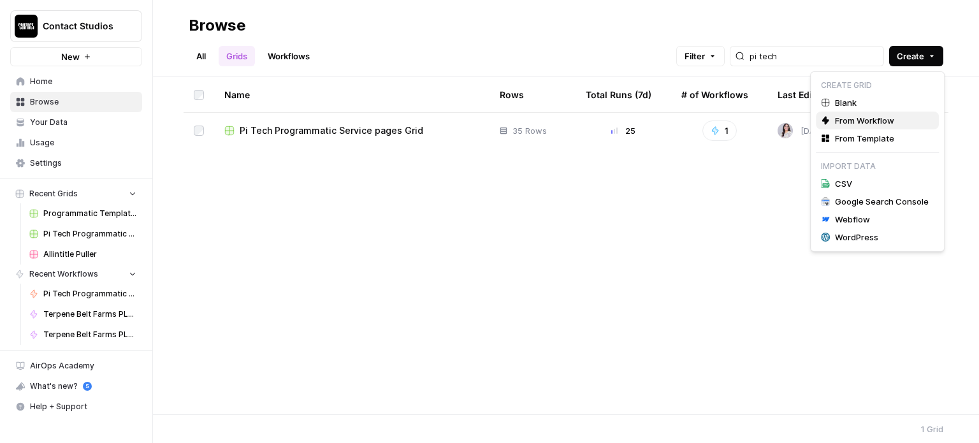
click at [858, 122] on span "From Workflow" at bounding box center [882, 120] width 94 height 13
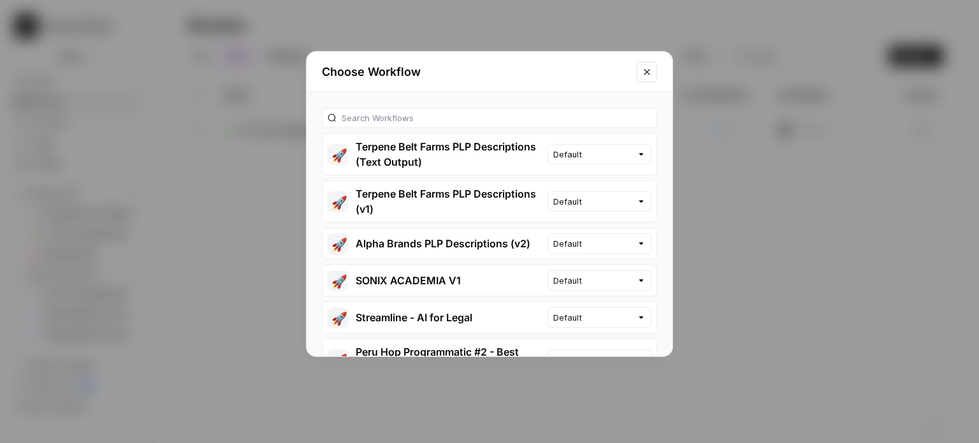
click at [493, 109] on div at bounding box center [489, 118] width 335 height 20
click at [492, 117] on input "text" at bounding box center [497, 118] width 310 height 13
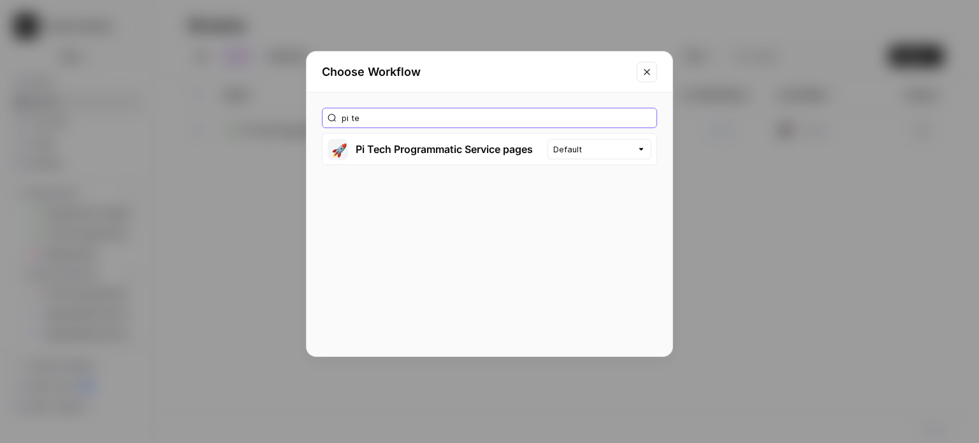
type input "pi te"
click at [463, 146] on button "🚀 Pi Tech Programmatic Service pages" at bounding box center [434, 149] width 225 height 31
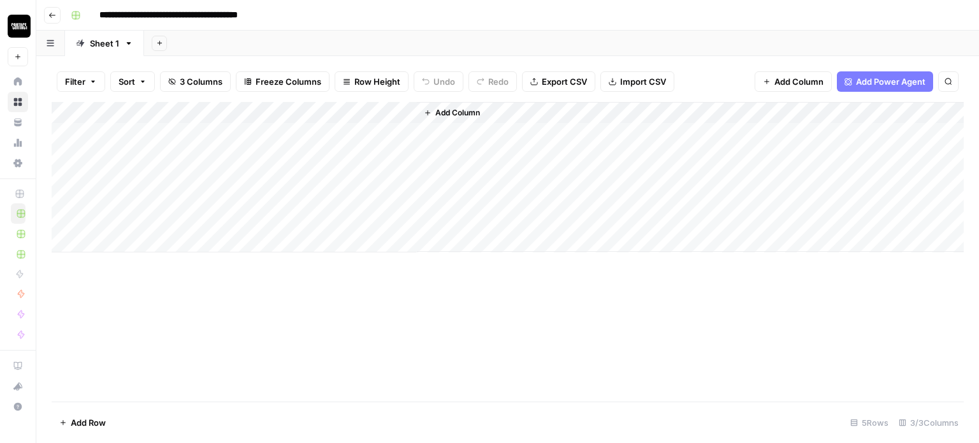
click at [48, 15] on icon "button" at bounding box center [52, 15] width 8 height 8
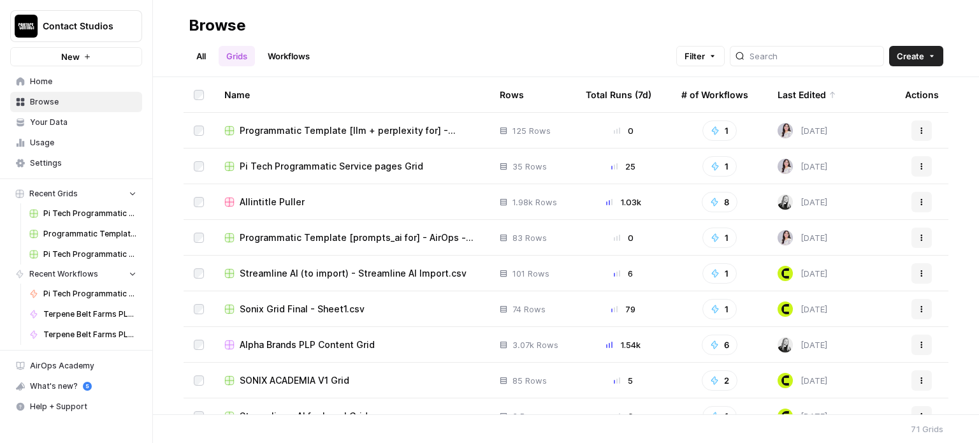
click at [371, 167] on span "Pi Tech Programmatic Service pages Grid" at bounding box center [332, 166] width 184 height 13
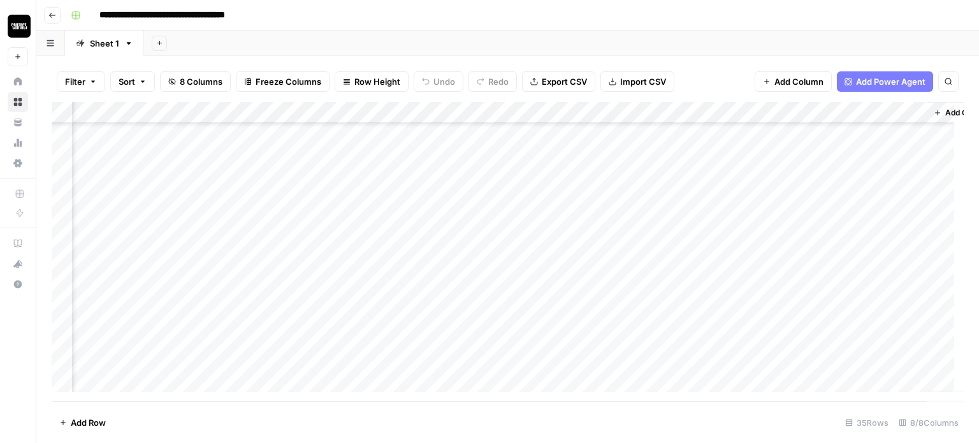
scroll to position [510, 128]
click at [663, 250] on div "Add Column" at bounding box center [508, 251] width 912 height 299
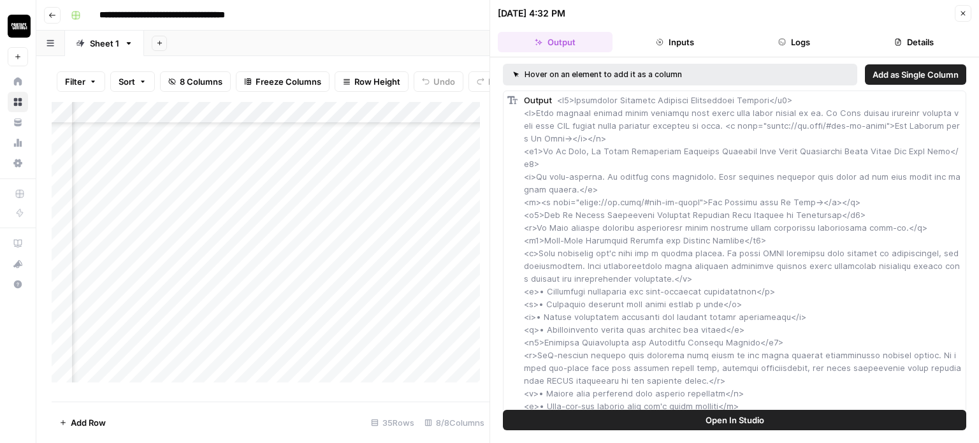
scroll to position [510, 535]
click at [963, 13] on icon "button" at bounding box center [963, 13] width 4 height 4
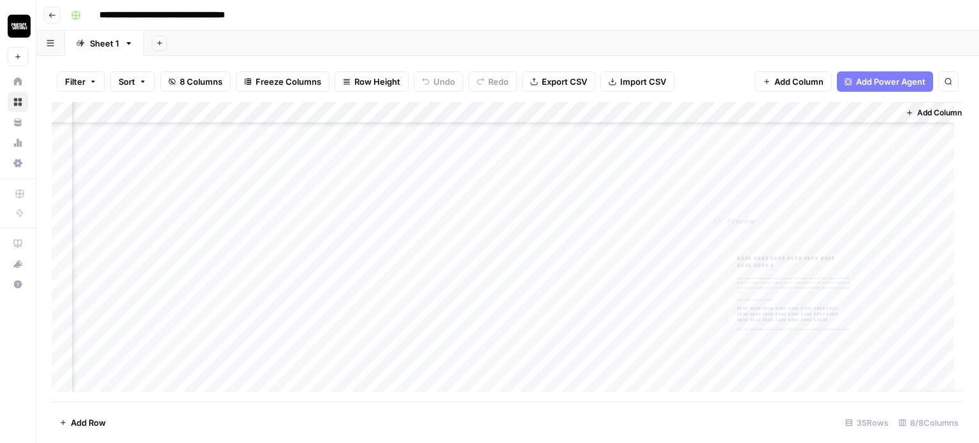
scroll to position [0, 155]
click at [749, 131] on div "Add Column" at bounding box center [508, 251] width 912 height 299
click at [807, 129] on div "Add Column" at bounding box center [508, 251] width 912 height 299
click at [869, 131] on div "Add Column" at bounding box center [508, 251] width 912 height 299
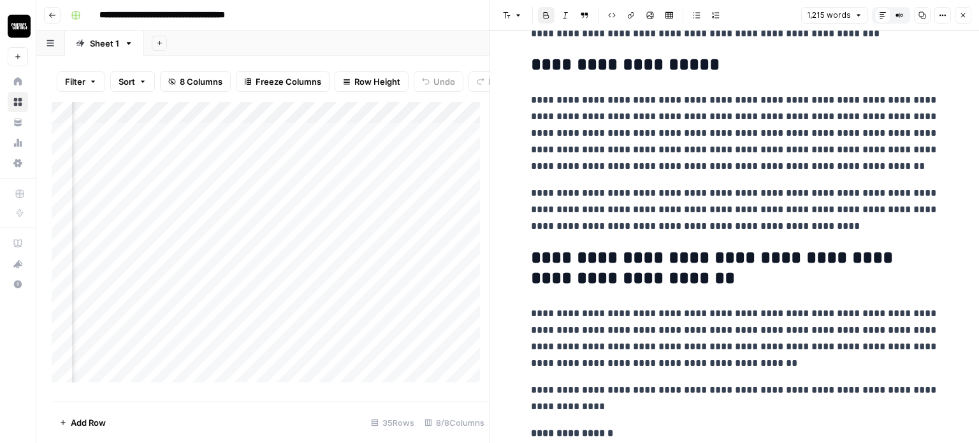
scroll to position [3288, 0]
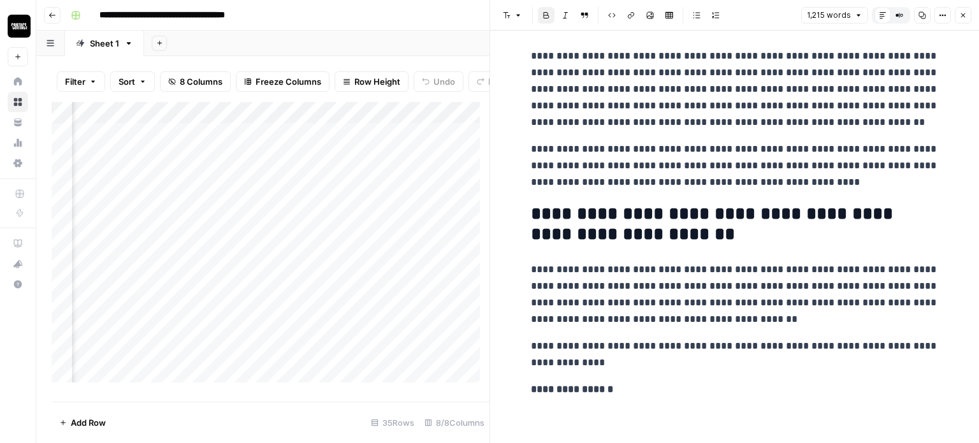
click at [963, 22] on button "Close" at bounding box center [963, 15] width 17 height 17
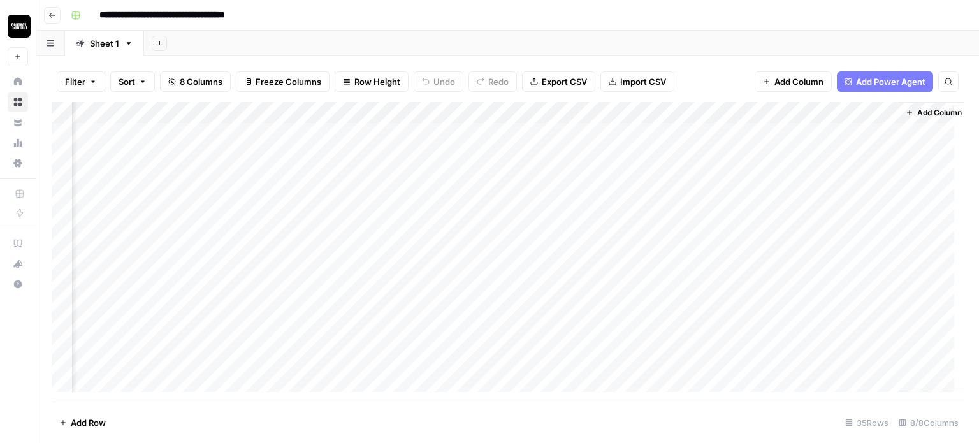
click at [773, 114] on div "Add Column" at bounding box center [508, 251] width 912 height 299
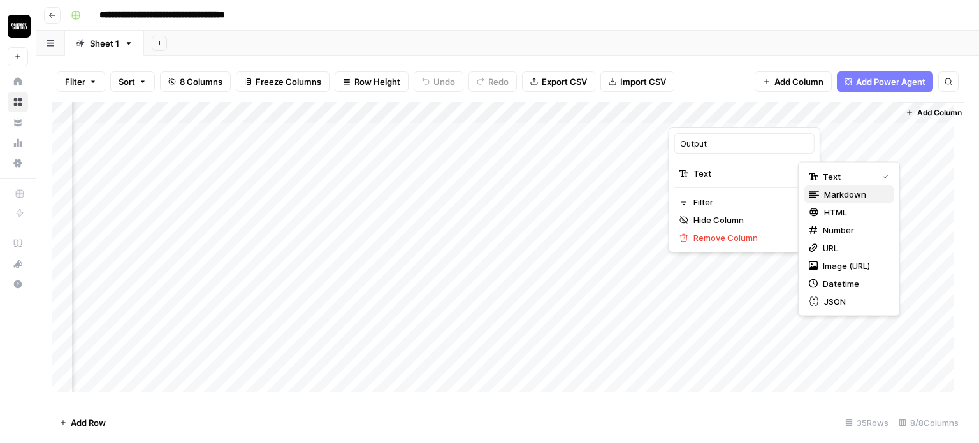
click at [838, 190] on span "Markdown" at bounding box center [854, 194] width 60 height 13
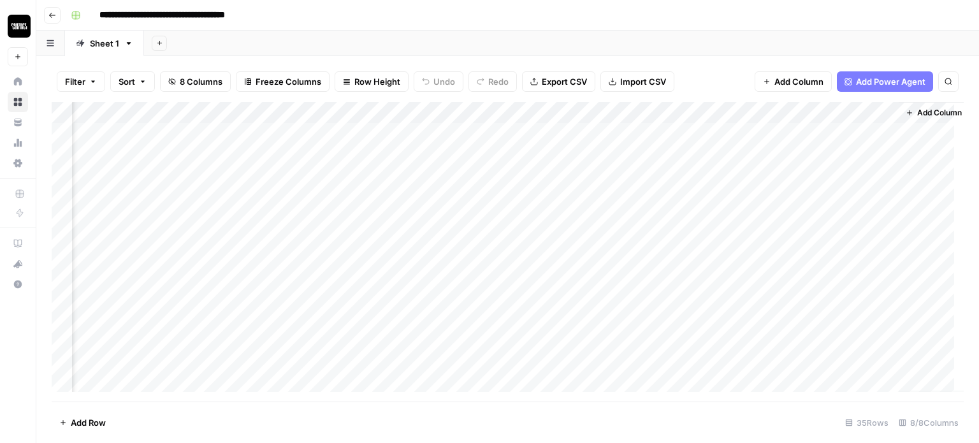
scroll to position [0, 171]
click at [918, 112] on span "Add Column" at bounding box center [934, 112] width 45 height 11
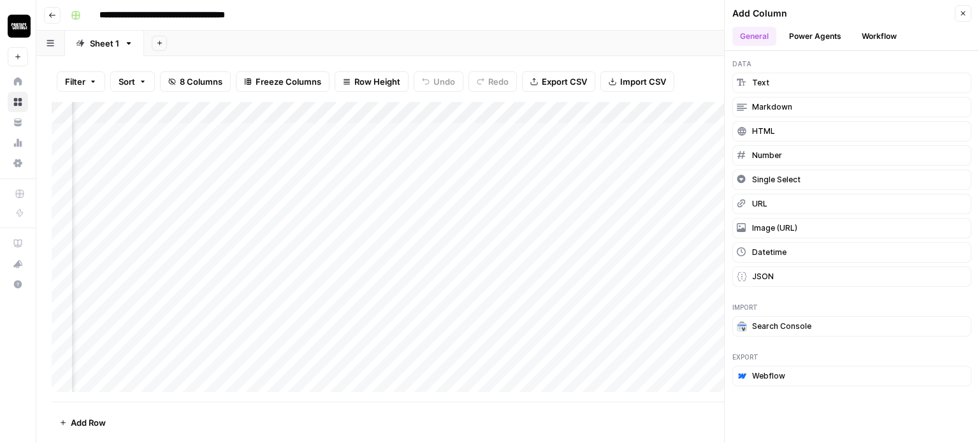
scroll to position [0, 354]
click at [969, 10] on button "Close" at bounding box center [963, 13] width 17 height 17
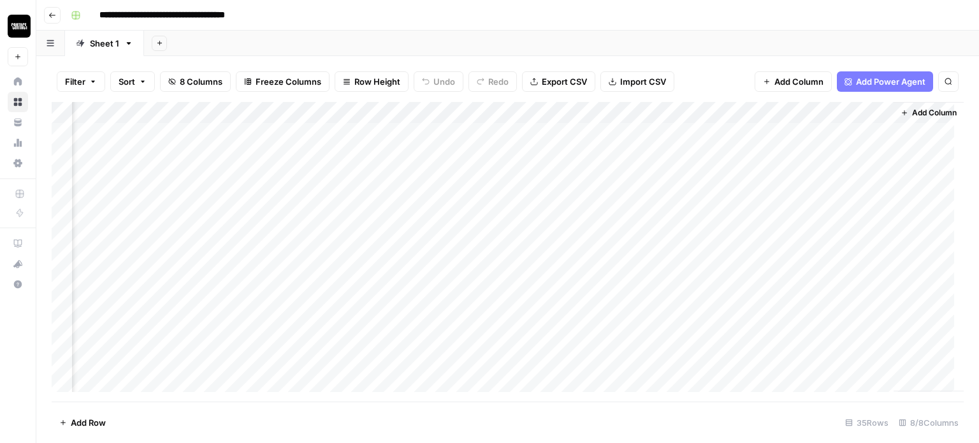
click at [914, 106] on button "Add Column" at bounding box center [928, 113] width 66 height 17
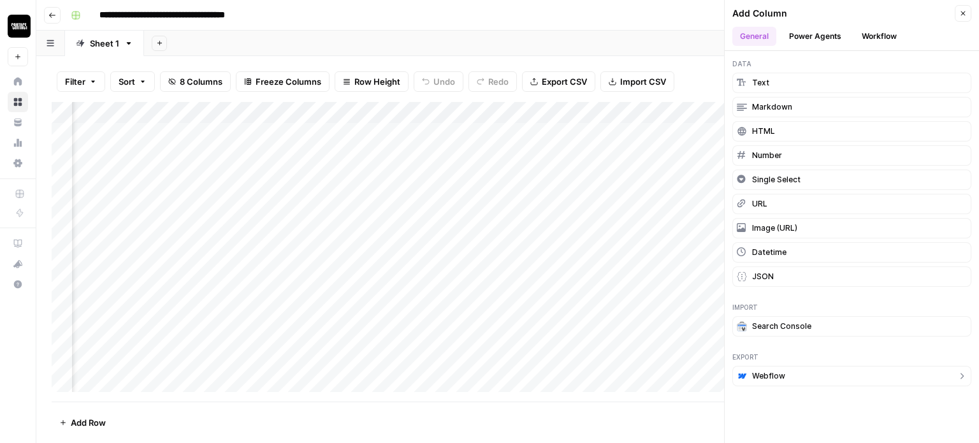
click at [816, 367] on button "Webflow" at bounding box center [851, 376] width 239 height 20
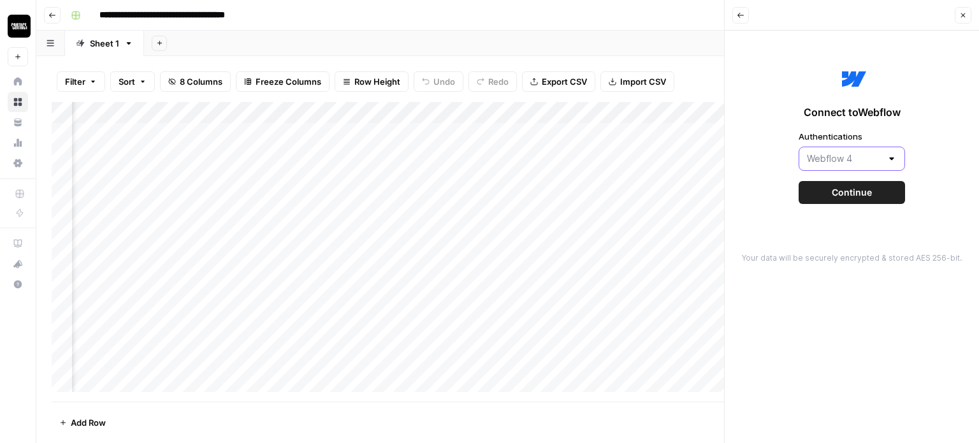
click at [853, 160] on input "Authentications" at bounding box center [844, 158] width 75 height 13
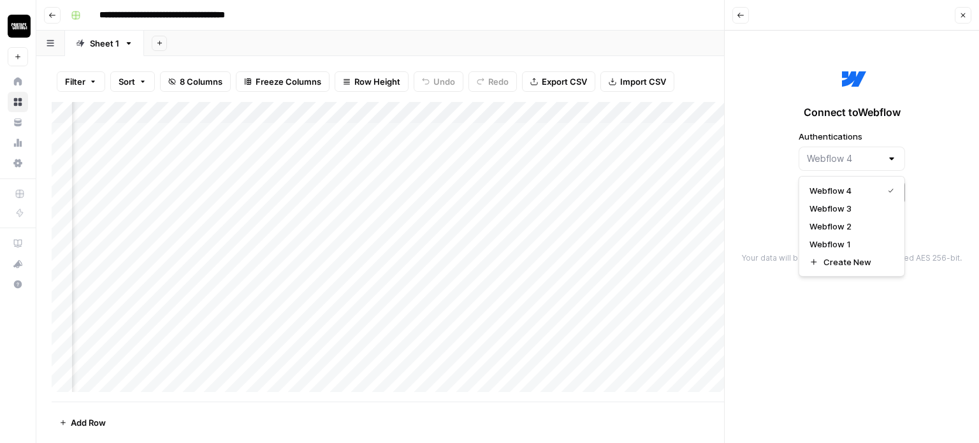
type input "Webflow 4"
click at [739, 138] on div "Connect to Webflow Authentications Webflow 4 Continue" at bounding box center [851, 133] width 239 height 191
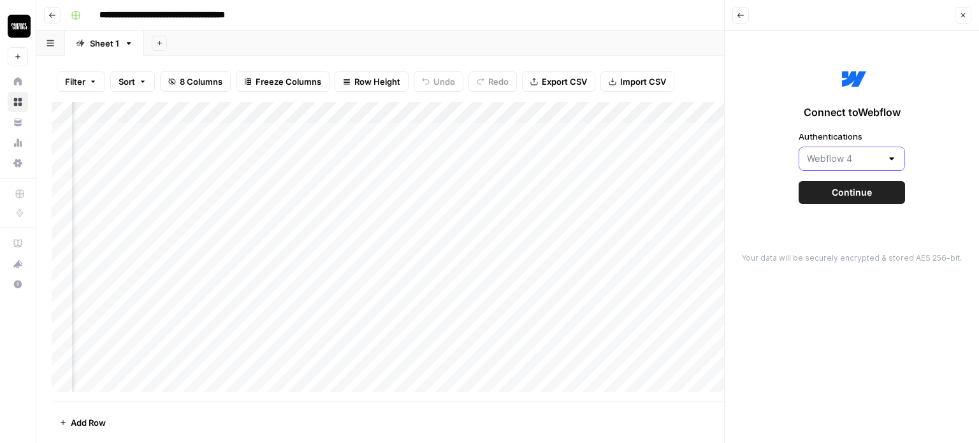
click at [838, 160] on input "Authentications" at bounding box center [844, 158] width 75 height 13
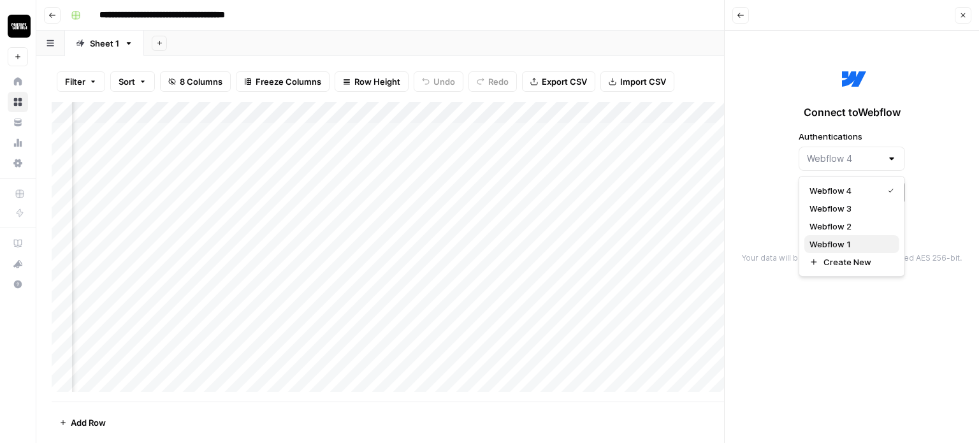
click at [843, 241] on span "Webflow 1" at bounding box center [849, 244] width 80 height 13
type input "Webflow 1"
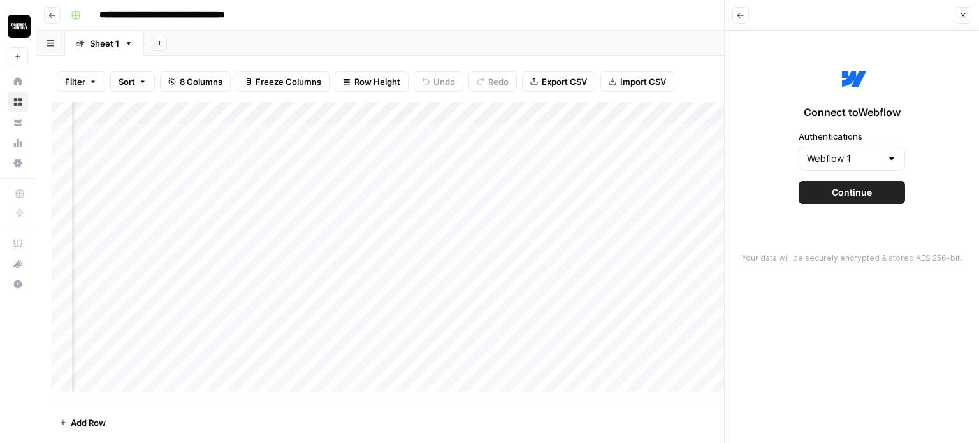
click at [862, 193] on span "Continue" at bounding box center [852, 192] width 40 height 13
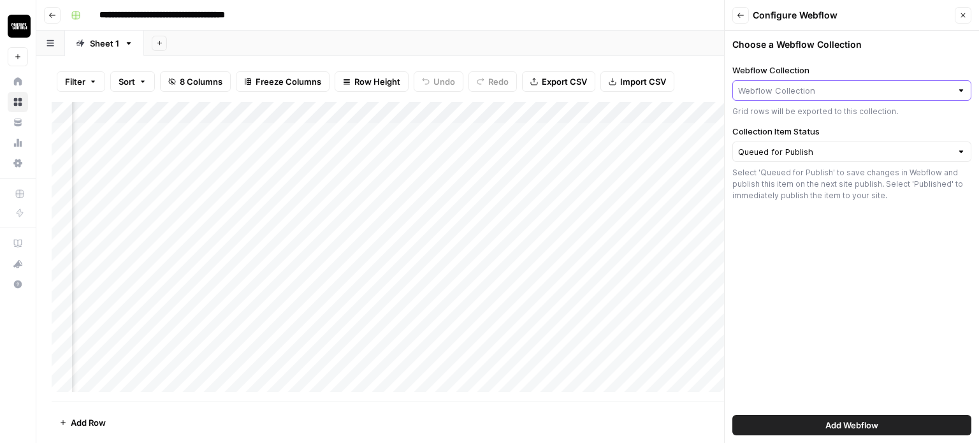
click at [782, 94] on input "Webflow Collection" at bounding box center [844, 90] width 213 height 13
click at [737, 15] on icon "button" at bounding box center [740, 15] width 6 height 5
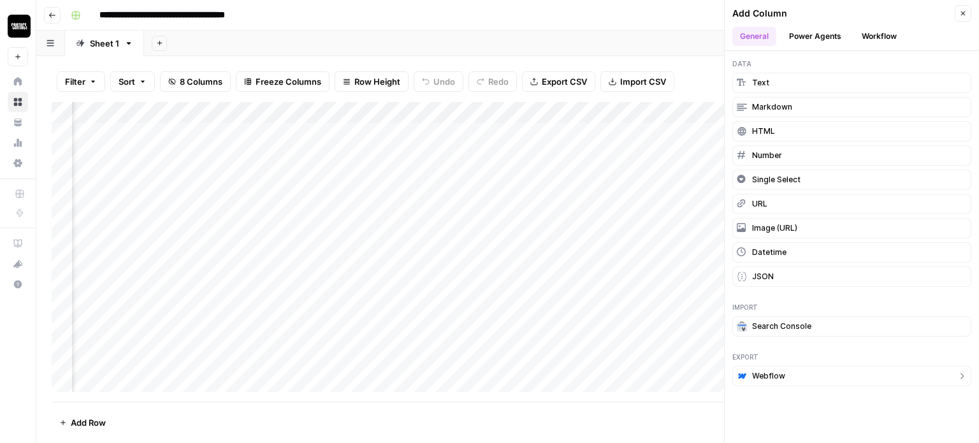
click at [779, 363] on div "Export Webflow" at bounding box center [851, 369] width 254 height 50
click at [778, 370] on span "Webflow" at bounding box center [768, 375] width 33 height 11
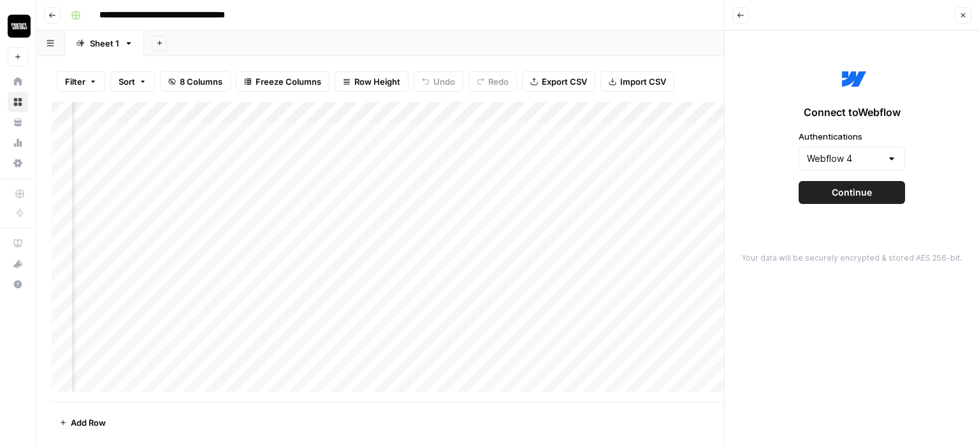
click at [828, 150] on div "Webflow 4" at bounding box center [851, 159] width 106 height 24
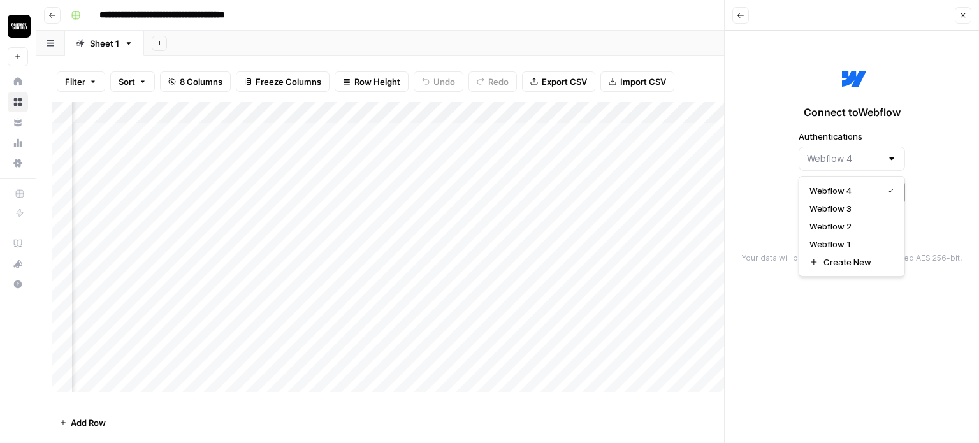
type input "Webflow 4"
click at [781, 162] on div "Connect to Webflow Authentications Webflow 4 Continue" at bounding box center [851, 133] width 239 height 191
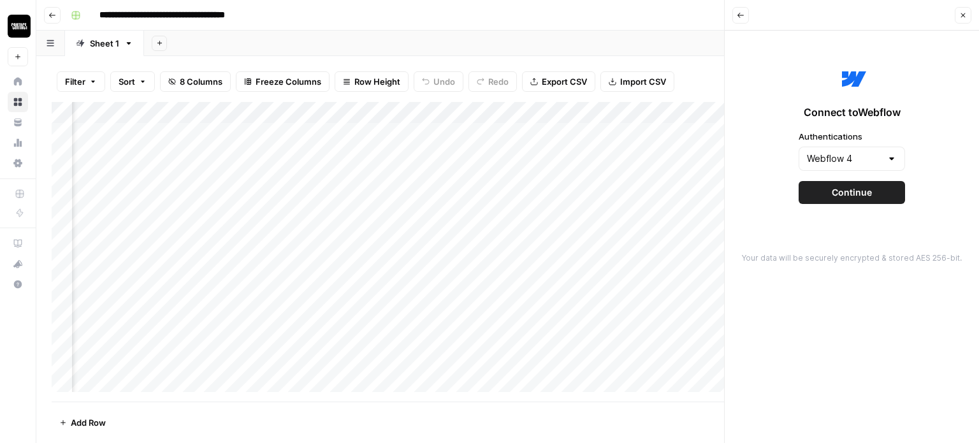
click at [824, 185] on button "Continue" at bounding box center [851, 192] width 106 height 23
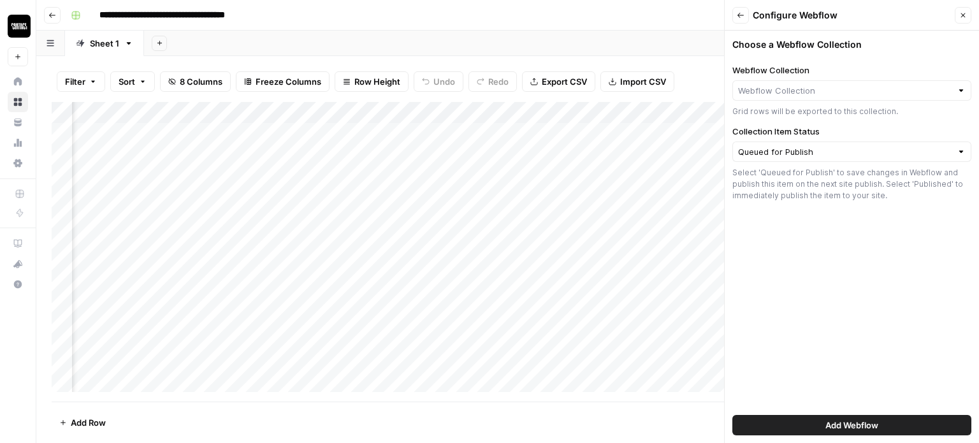
click at [812, 100] on div at bounding box center [851, 90] width 239 height 20
click at [744, 15] on button "Back" at bounding box center [740, 15] width 17 height 17
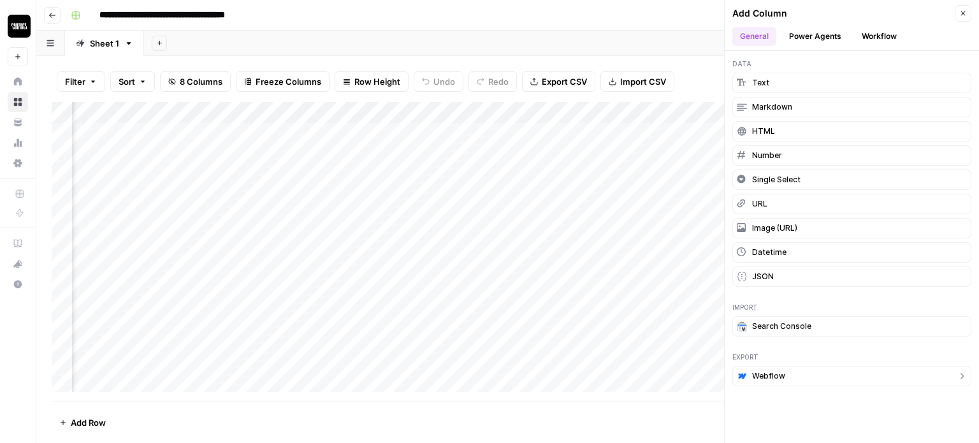
click at [777, 372] on span "Webflow" at bounding box center [768, 375] width 33 height 11
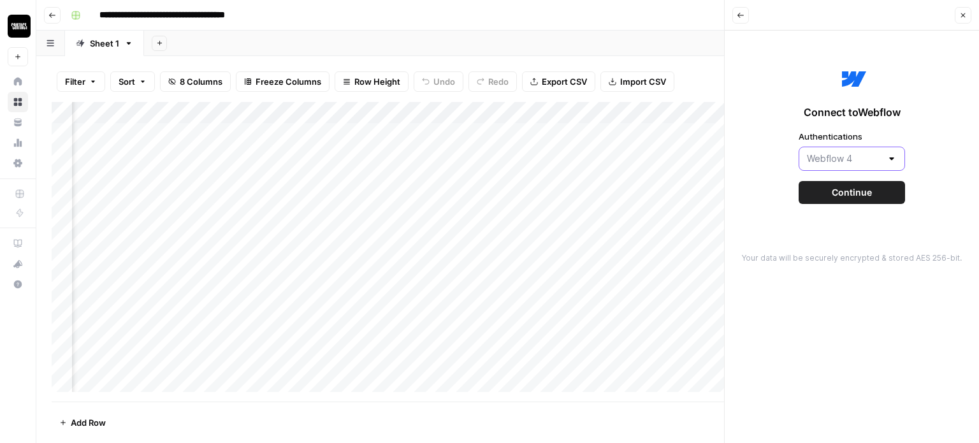
drag, startPoint x: 833, startPoint y: 155, endPoint x: 834, endPoint y: 164, distance: 8.3
click at [833, 157] on input "Authentications" at bounding box center [844, 158] width 75 height 13
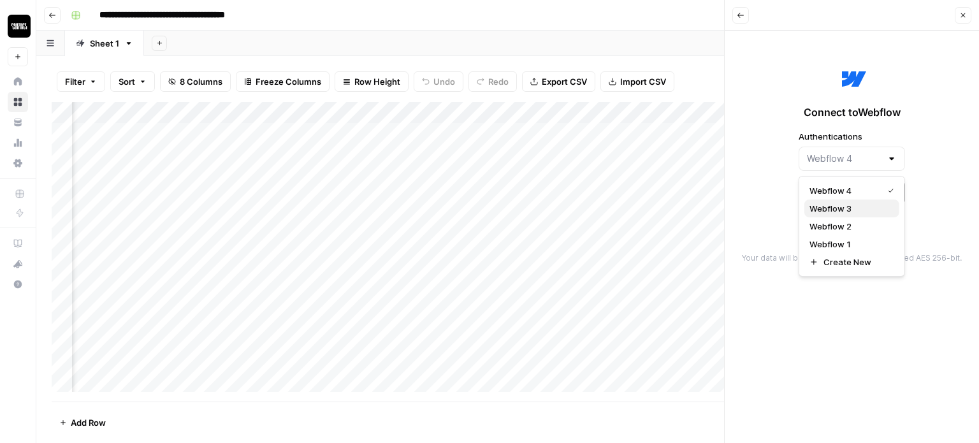
click at [846, 210] on span "Webflow 3" at bounding box center [849, 208] width 80 height 13
type input "Webflow 3"
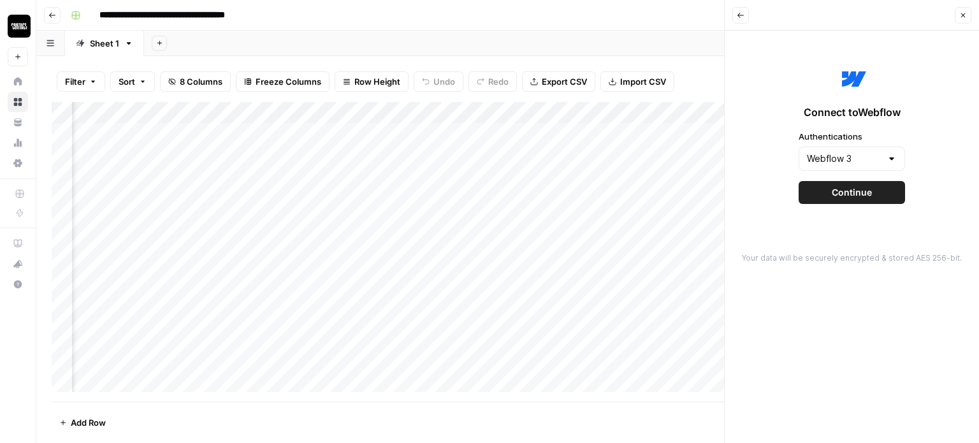
click at [853, 199] on button "Continue" at bounding box center [851, 192] width 106 height 23
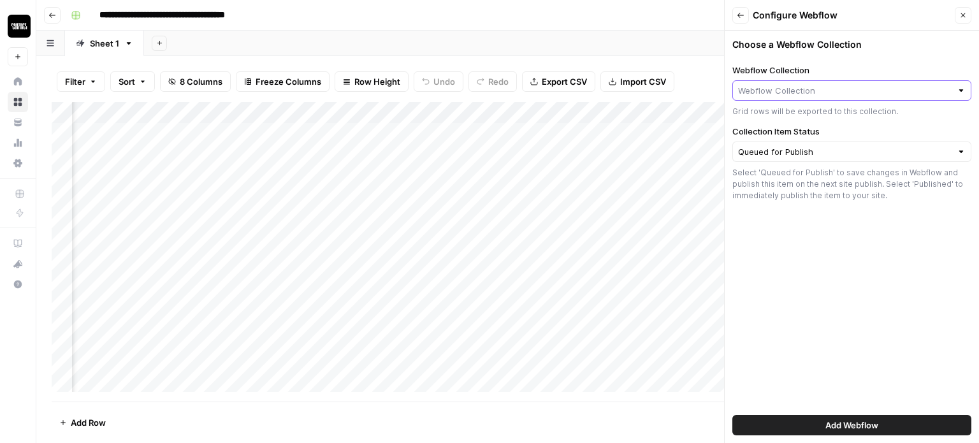
click at [790, 89] on input "Webflow Collection" at bounding box center [844, 90] width 213 height 13
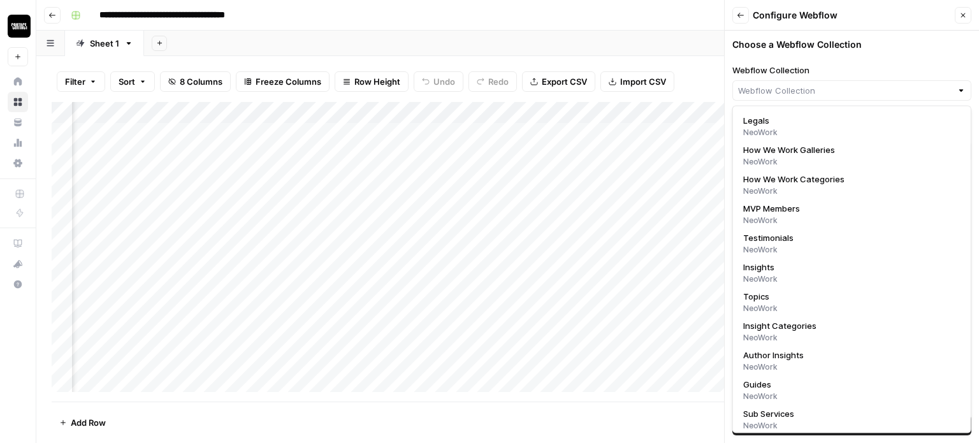
click at [733, 22] on button "Back" at bounding box center [740, 15] width 17 height 17
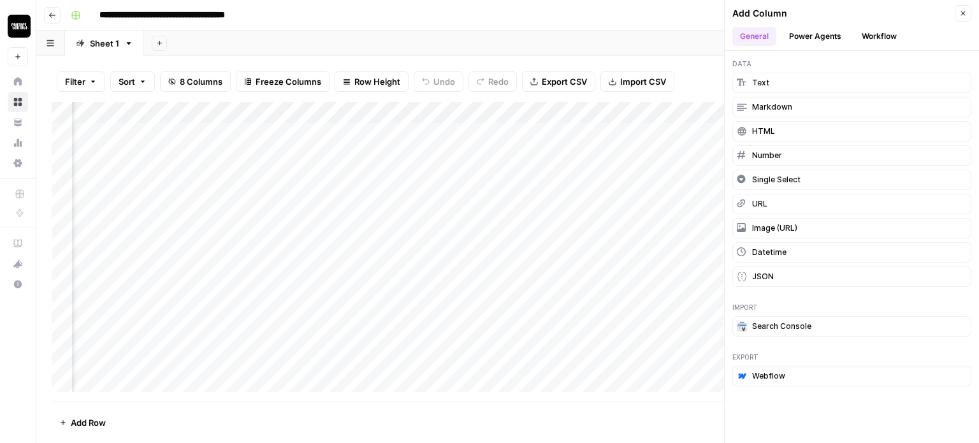
click at [780, 366] on button "Webflow" at bounding box center [851, 376] width 239 height 20
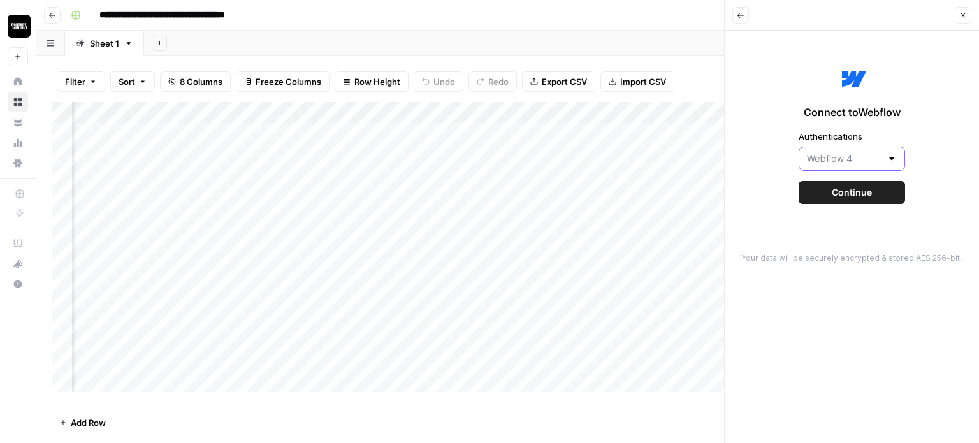
click at [830, 158] on input "Authentications" at bounding box center [844, 158] width 75 height 13
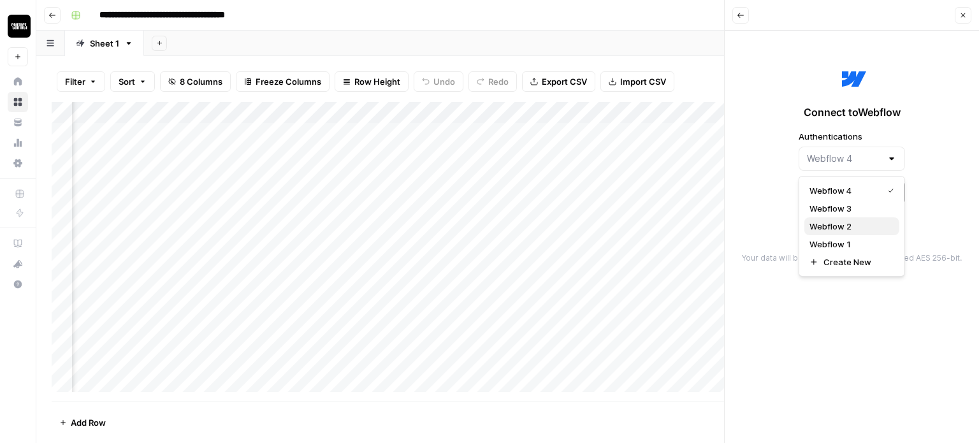
click at [835, 229] on span "Webflow 2" at bounding box center [849, 226] width 80 height 13
type input "Webflow 2"
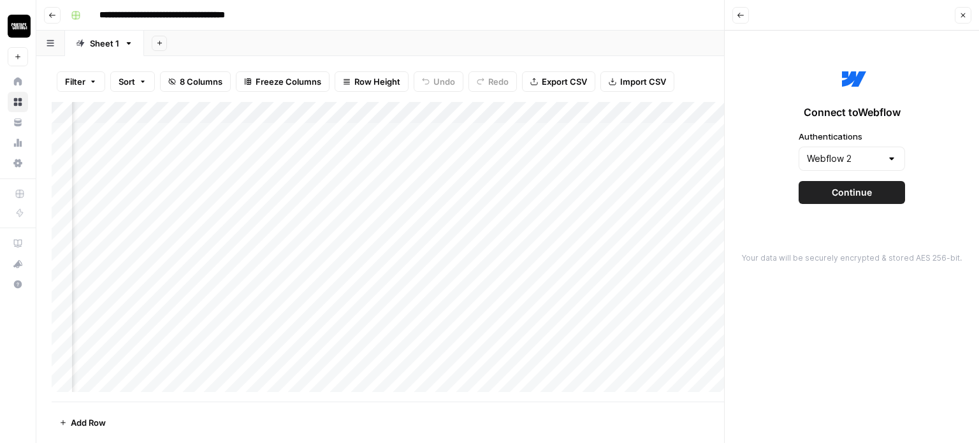
click at [837, 194] on span "Continue" at bounding box center [852, 192] width 40 height 13
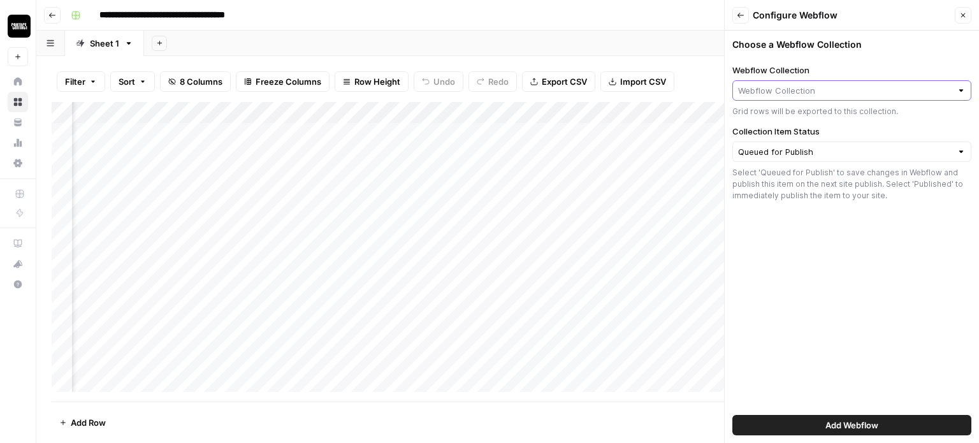
click at [795, 90] on input "Webflow Collection" at bounding box center [844, 90] width 213 height 13
click at [735, 8] on button "Back" at bounding box center [740, 15] width 17 height 17
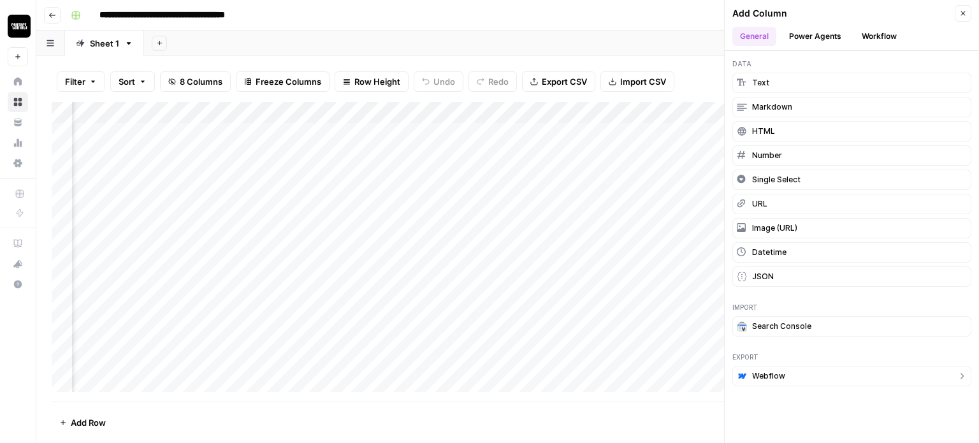
click at [868, 378] on button "Webflow" at bounding box center [851, 376] width 239 height 20
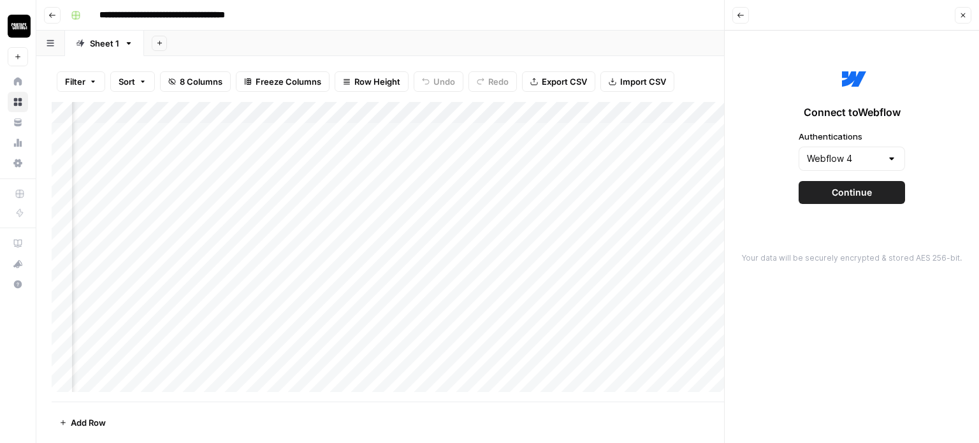
click at [853, 173] on div "Connect to Webflow Authentications Webflow 4 Continue" at bounding box center [851, 133] width 239 height 191
click at [856, 163] on input "Authentications" at bounding box center [844, 158] width 75 height 13
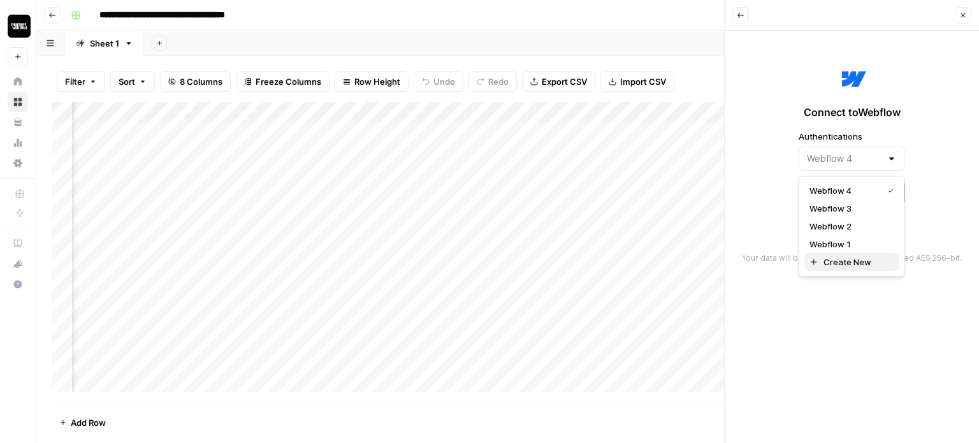
click at [857, 257] on span "Create New" at bounding box center [856, 262] width 66 height 13
type input "Create New"
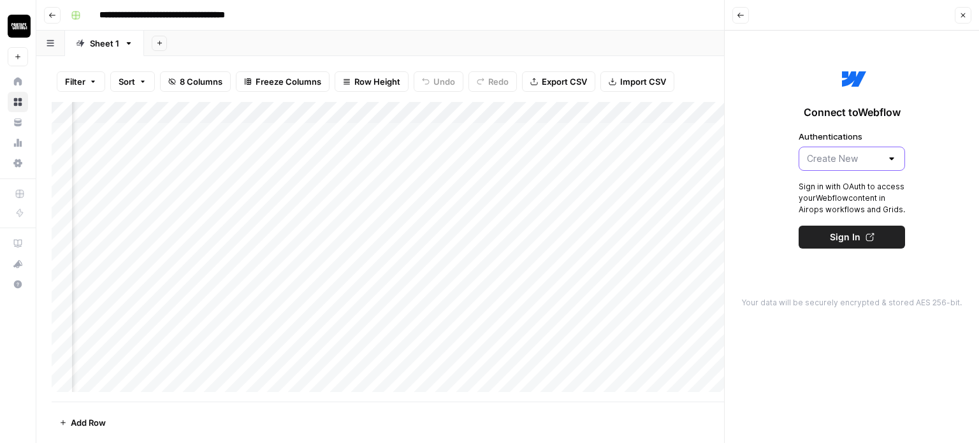
click at [862, 157] on input "Authentications" at bounding box center [844, 158] width 75 height 13
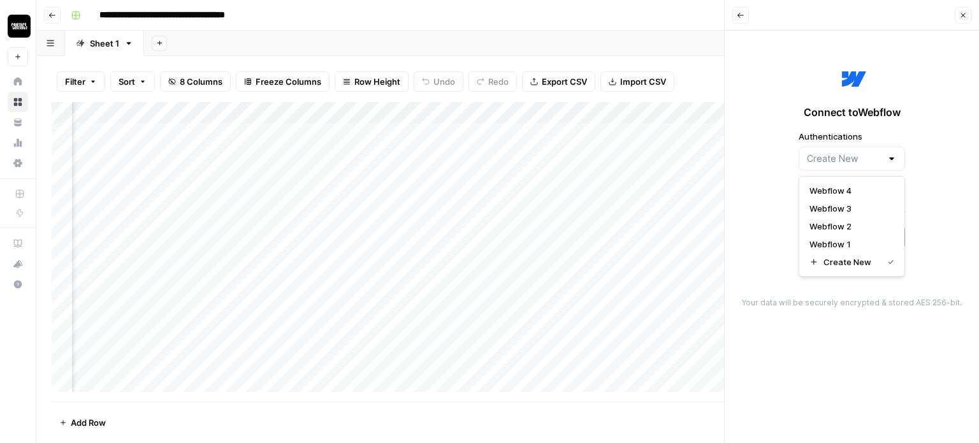
click at [719, 129] on div "Add Column" at bounding box center [508, 251] width 912 height 299
type input "Create New"
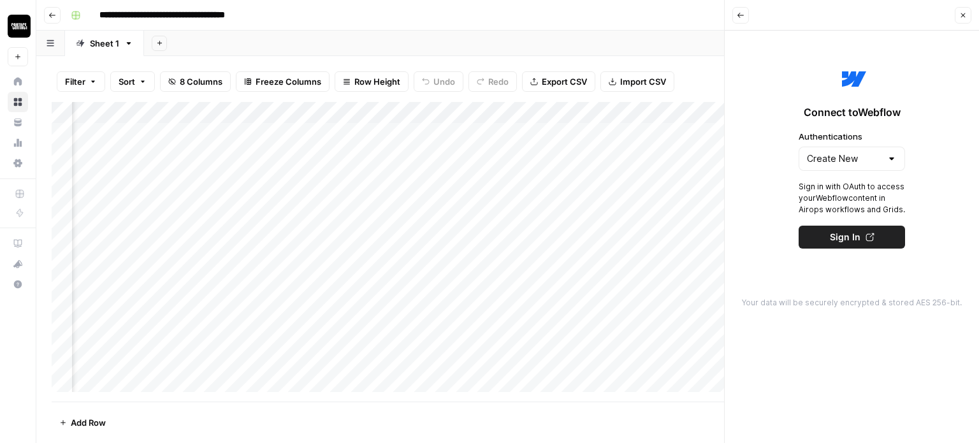
click at [937, 229] on div "Connect to Webflow Authentications Create New Sign in with OAuth to access your…" at bounding box center [851, 156] width 239 height 236
click at [876, 155] on input "Authentications" at bounding box center [844, 158] width 75 height 13
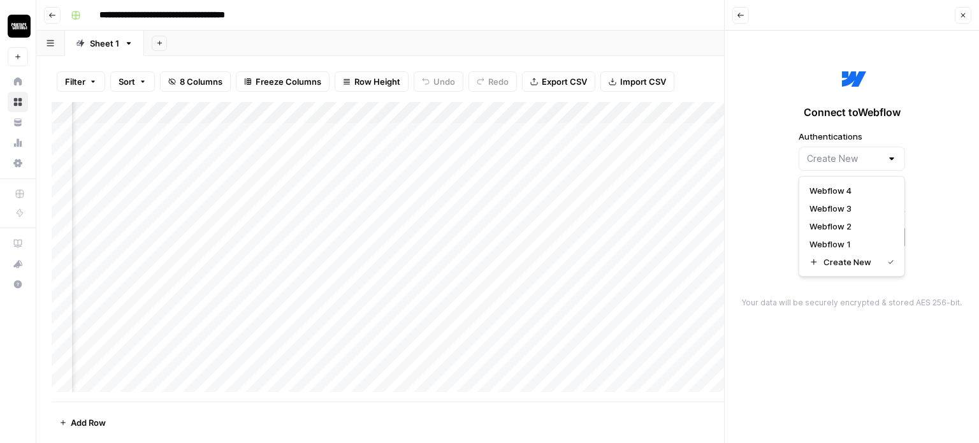
type input "Create New"
click at [772, 240] on div "Connect to Webflow Authentications Create New Sign in with OAuth to access your…" at bounding box center [851, 156] width 239 height 236
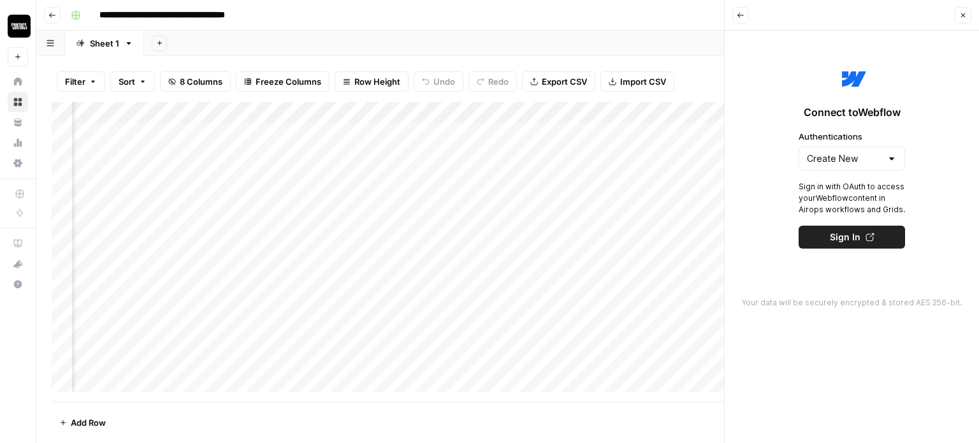
click at [854, 239] on span "Sign In" at bounding box center [845, 237] width 31 height 13
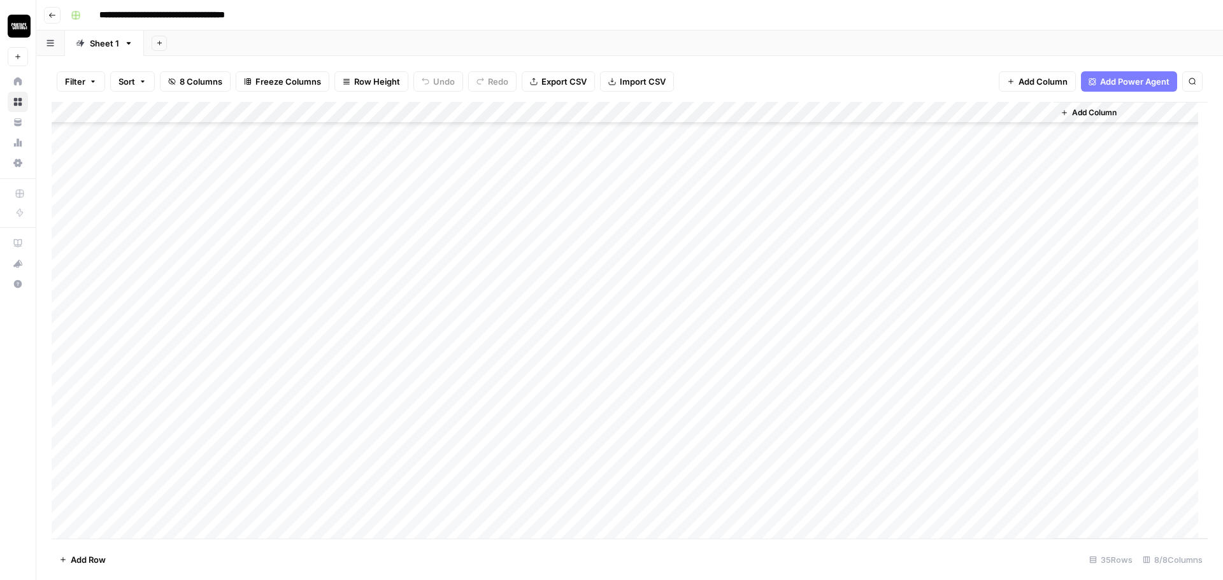
scroll to position [363, 0]
click at [770, 312] on div "Add Column" at bounding box center [630, 320] width 1157 height 437
click at [766, 336] on div "Add Column" at bounding box center [630, 320] width 1157 height 437
click at [767, 358] on div "Add Column" at bounding box center [630, 320] width 1157 height 437
click at [769, 377] on div "Add Column" at bounding box center [630, 320] width 1157 height 437
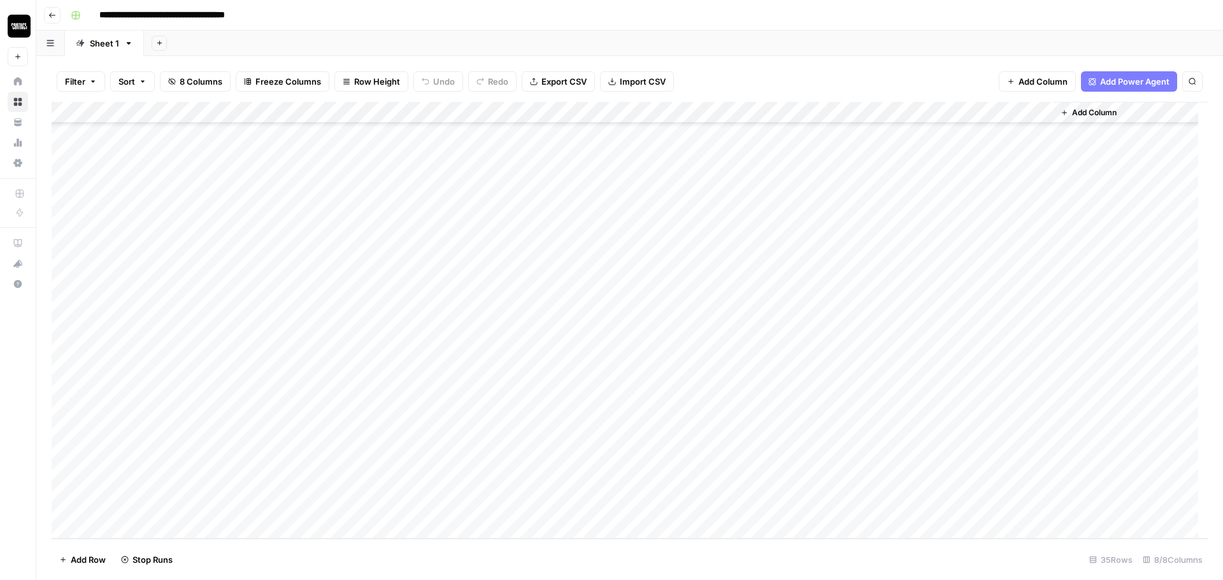
click at [768, 401] on div "Add Column" at bounding box center [630, 320] width 1157 height 437
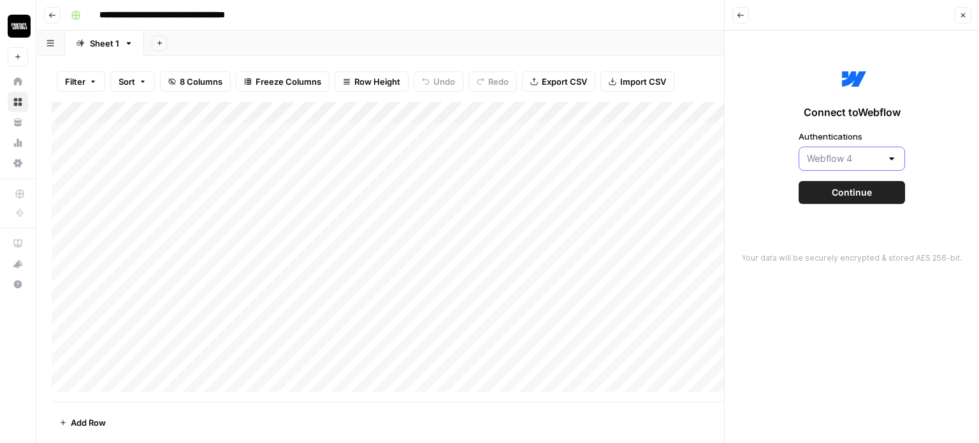
click at [865, 162] on input "Authentications" at bounding box center [844, 158] width 75 height 13
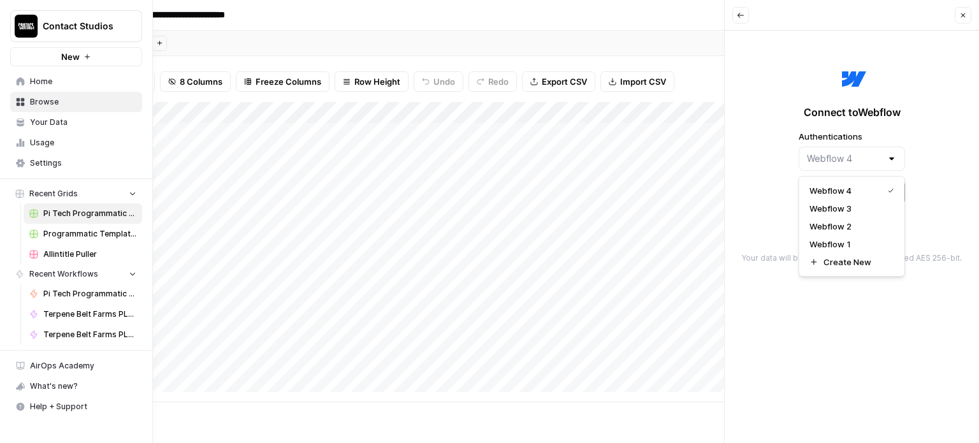
type input "Webflow 4"
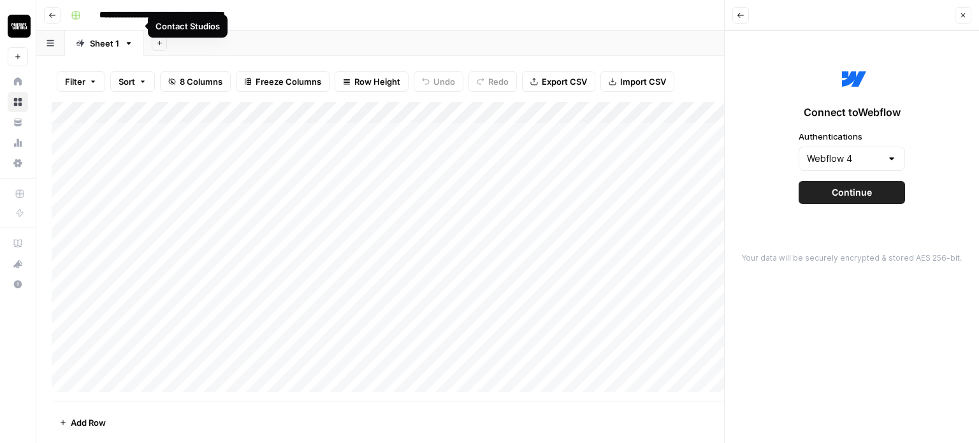
drag, startPoint x: 72, startPoint y: 27, endPoint x: 767, endPoint y: -77, distance: 702.4
click at [767, 0] on html "**********" at bounding box center [489, 221] width 979 height 443
click at [874, 157] on input "Authentications" at bounding box center [844, 158] width 75 height 13
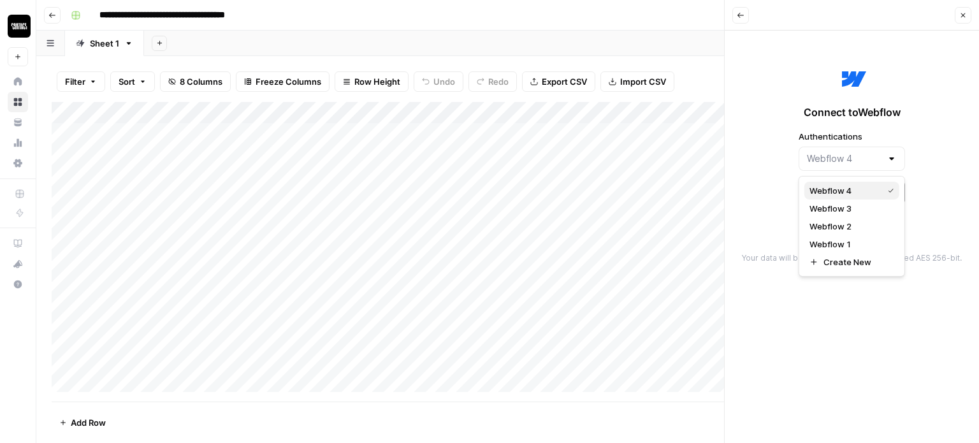
click at [844, 189] on span "Webflow 4" at bounding box center [843, 190] width 68 height 13
type input "Webflow 4"
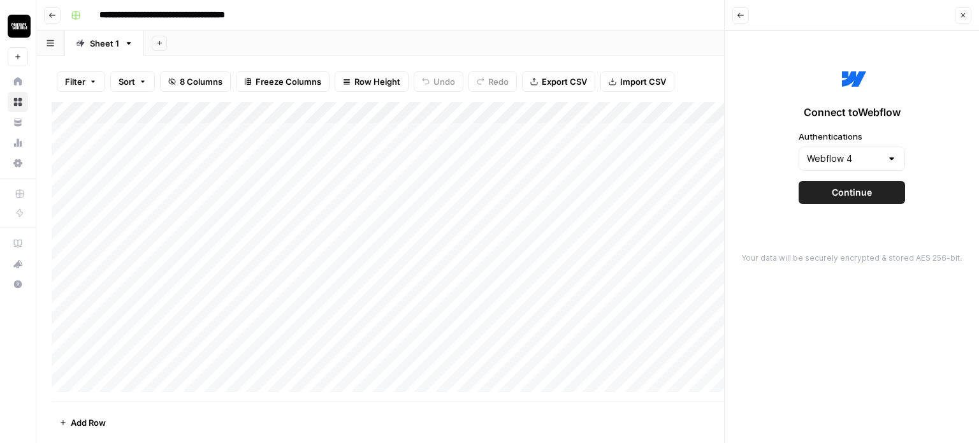
click at [851, 194] on span "Continue" at bounding box center [852, 192] width 40 height 13
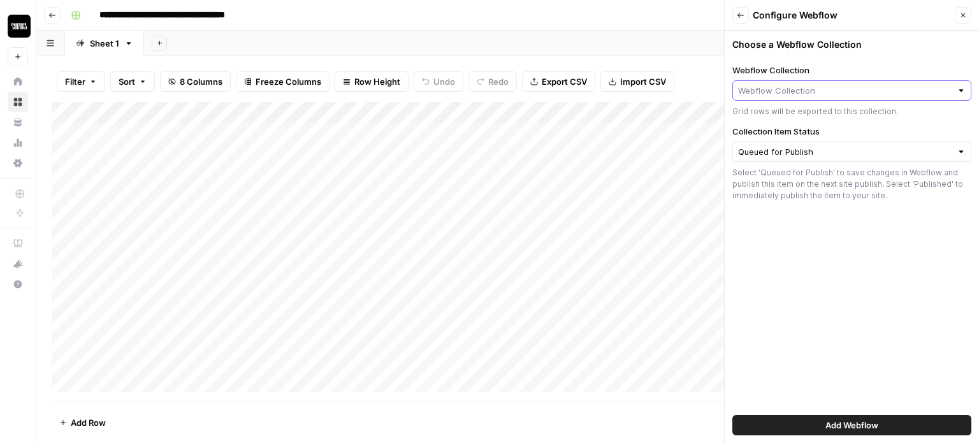
click at [833, 86] on input "Webflow Collection" at bounding box center [844, 90] width 213 height 13
click at [737, 13] on icon "button" at bounding box center [741, 15] width 8 height 8
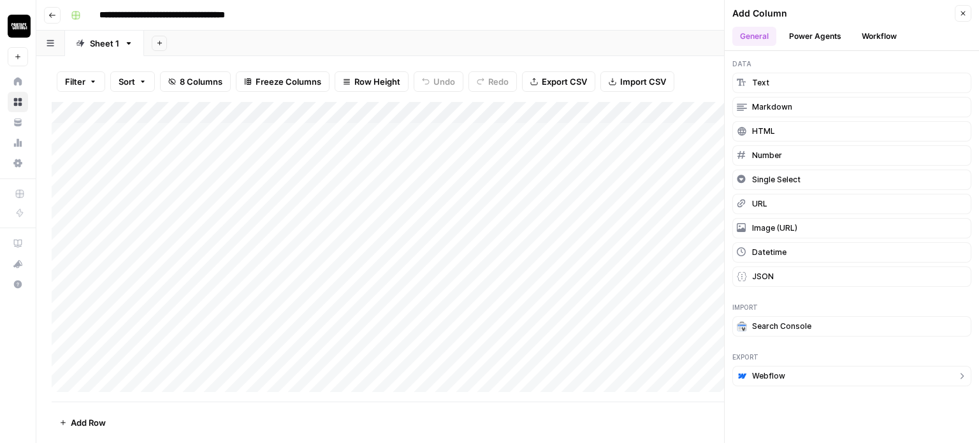
click at [769, 376] on span "Webflow" at bounding box center [768, 375] width 33 height 11
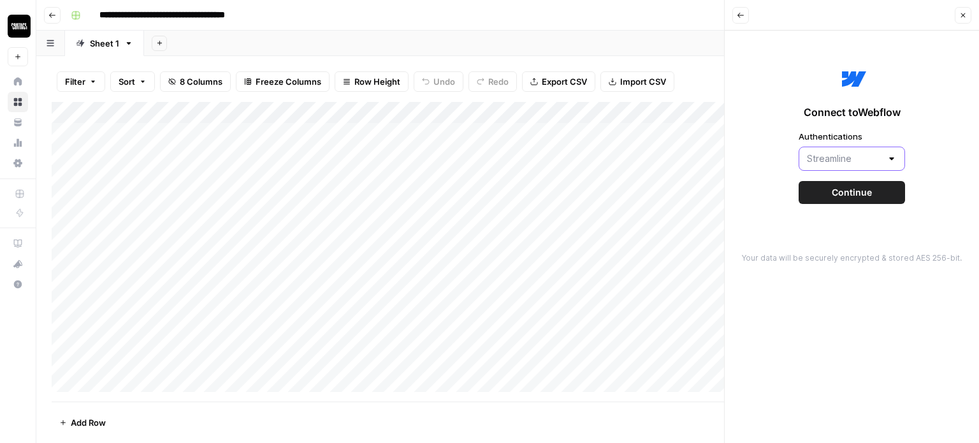
click at [831, 162] on input "Authentications" at bounding box center [844, 158] width 75 height 13
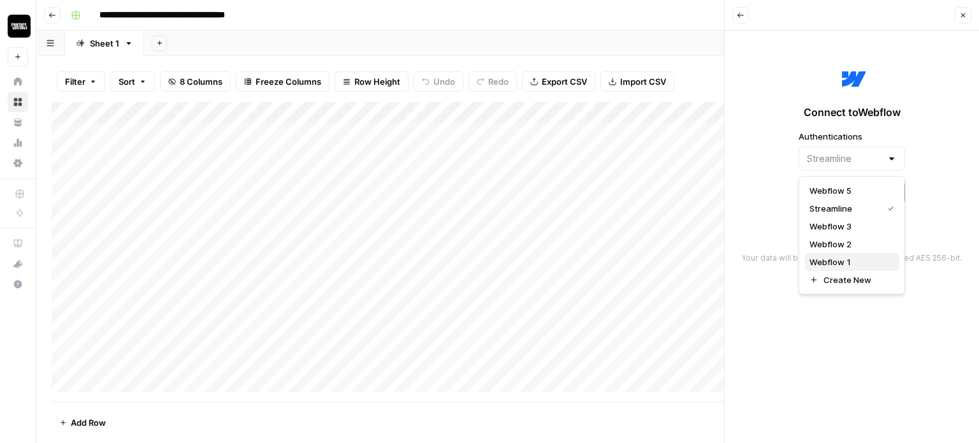
click at [881, 259] on span "Webflow 1" at bounding box center [849, 262] width 80 height 13
type input "Webflow 1"
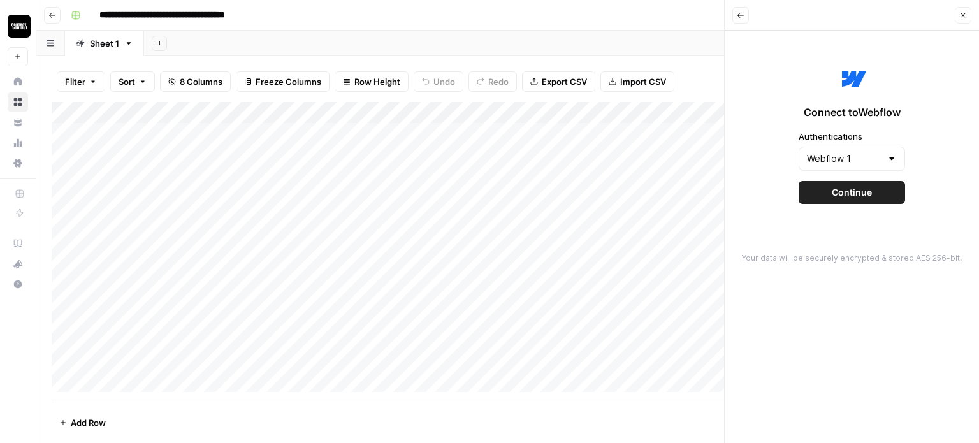
click at [851, 193] on span "Continue" at bounding box center [852, 192] width 40 height 13
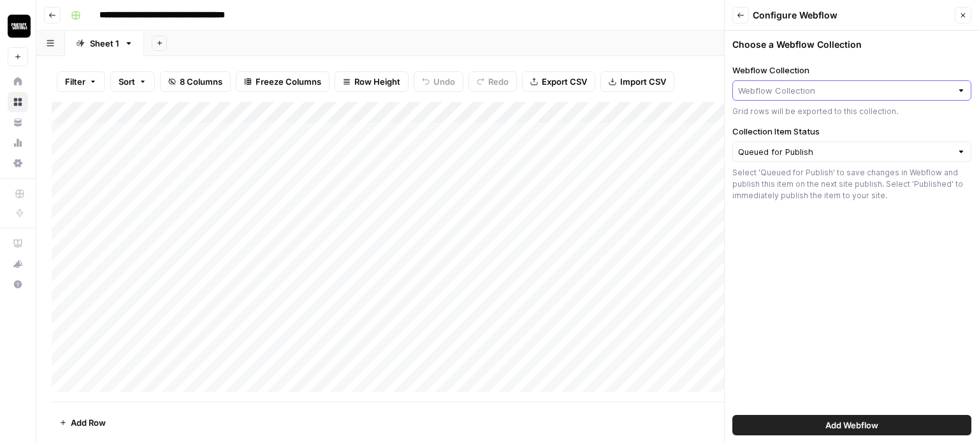
click at [814, 96] on input "Webflow Collection" at bounding box center [844, 90] width 213 height 13
click at [933, 61] on div "Choose a Webflow Collection Webflow Collection Grid rows will be exported to th…" at bounding box center [851, 237] width 254 height 412
click at [911, 89] on input "Webflow Collection" at bounding box center [844, 90] width 213 height 13
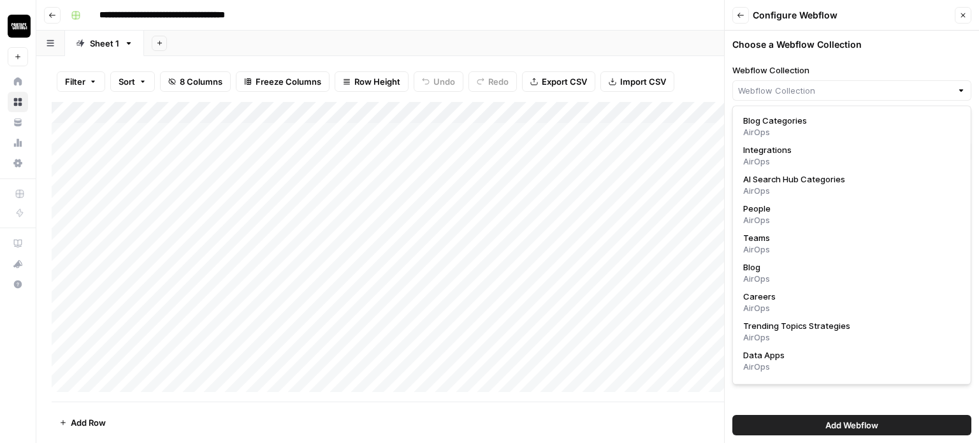
click at [0, 0] on div "Configure Webflow" at bounding box center [0, 0] width 0 height 0
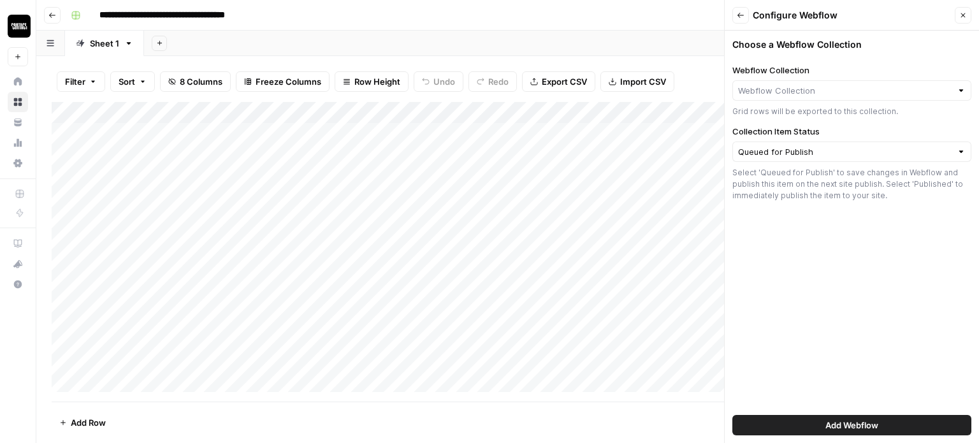
click at [744, 17] on icon "button" at bounding box center [741, 15] width 8 height 8
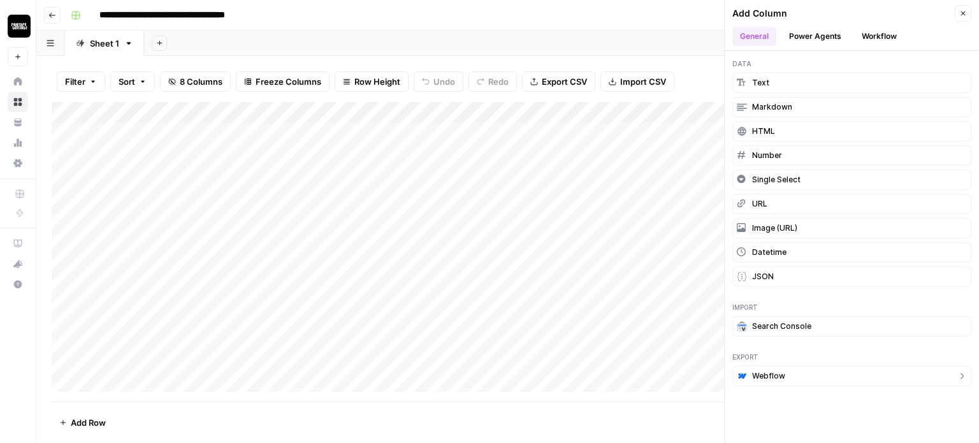
click at [785, 366] on button "Webflow" at bounding box center [851, 376] width 239 height 20
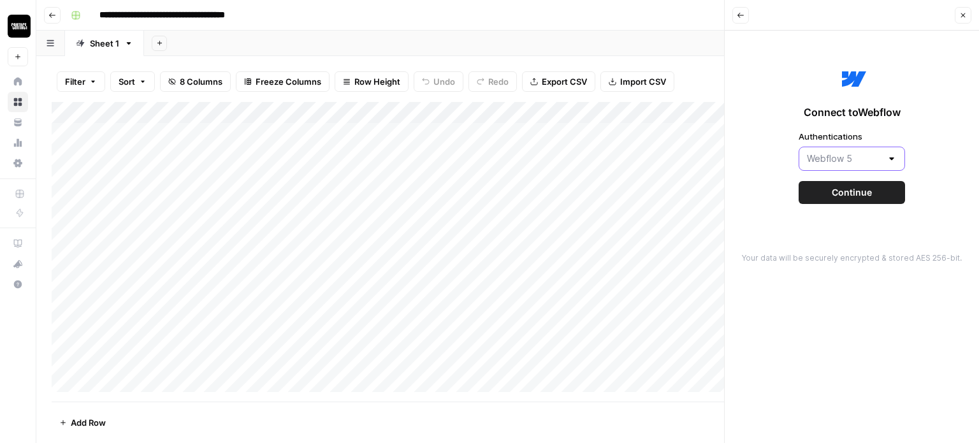
click at [846, 162] on input "Authentications" at bounding box center [844, 158] width 75 height 13
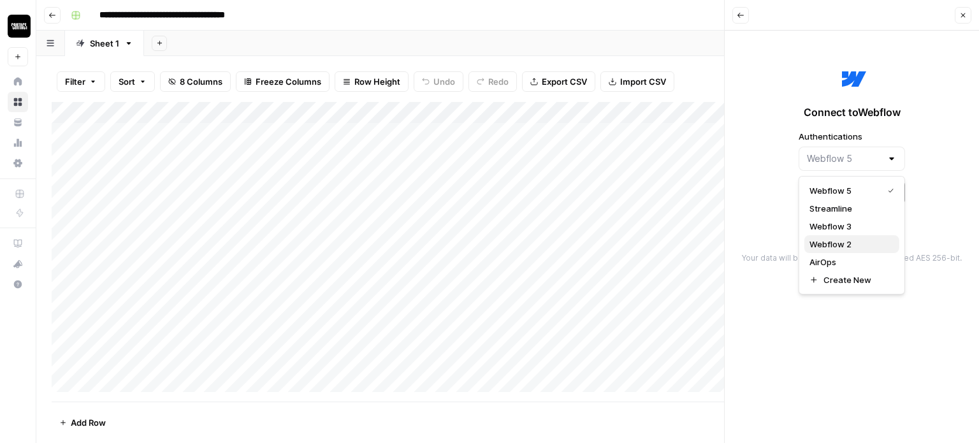
click at [861, 239] on span "Webflow 2" at bounding box center [849, 244] width 80 height 13
type input "Webflow 2"
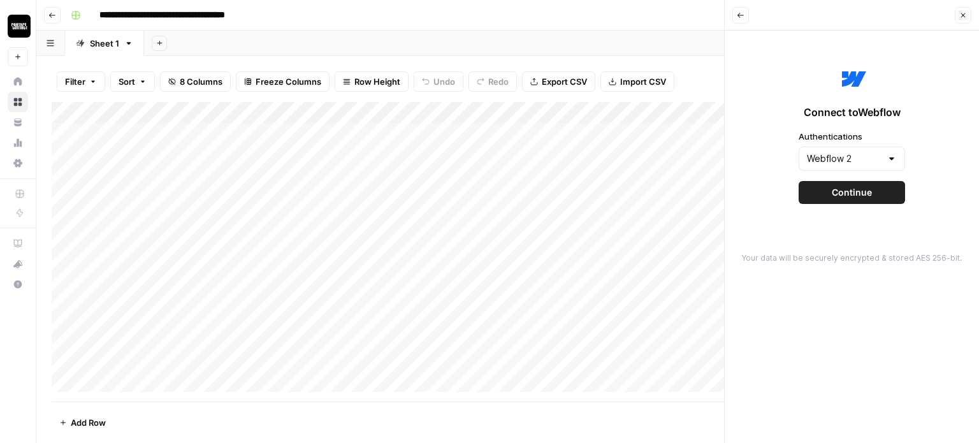
click at [881, 201] on button "Continue" at bounding box center [851, 192] width 106 height 23
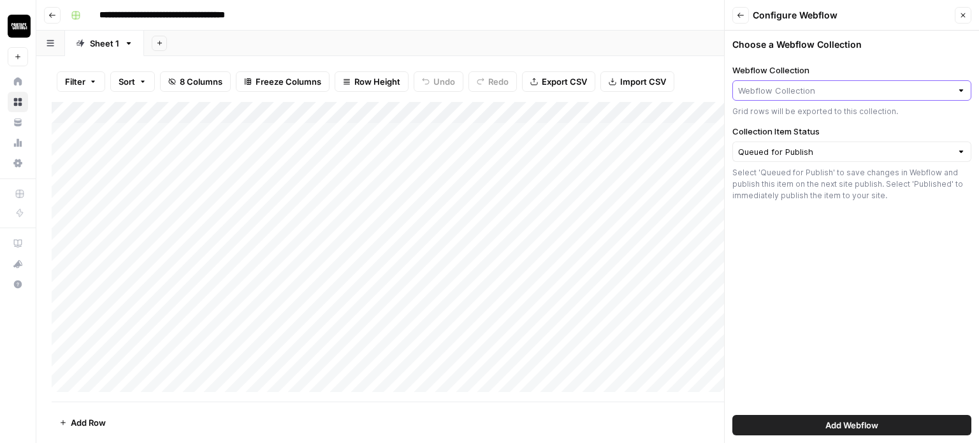
click at [868, 87] on input "Webflow Collection" at bounding box center [844, 90] width 213 height 13
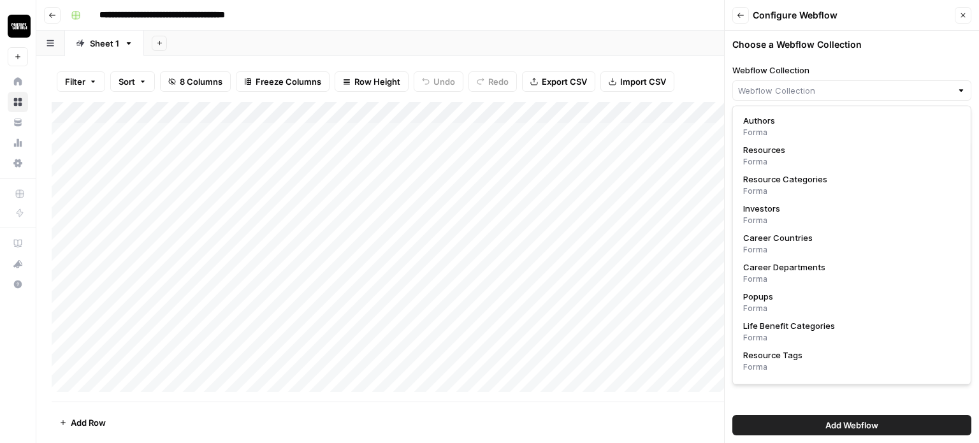
click at [744, 17] on icon "button" at bounding box center [741, 15] width 8 height 8
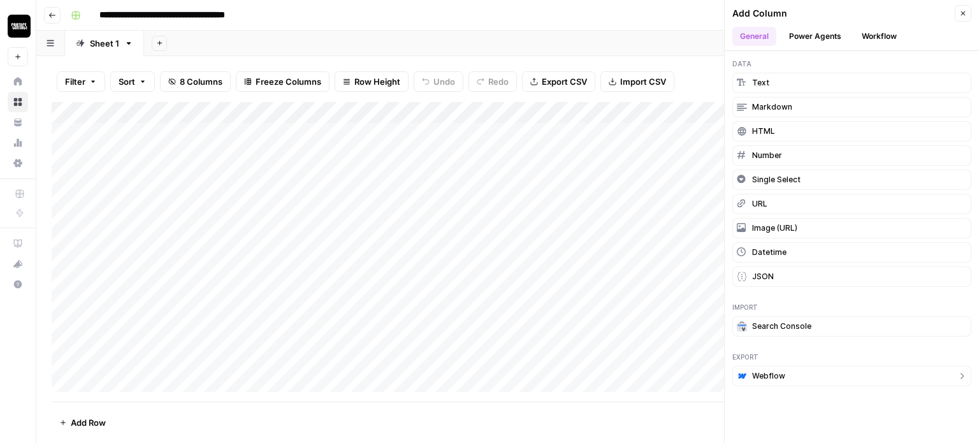
click at [781, 371] on span "Webflow" at bounding box center [768, 375] width 33 height 11
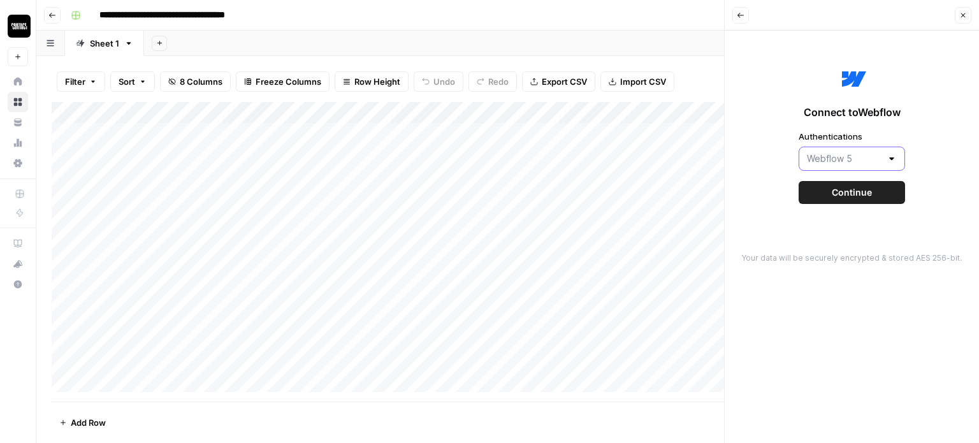
click at [831, 164] on input "Authentications" at bounding box center [844, 158] width 75 height 13
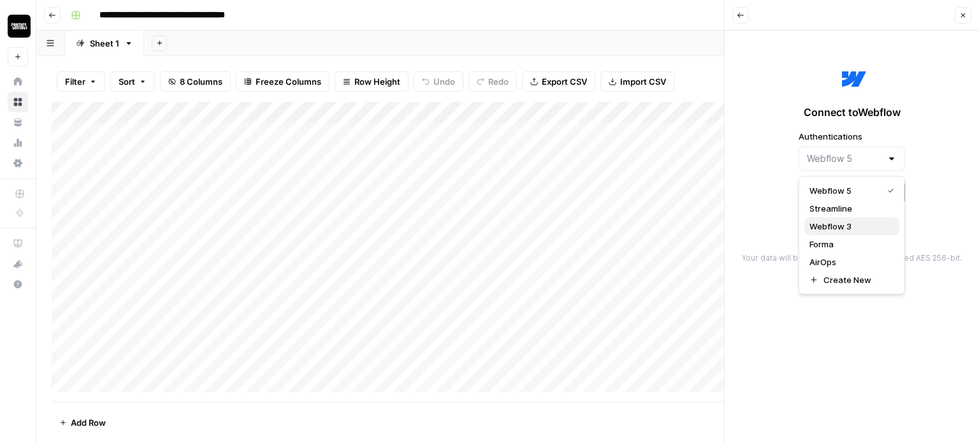
click at [844, 224] on span "Webflow 3" at bounding box center [849, 226] width 80 height 13
type input "Webflow 3"
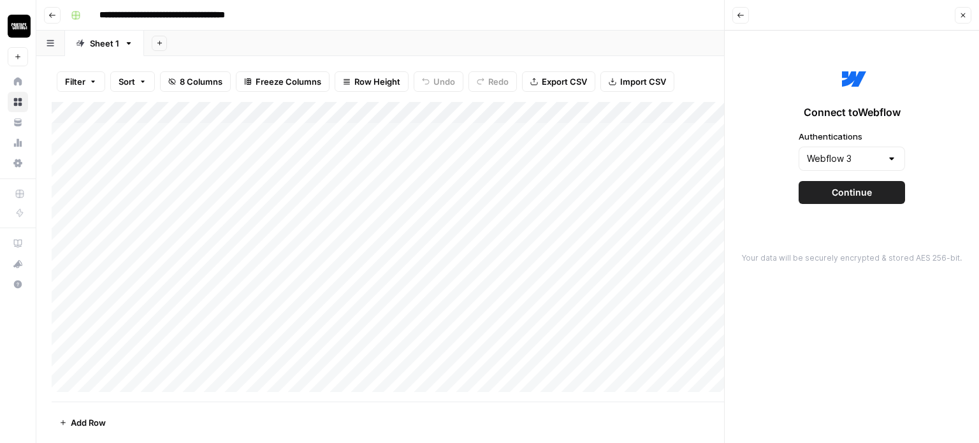
click at [846, 188] on span "Continue" at bounding box center [852, 192] width 40 height 13
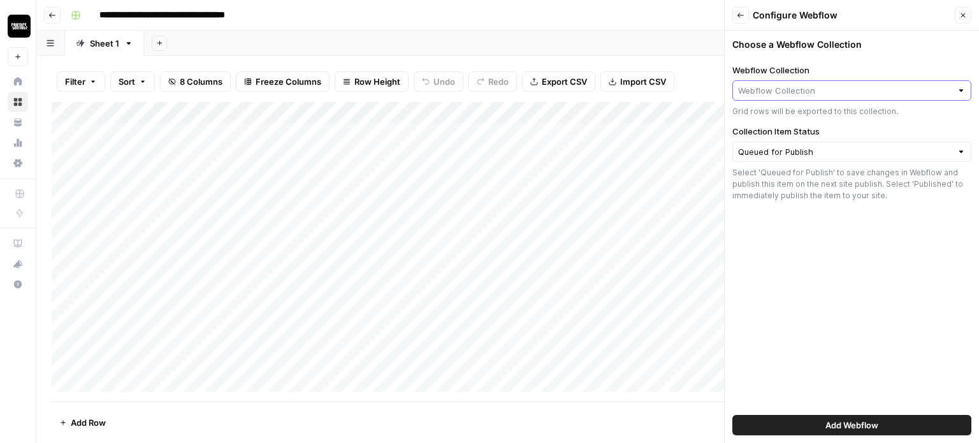
click at [896, 84] on input "Webflow Collection" at bounding box center [844, 90] width 213 height 13
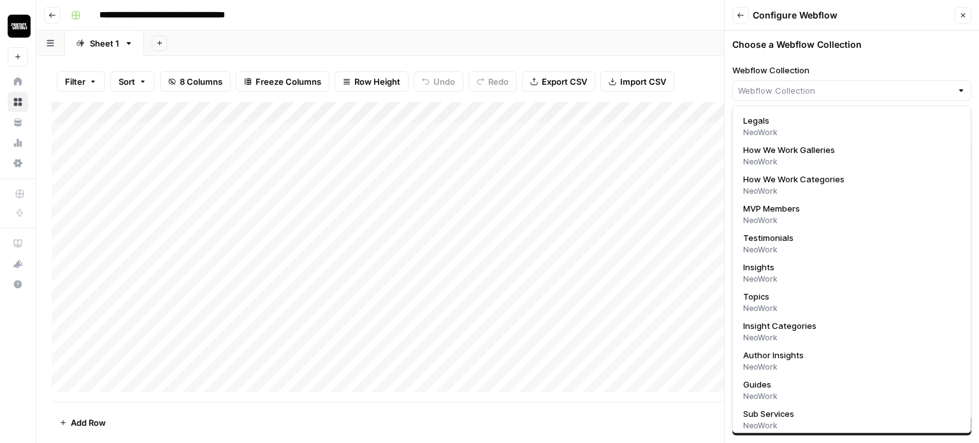
click at [750, 16] on div "Back Configure Webflow Close" at bounding box center [851, 15] width 239 height 17
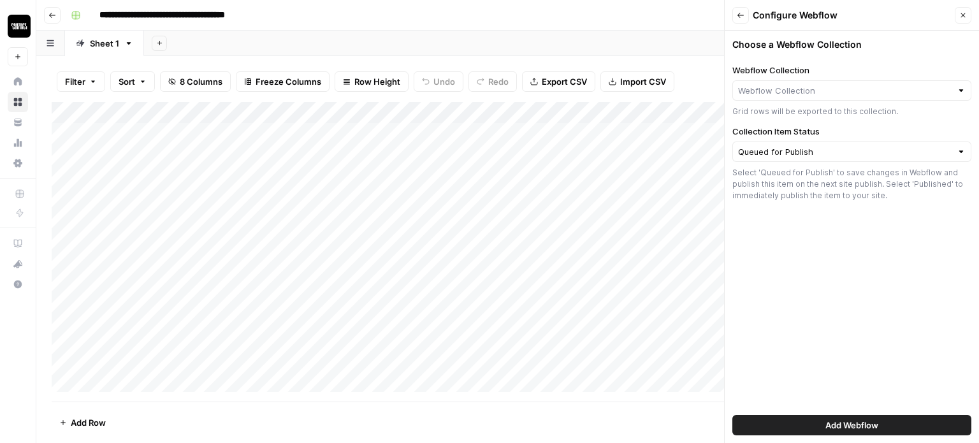
click at [747, 15] on button "Back" at bounding box center [740, 15] width 17 height 17
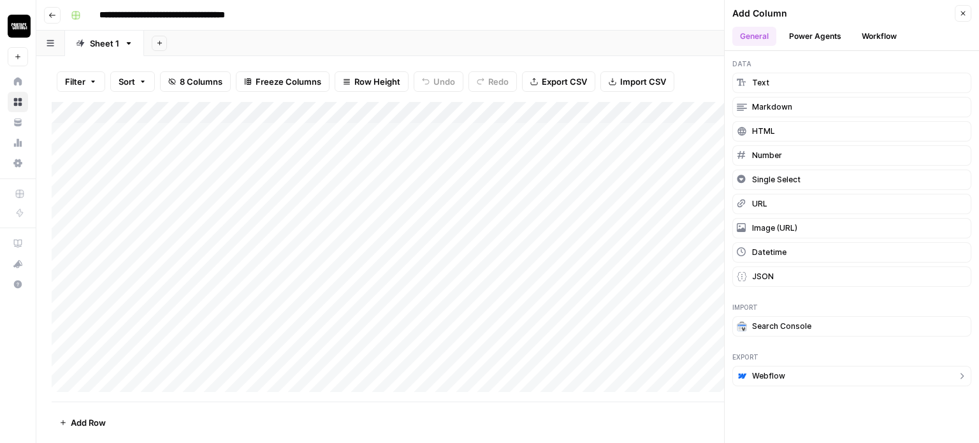
click at [806, 367] on button "Webflow" at bounding box center [851, 376] width 239 height 20
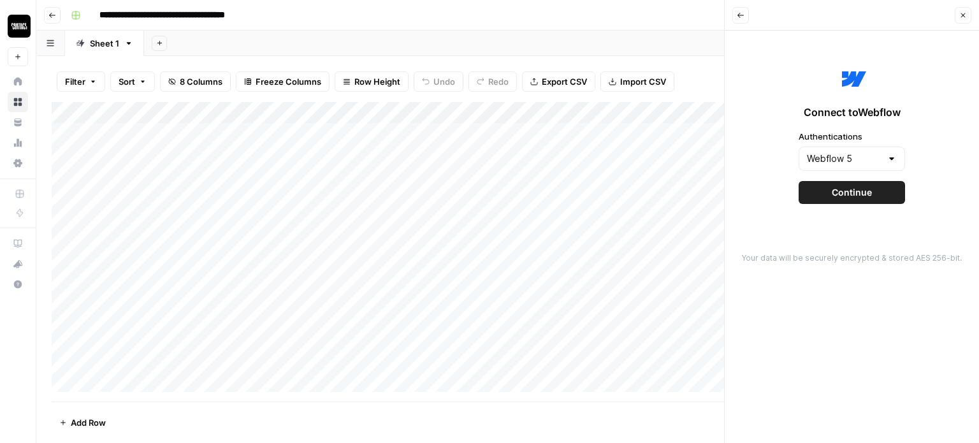
click at [839, 151] on div "Webflow 5" at bounding box center [851, 159] width 106 height 24
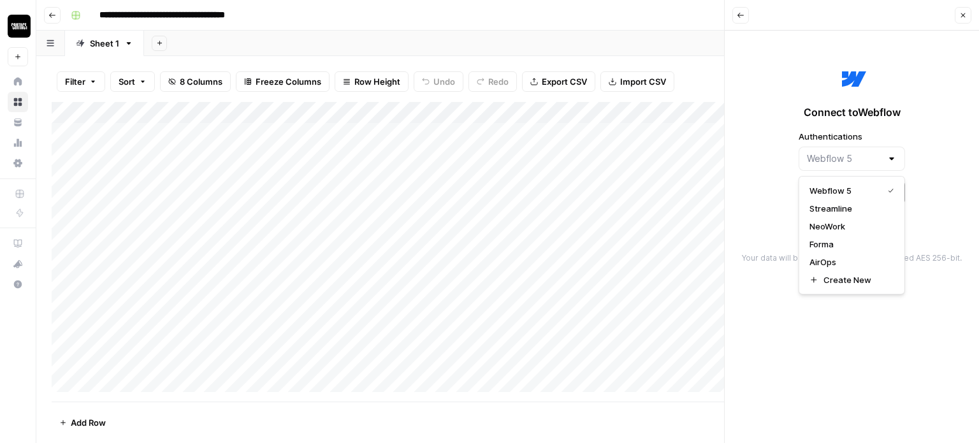
type input "Webflow 5"
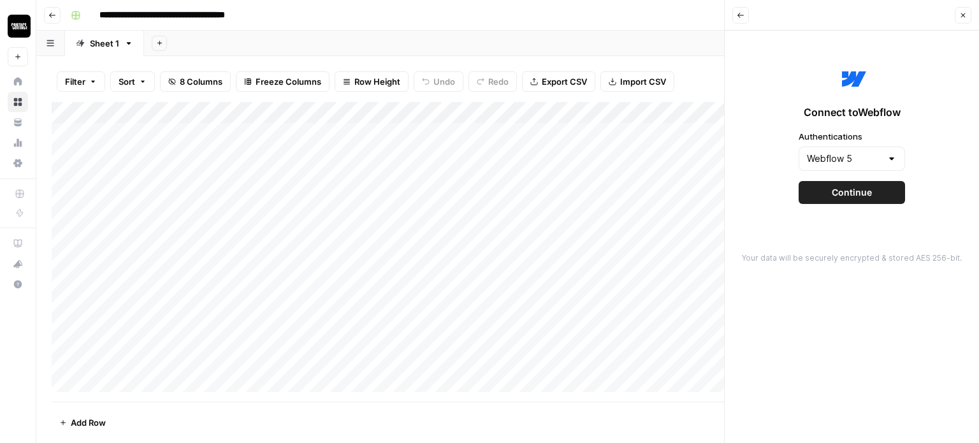
click at [780, 219] on div "Connect to Webflow Authentications Webflow 5 Continue" at bounding box center [851, 133] width 239 height 191
click at [847, 198] on button "Continue" at bounding box center [851, 192] width 106 height 23
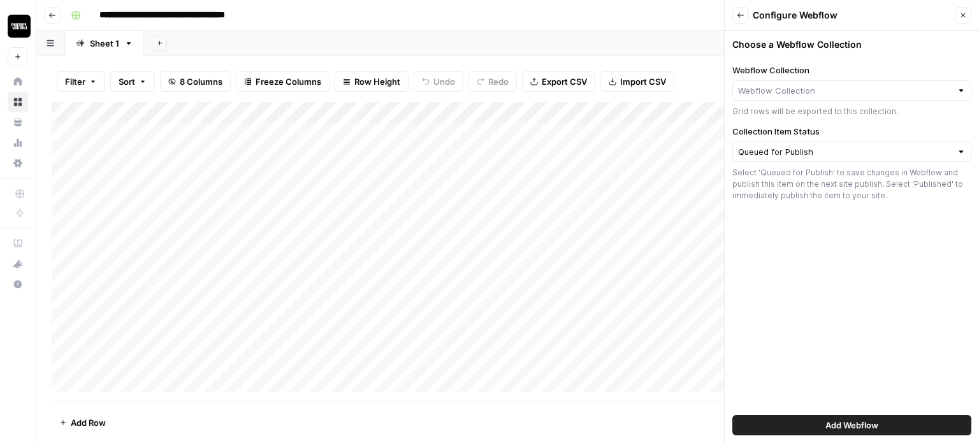
click at [825, 106] on div "Grid rows will be exported to this collection." at bounding box center [851, 111] width 239 height 11
click at [823, 86] on input "Webflow Collection" at bounding box center [844, 90] width 213 height 13
click at [738, 19] on button "Back" at bounding box center [740, 15] width 17 height 17
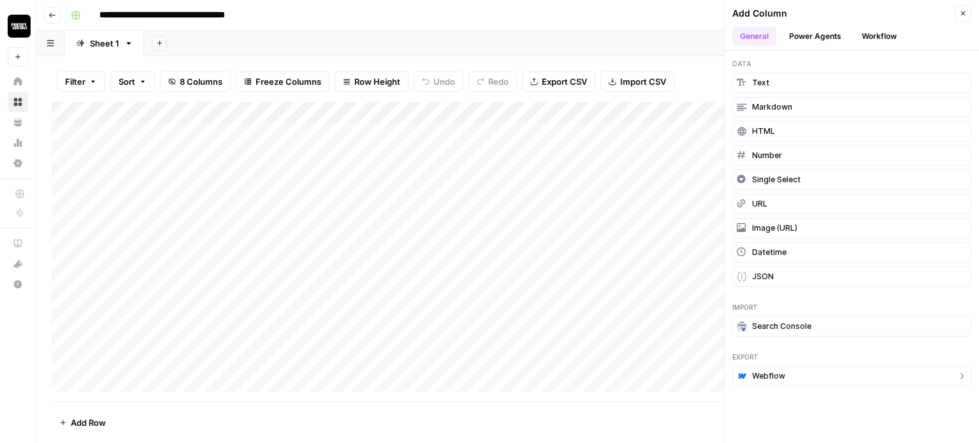
click at [782, 374] on span "Webflow" at bounding box center [768, 375] width 33 height 11
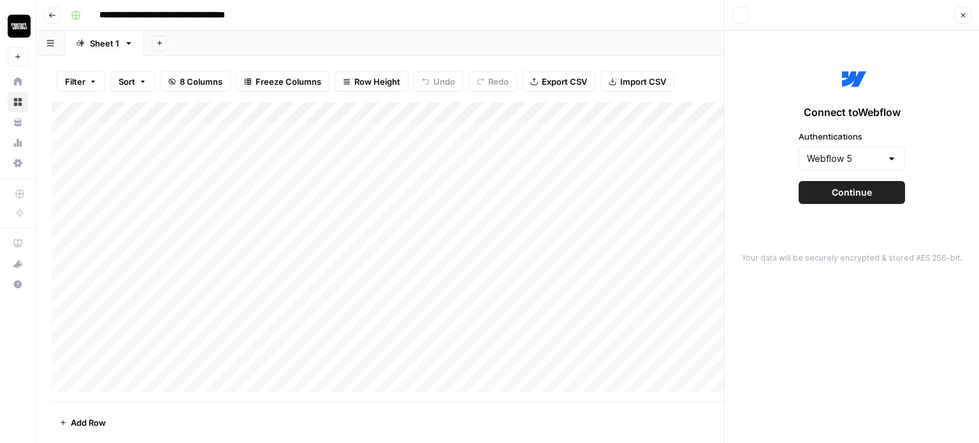
type input "Contact"
click at [846, 154] on input "Authentications" at bounding box center [844, 158] width 75 height 13
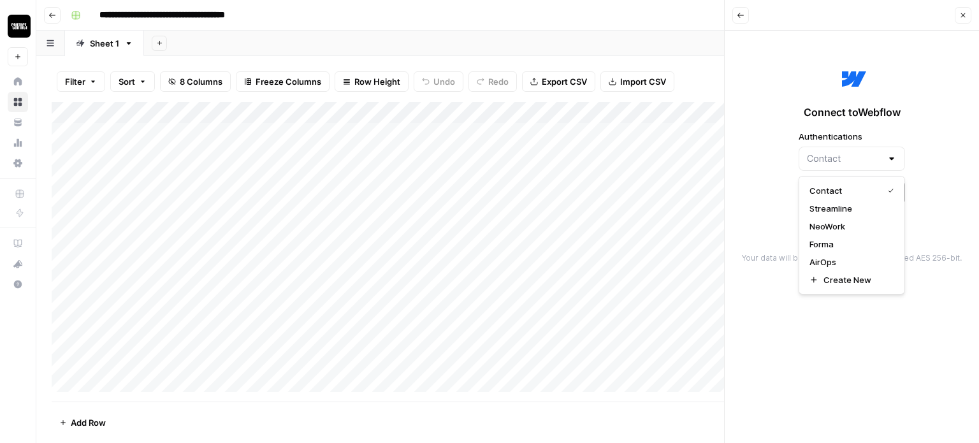
type input "Contact"
click at [914, 117] on div "Connect to Webflow Authentications Contact Continue" at bounding box center [851, 133] width 239 height 191
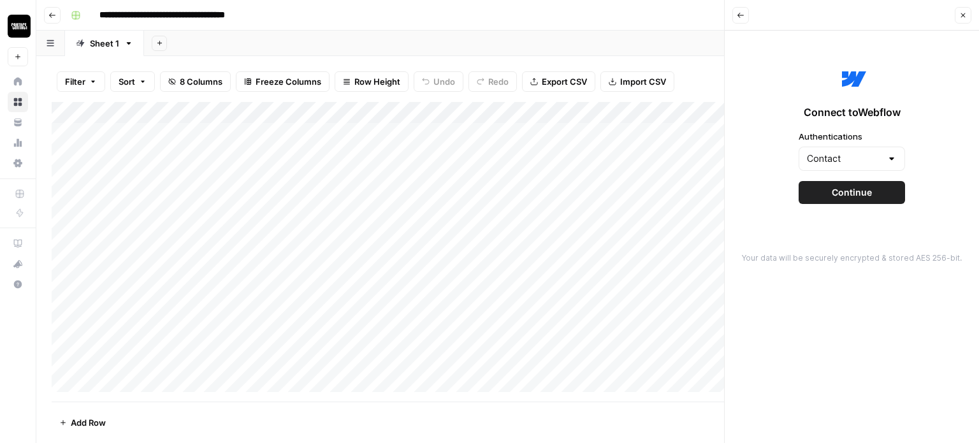
click at [890, 153] on div at bounding box center [891, 158] width 10 height 13
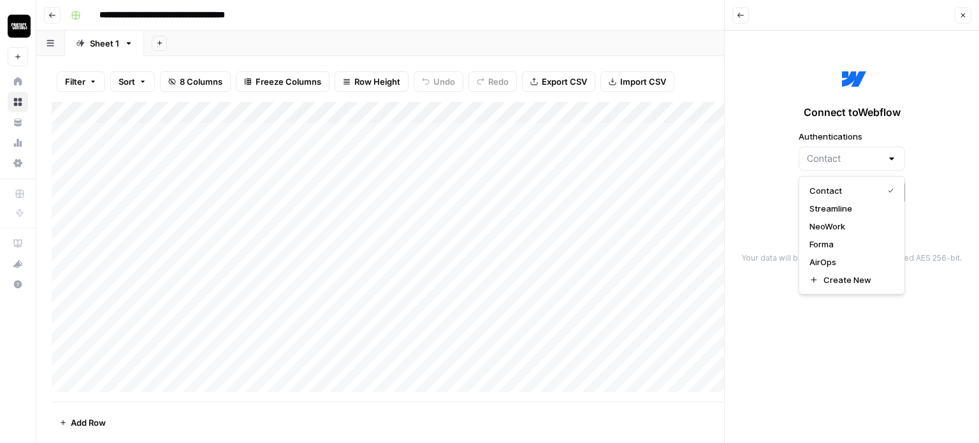
type input "Contact"
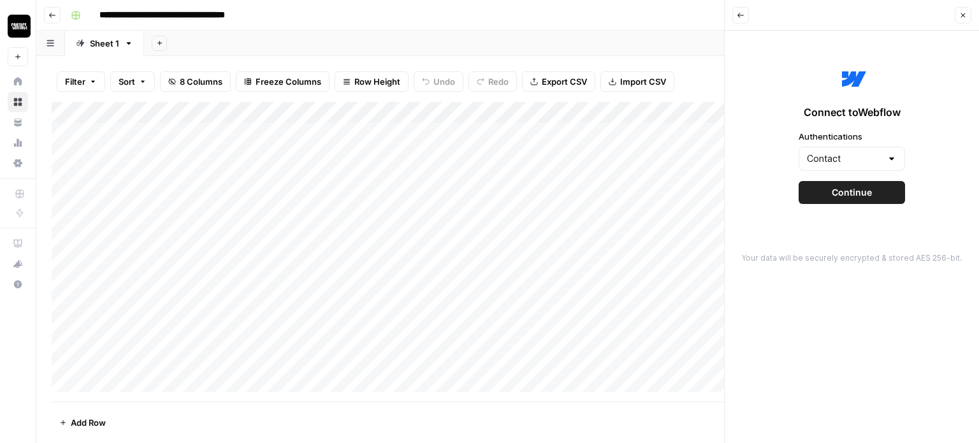
click at [782, 178] on div "Connect to Webflow Authentications Contact Continue" at bounding box center [851, 133] width 239 height 191
click at [854, 159] on input "Authentications" at bounding box center [844, 158] width 75 height 13
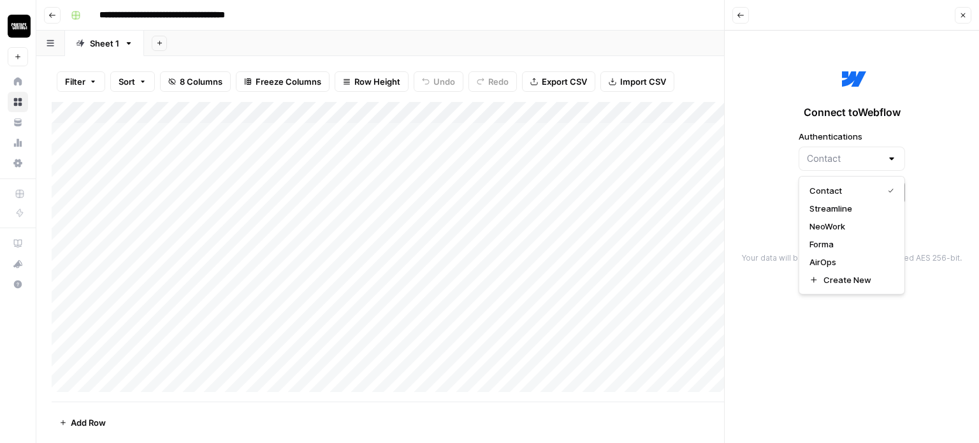
type input "Contact"
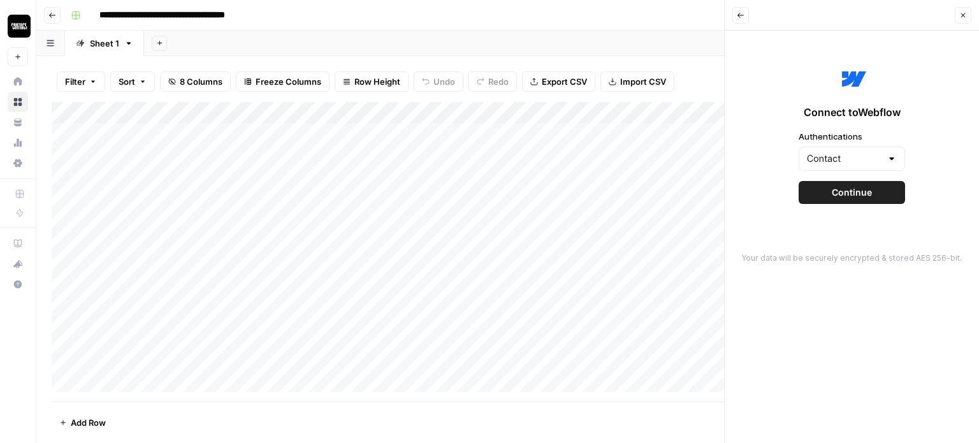
drag, startPoint x: 747, startPoint y: 171, endPoint x: 823, endPoint y: 182, distance: 76.0
click at [749, 171] on div "Connect to Webflow Authentications Contact Continue" at bounding box center [851, 133] width 239 height 191
click at [826, 183] on button "Continue" at bounding box center [851, 192] width 106 height 23
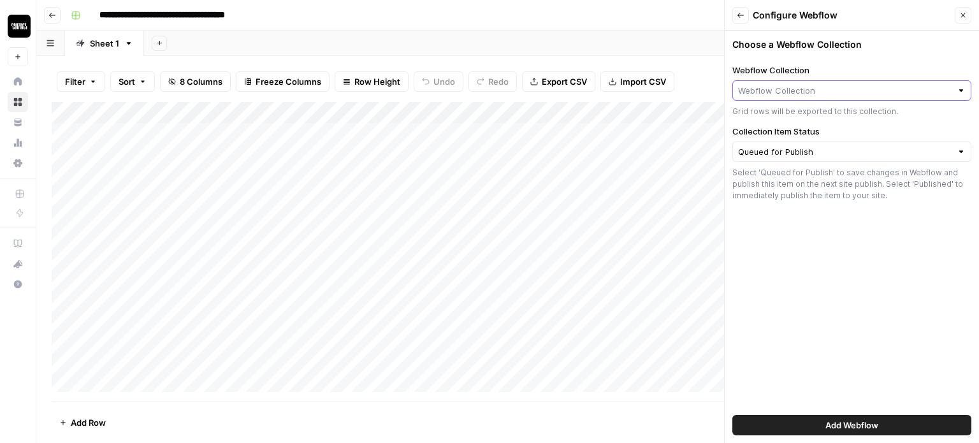
click at [835, 94] on input "Webflow Collection" at bounding box center [844, 90] width 213 height 13
click at [743, 17] on icon "button" at bounding box center [741, 15] width 8 height 8
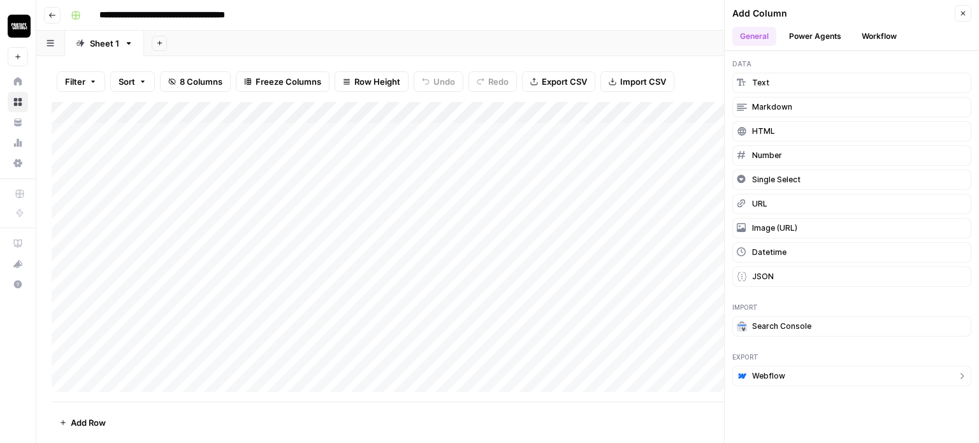
click at [798, 371] on button "Webflow" at bounding box center [851, 376] width 239 height 20
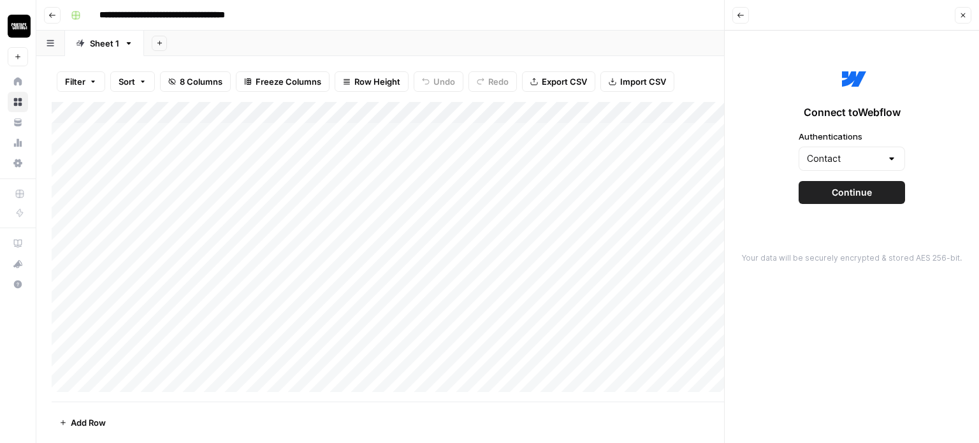
click at [869, 165] on div "Contact" at bounding box center [851, 159] width 106 height 24
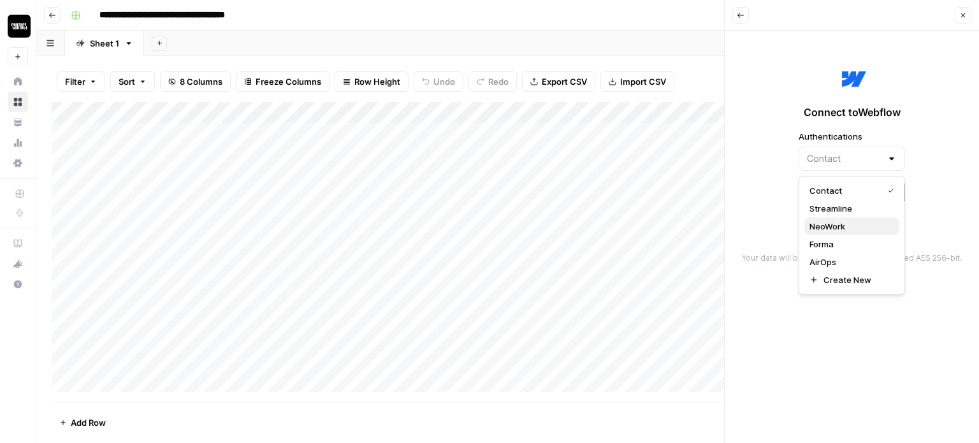
click at [851, 221] on span "NeoWork" at bounding box center [849, 226] width 80 height 13
type input "NeoWork"
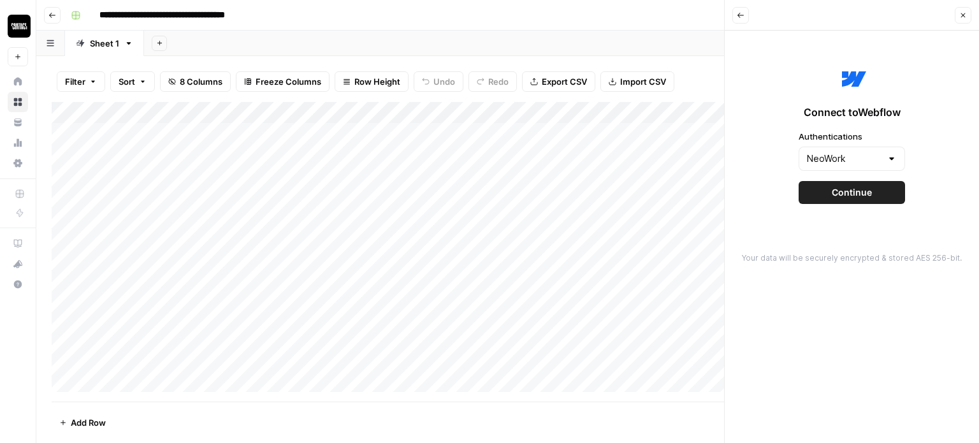
click at [858, 198] on span "Continue" at bounding box center [852, 192] width 40 height 13
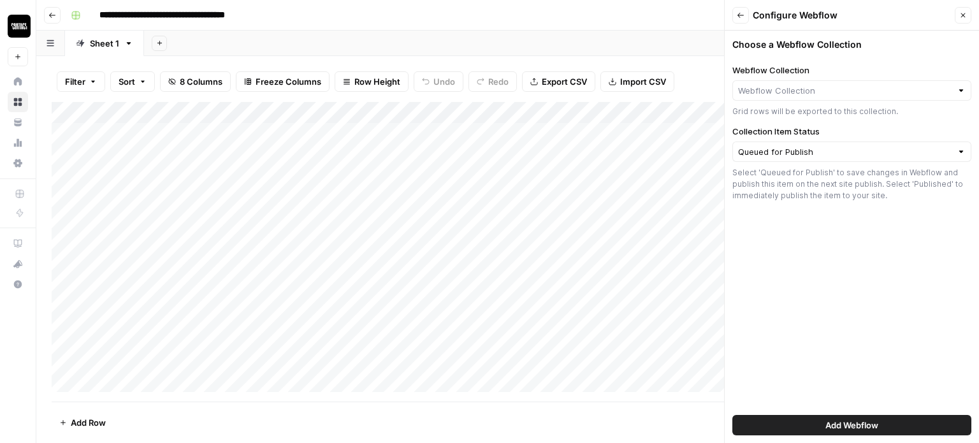
click at [836, 97] on div at bounding box center [851, 90] width 239 height 20
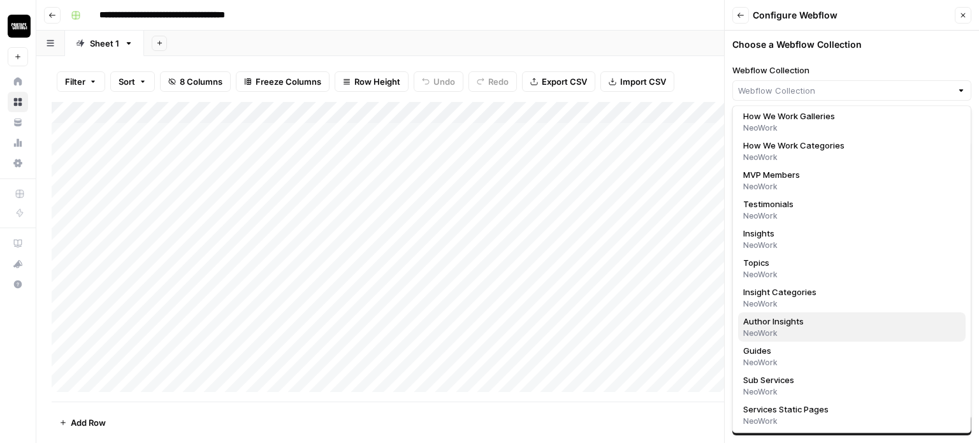
scroll to position [36, 0]
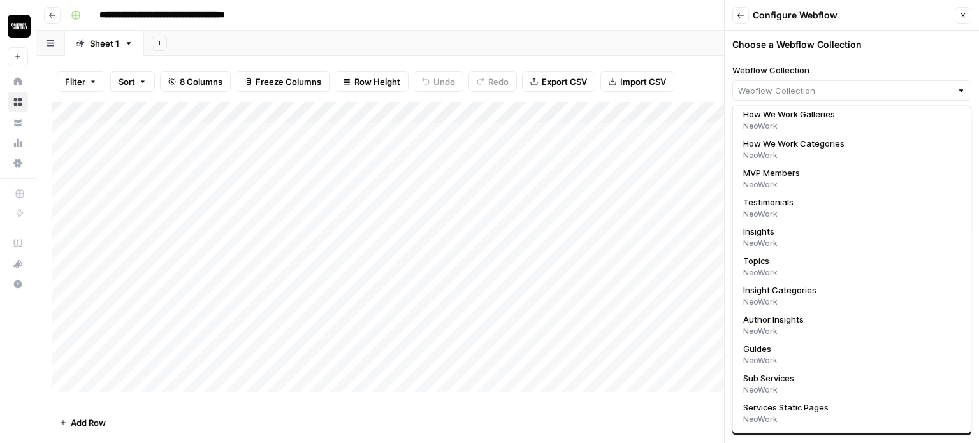
click at [956, 52] on div "Choose a Webflow Collection Webflow Collection Grid rows will be exported to th…" at bounding box center [851, 237] width 254 height 412
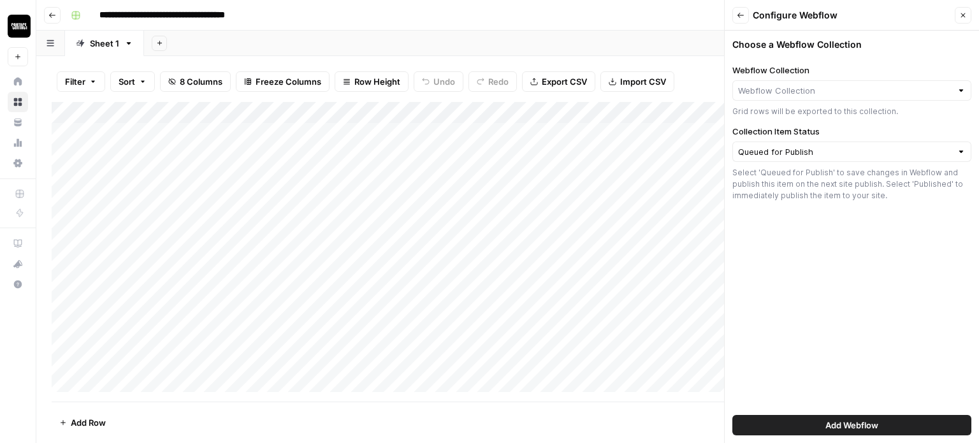
click at [749, 16] on div "Back Configure Webflow Close" at bounding box center [851, 15] width 239 height 17
click at [744, 15] on button "Back" at bounding box center [740, 15] width 17 height 17
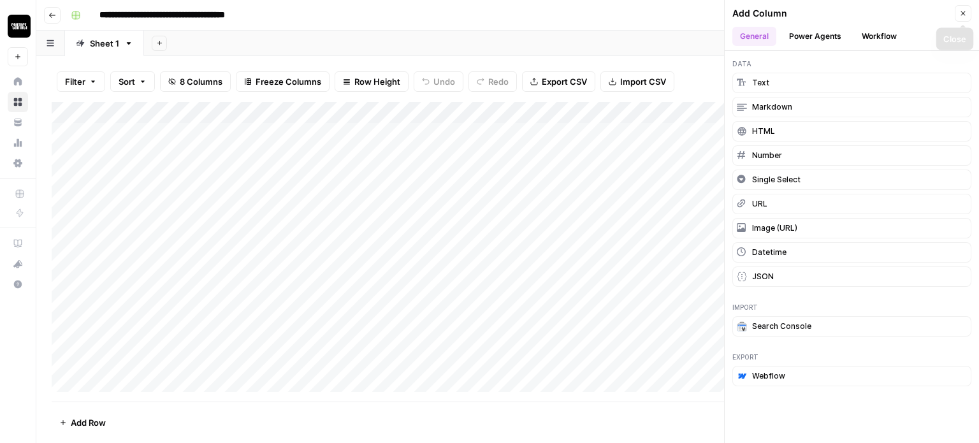
click at [961, 15] on icon "button" at bounding box center [963, 14] width 8 height 8
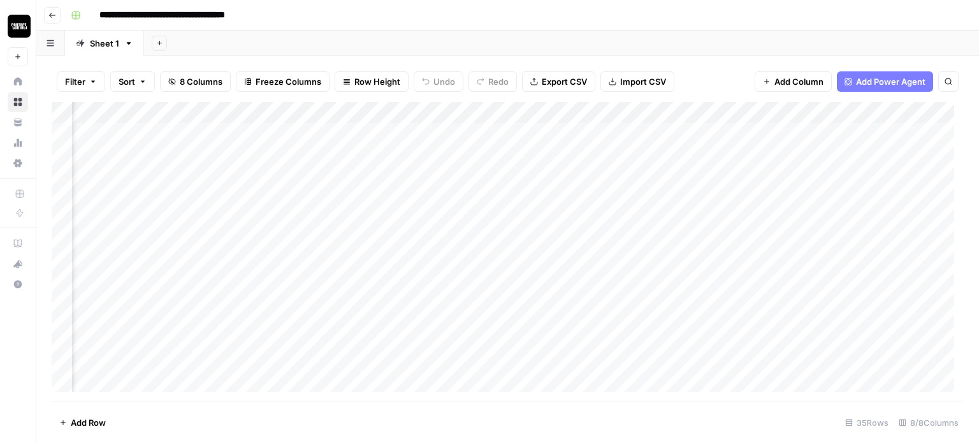
scroll to position [0, 171]
click at [874, 113] on div "Add Column" at bounding box center [508, 251] width 912 height 299
click at [716, 53] on div "Add Sheet" at bounding box center [561, 43] width 835 height 25
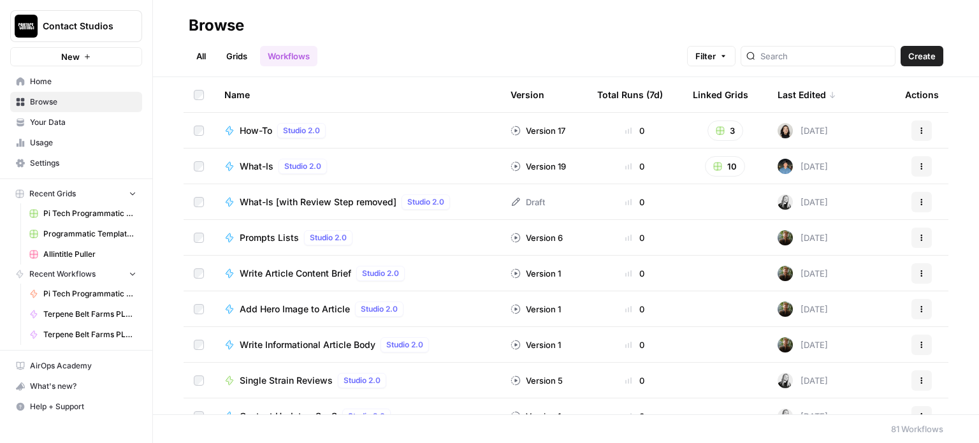
click at [48, 166] on span "Settings" at bounding box center [83, 162] width 106 height 11
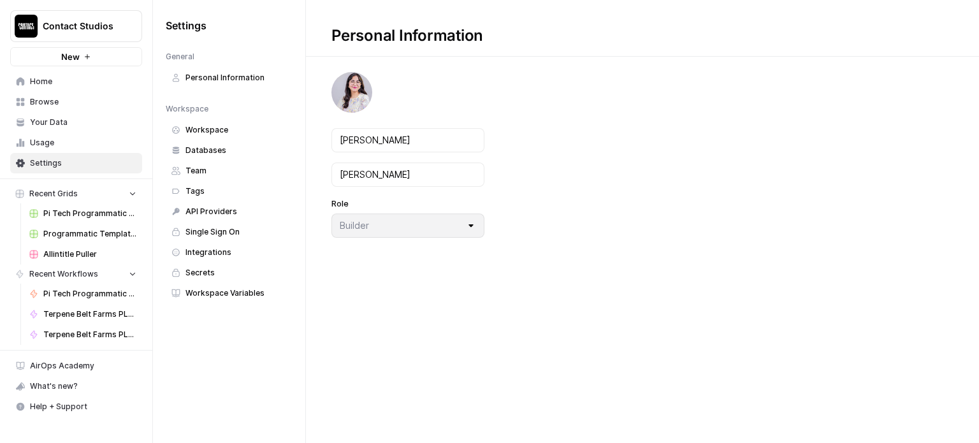
click at [227, 145] on span "Databases" at bounding box center [235, 150] width 101 height 11
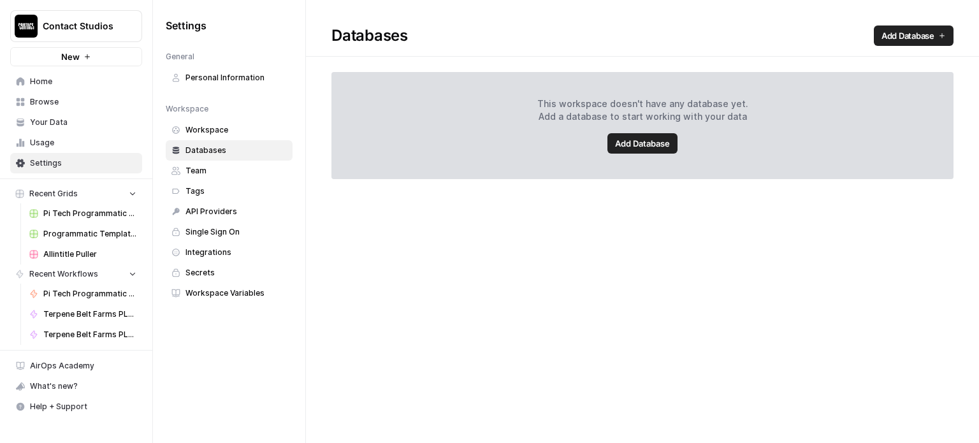
click at [228, 141] on link "Databases" at bounding box center [229, 150] width 127 height 20
click at [227, 129] on span "Workspace" at bounding box center [235, 129] width 101 height 11
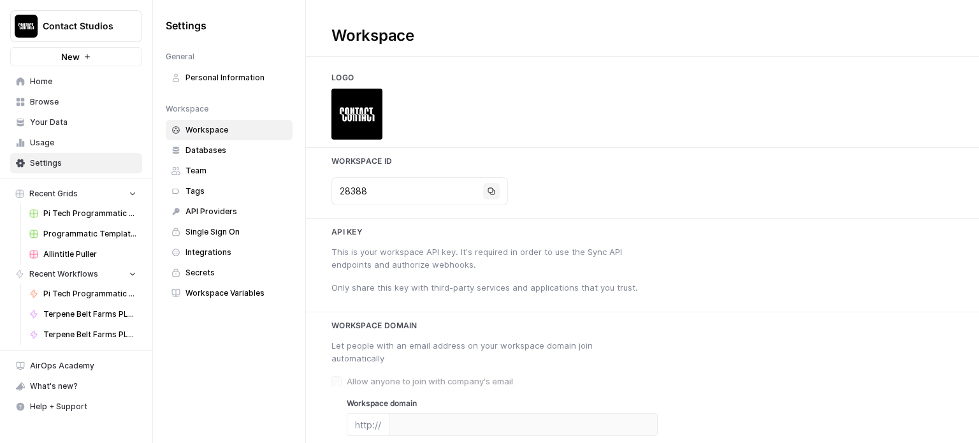
type input "[DOMAIN_NAME][URL]"
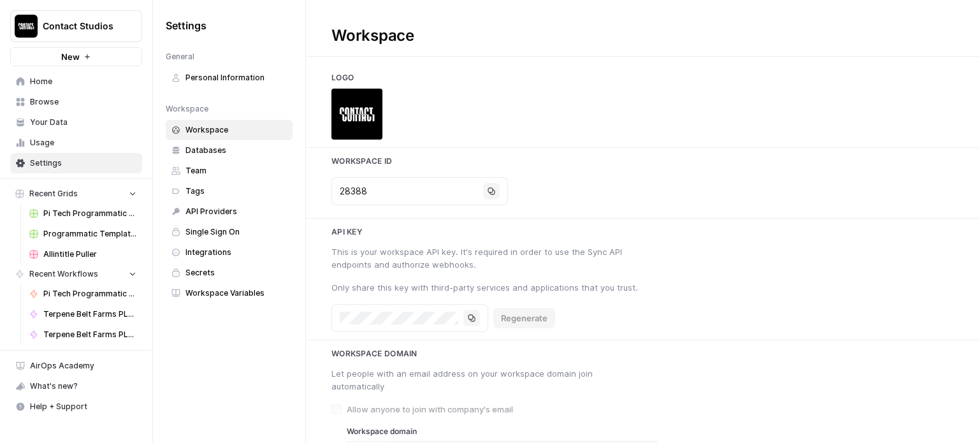
scroll to position [28, 0]
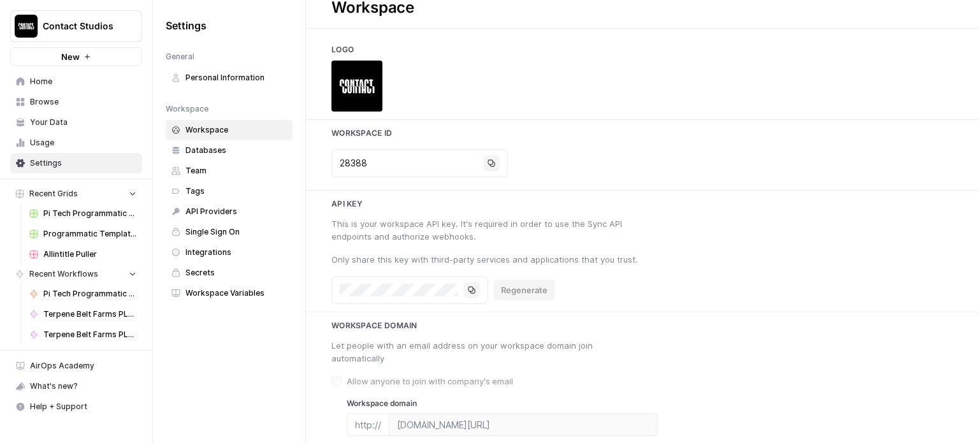
click at [198, 168] on span "Team" at bounding box center [235, 170] width 101 height 11
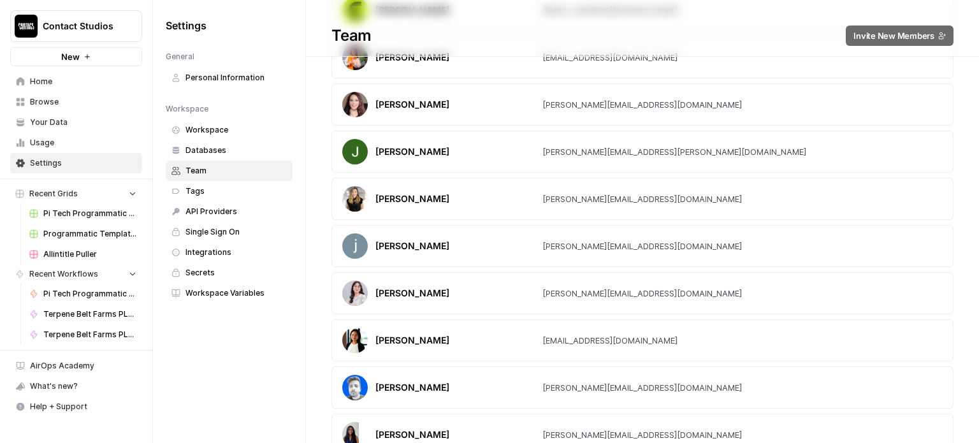
scroll to position [520, 0]
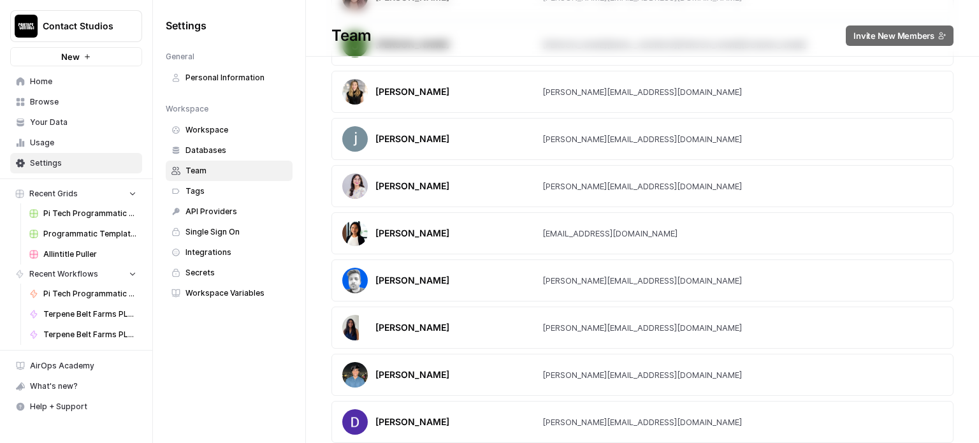
click at [224, 251] on span "Integrations" at bounding box center [235, 252] width 101 height 11
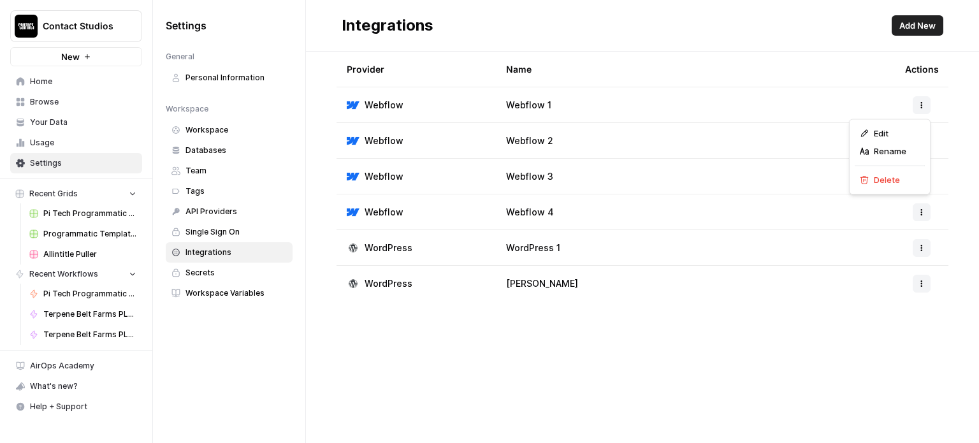
click at [923, 105] on icon "button" at bounding box center [922, 105] width 8 height 8
click at [925, 219] on button "button" at bounding box center [921, 212] width 18 height 18
click at [890, 237] on span "Edit" at bounding box center [894, 240] width 41 height 13
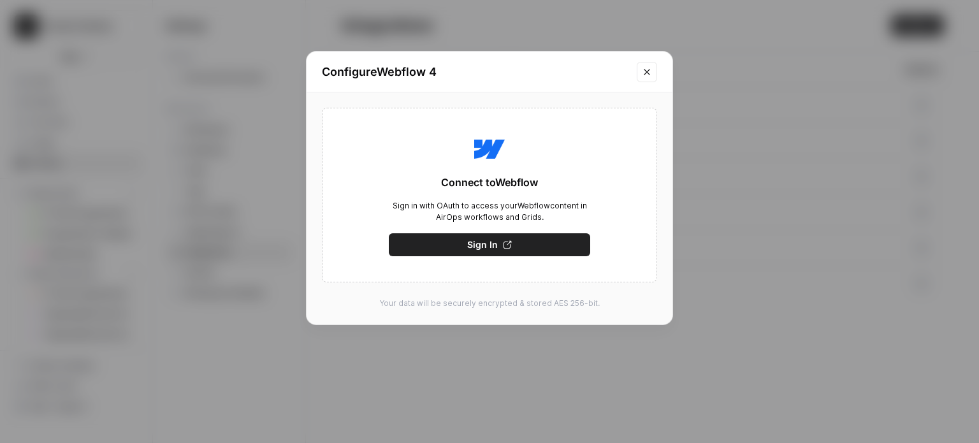
click at [535, 240] on button "Sign In" at bounding box center [489, 244] width 201 height 23
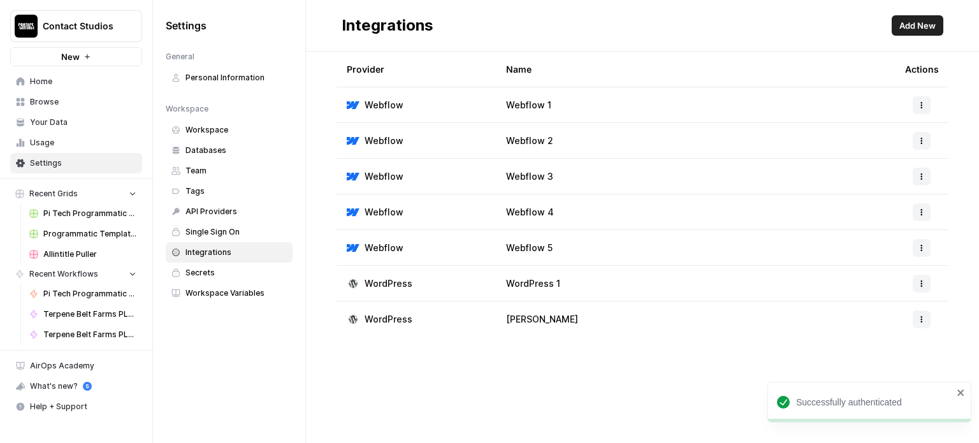
click at [963, 393] on icon "close" at bounding box center [960, 392] width 9 height 10
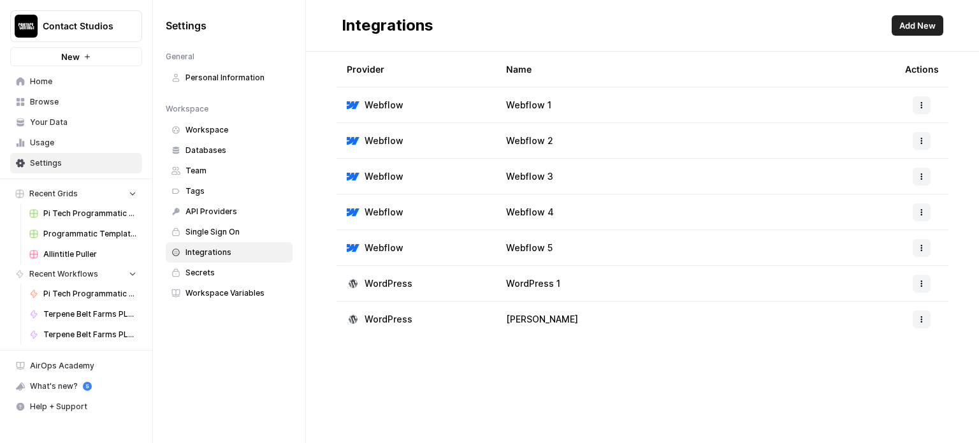
click at [926, 252] on button "button" at bounding box center [921, 248] width 18 height 18
click at [920, 213] on icon "button" at bounding box center [922, 212] width 8 height 8
click at [886, 257] on span "Rename" at bounding box center [894, 258] width 41 height 13
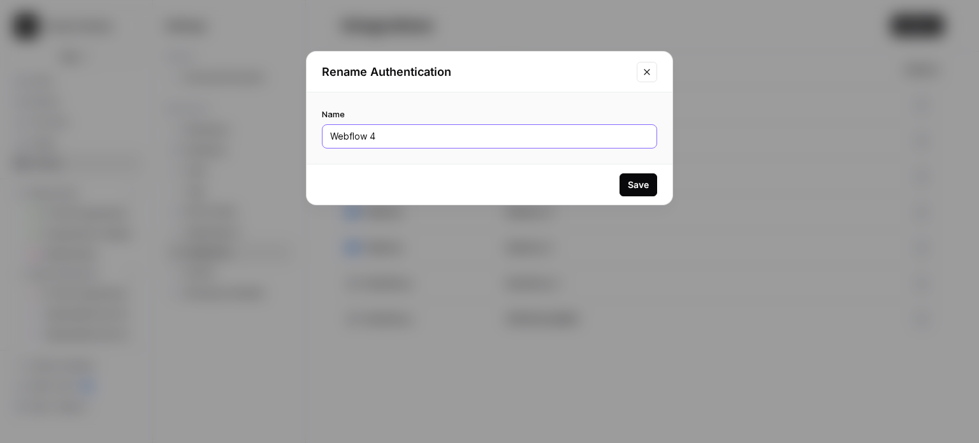
click at [459, 134] on input "Webflow 4" at bounding box center [489, 136] width 319 height 13
click at [457, 130] on input "Webflow 4" at bounding box center [489, 136] width 319 height 13
drag, startPoint x: 456, startPoint y: 133, endPoint x: 234, endPoint y: 126, distance: 221.9
click at [234, 126] on div "Rename Authentication Name Webflow 4 Save" at bounding box center [489, 221] width 979 height 443
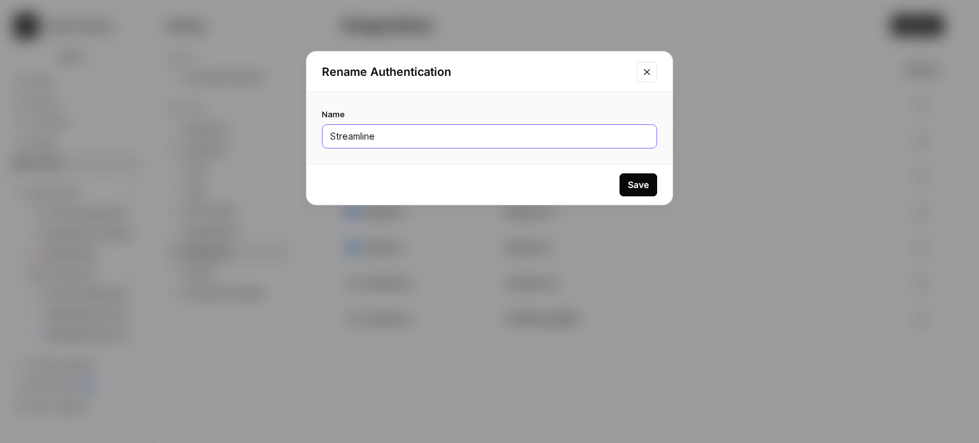
type input "Streamline"
click at [629, 185] on div "Save" at bounding box center [638, 184] width 21 height 13
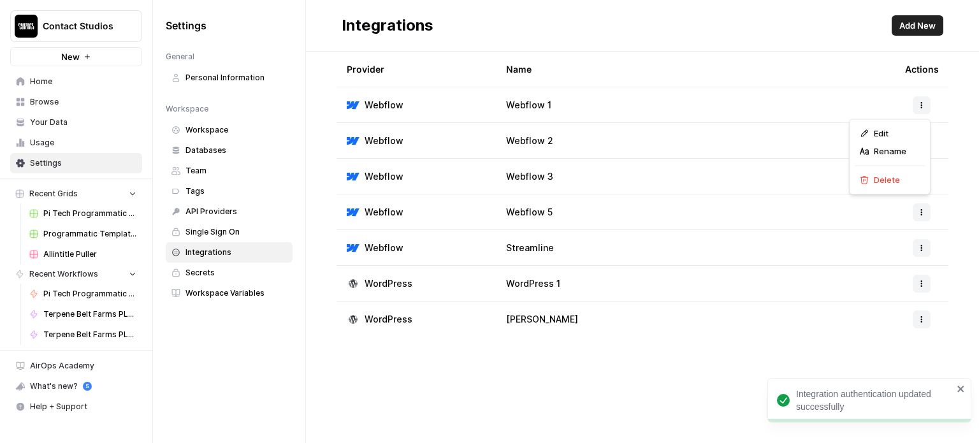
click at [925, 108] on button "button" at bounding box center [921, 105] width 18 height 18
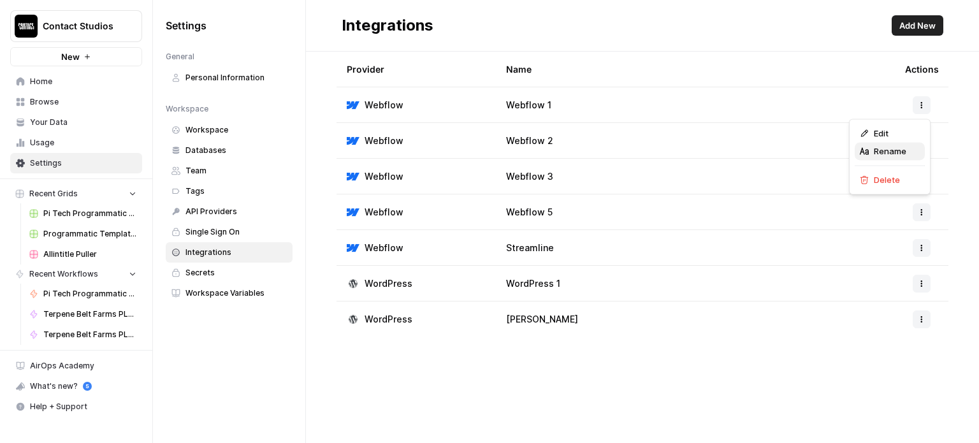
click at [886, 147] on span "Rename" at bounding box center [894, 151] width 41 height 13
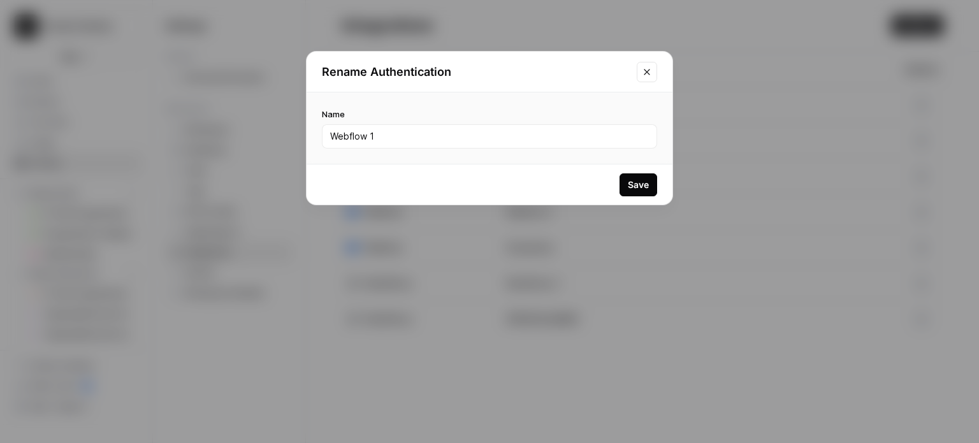
click at [418, 143] on div "Webflow 1" at bounding box center [489, 136] width 335 height 24
click at [417, 143] on div "Webflow 1" at bounding box center [489, 136] width 335 height 24
drag, startPoint x: 414, startPoint y: 142, endPoint x: 233, endPoint y: 136, distance: 181.7
click at [233, 136] on div "Rename Authentication Name Webflow 1 Save" at bounding box center [489, 221] width 979 height 443
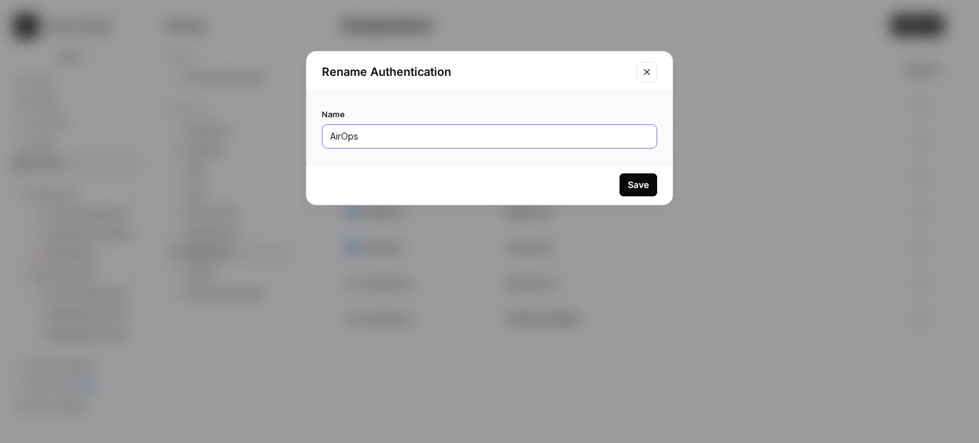
type input "AirOps"
click at [627, 178] on button "Save" at bounding box center [638, 184] width 38 height 23
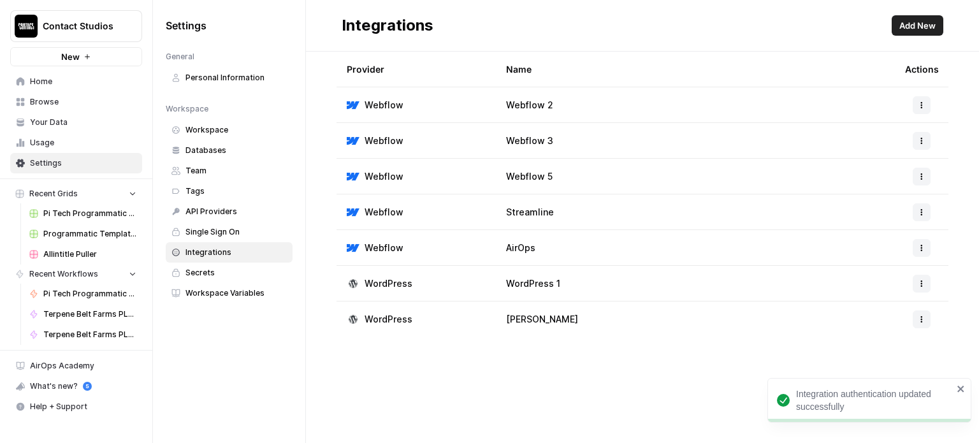
click at [921, 109] on button "button" at bounding box center [921, 105] width 18 height 18
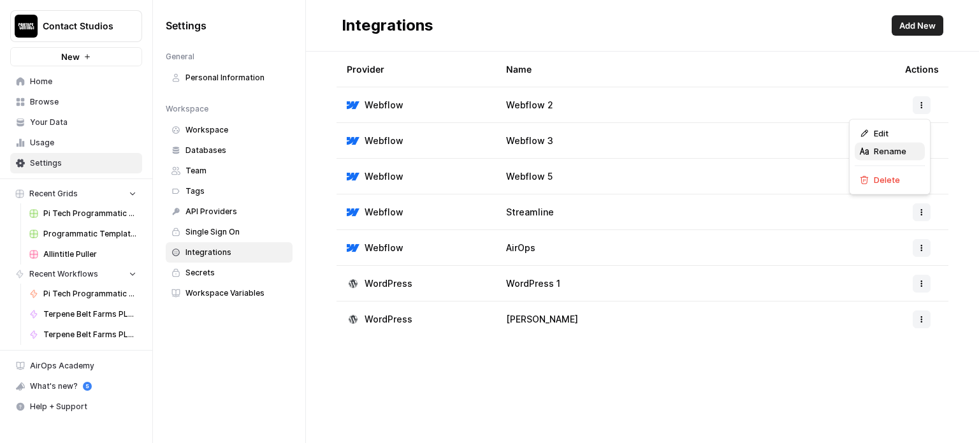
click at [902, 156] on span "Rename" at bounding box center [894, 151] width 41 height 13
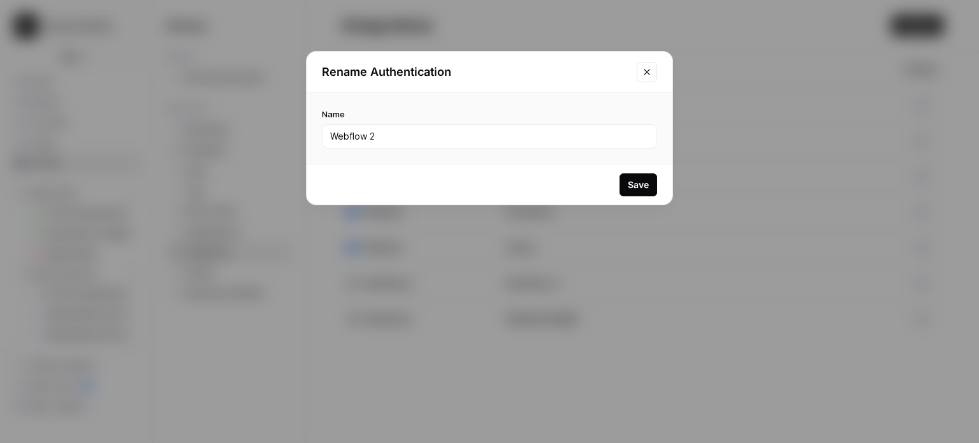
click at [480, 125] on div "Webflow 2" at bounding box center [489, 136] width 335 height 24
drag, startPoint x: 480, startPoint y: 125, endPoint x: 205, endPoint y: 130, distance: 275.3
click at [205, 130] on div "Rename Authentication Name Webflow 2 Save" at bounding box center [489, 221] width 979 height 443
drag, startPoint x: 389, startPoint y: 140, endPoint x: 310, endPoint y: 134, distance: 78.5
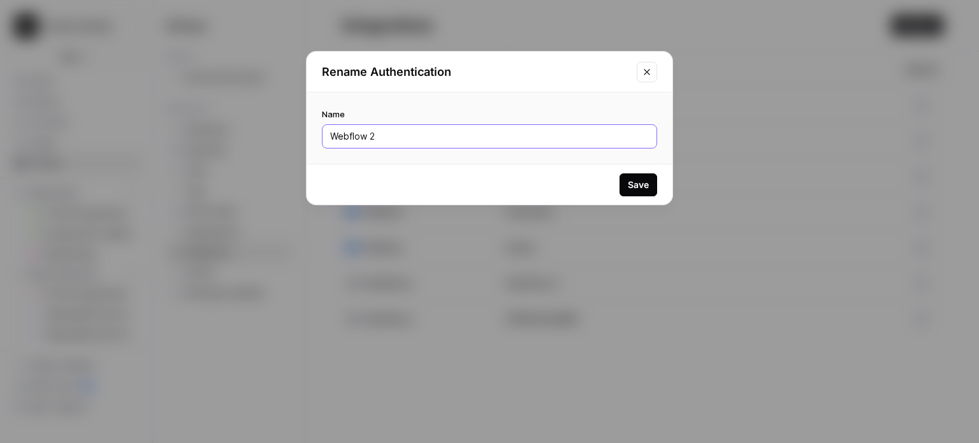
click at [308, 136] on div "Name Webflow 2" at bounding box center [489, 127] width 366 height 71
type input "Forma"
click at [645, 185] on div "Save" at bounding box center [638, 184] width 21 height 13
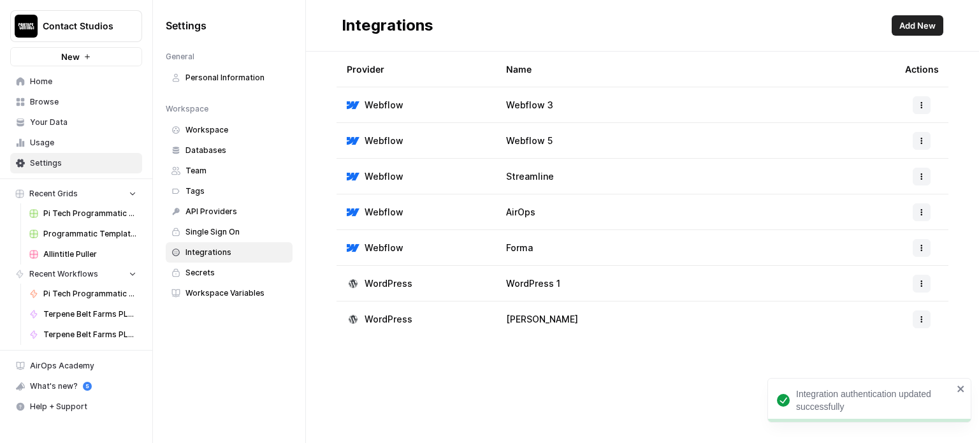
click at [921, 105] on icon "button" at bounding box center [922, 105] width 2 height 2
click at [894, 127] on span "Edit" at bounding box center [894, 133] width 41 height 13
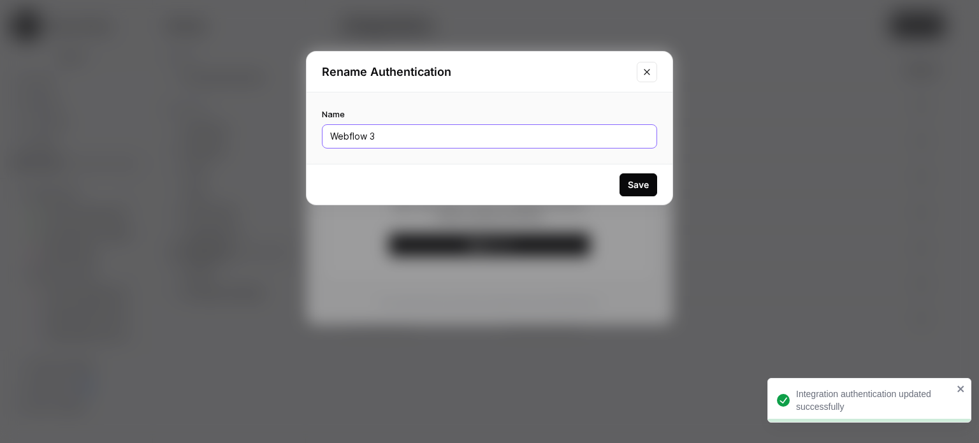
click at [306, 133] on div "Name Webflow 3" at bounding box center [489, 127] width 366 height 71
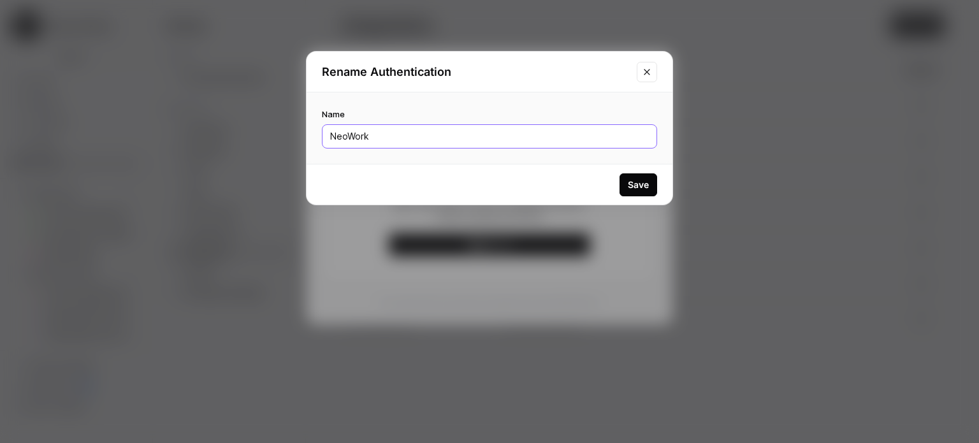
type input "NeoWork"
click at [640, 188] on div "Save" at bounding box center [638, 184] width 21 height 13
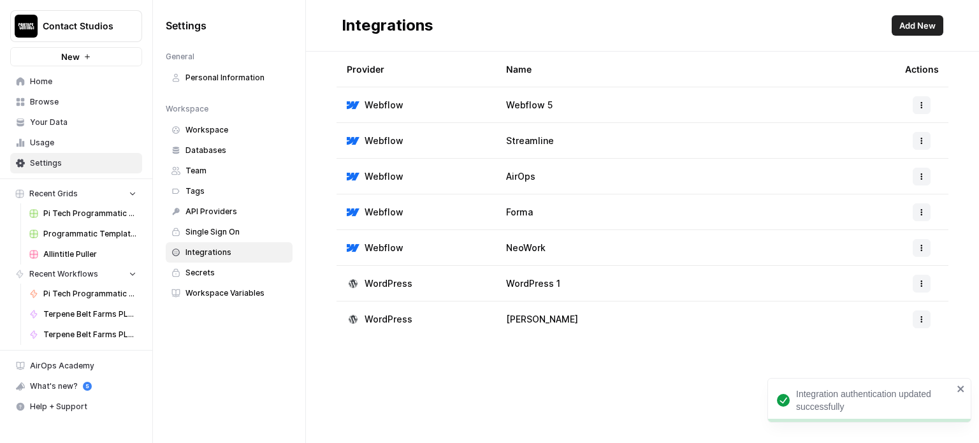
click at [923, 98] on button "button" at bounding box center [921, 105] width 18 height 18
click at [899, 137] on span "Edit" at bounding box center [894, 133] width 41 height 13
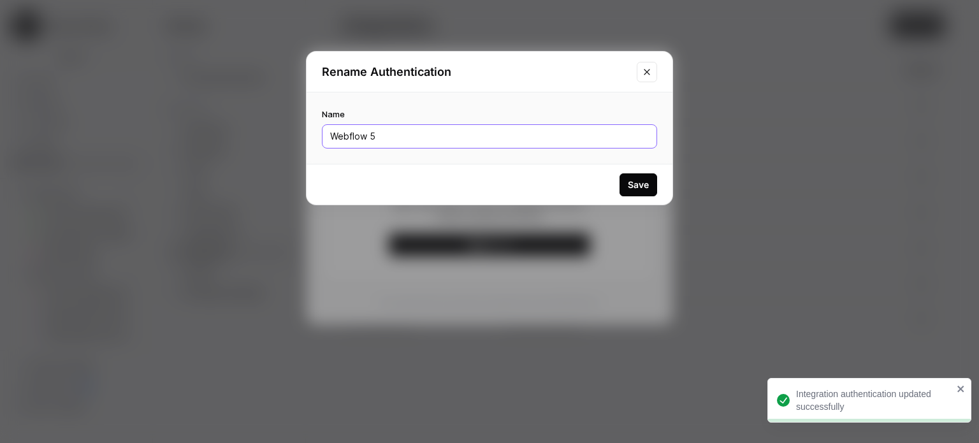
drag, startPoint x: 362, startPoint y: 140, endPoint x: 292, endPoint y: 138, distance: 69.5
click at [292, 138] on div "Rename Authentication Name Webflow 5 Save" at bounding box center [489, 221] width 979 height 443
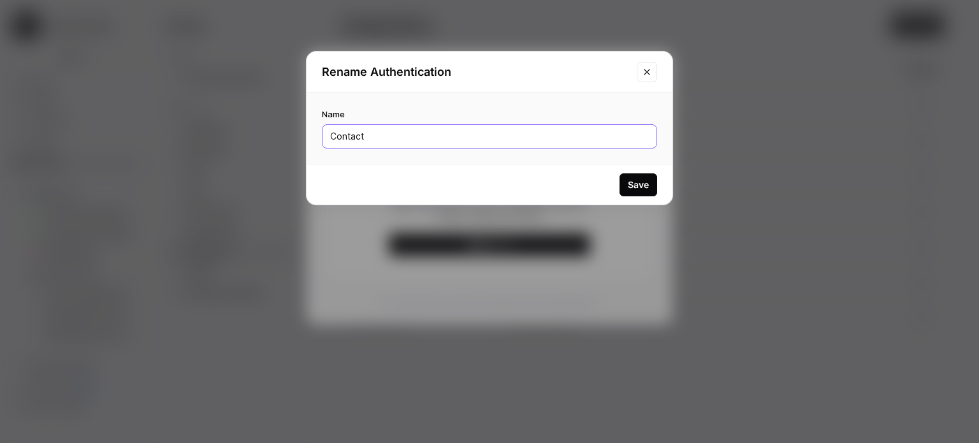
type input "Contact"
click at [658, 185] on div "Save" at bounding box center [489, 184] width 366 height 40
click at [643, 184] on div "Save" at bounding box center [638, 184] width 21 height 13
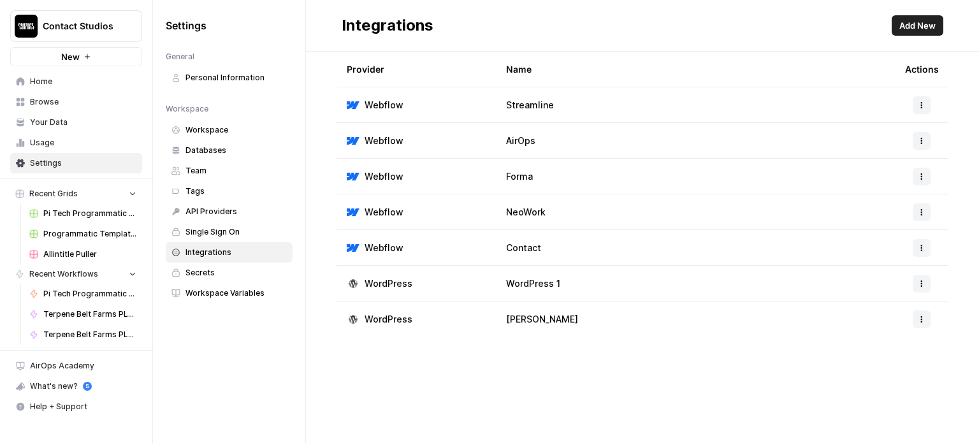
click at [50, 100] on span "Browse" at bounding box center [83, 101] width 106 height 11
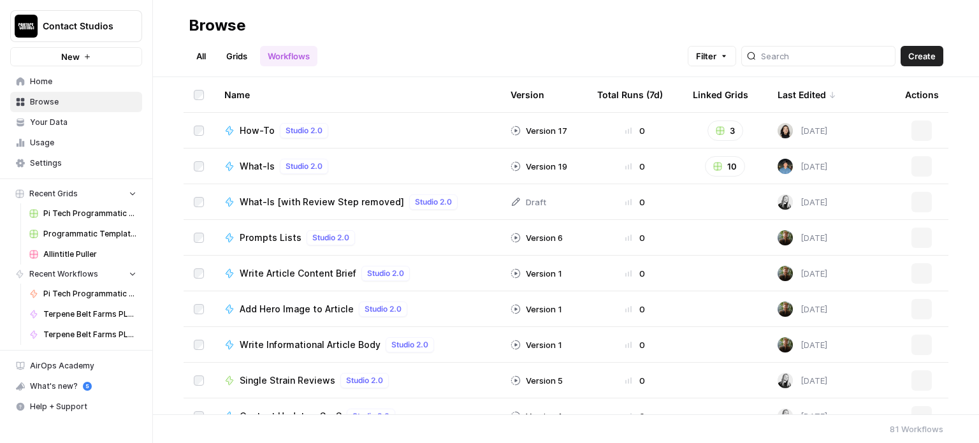
click at [224, 60] on link "Grids" at bounding box center [237, 56] width 36 height 20
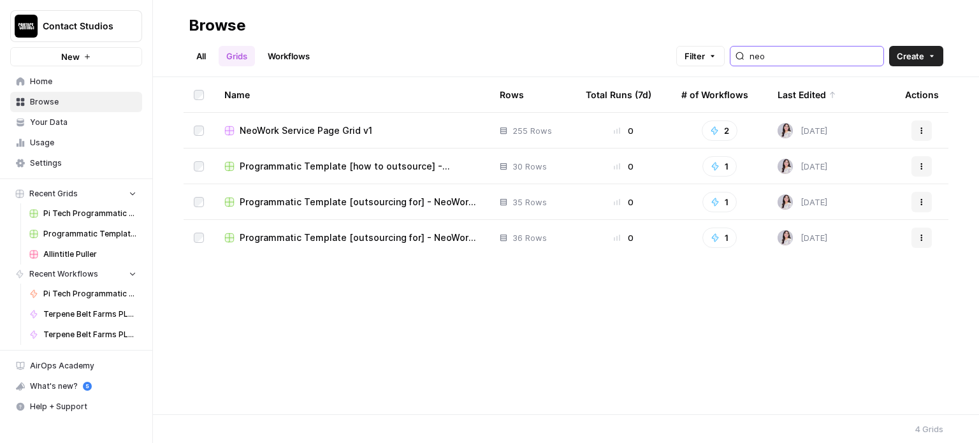
click at [773, 55] on input "neo" at bounding box center [813, 56] width 129 height 13
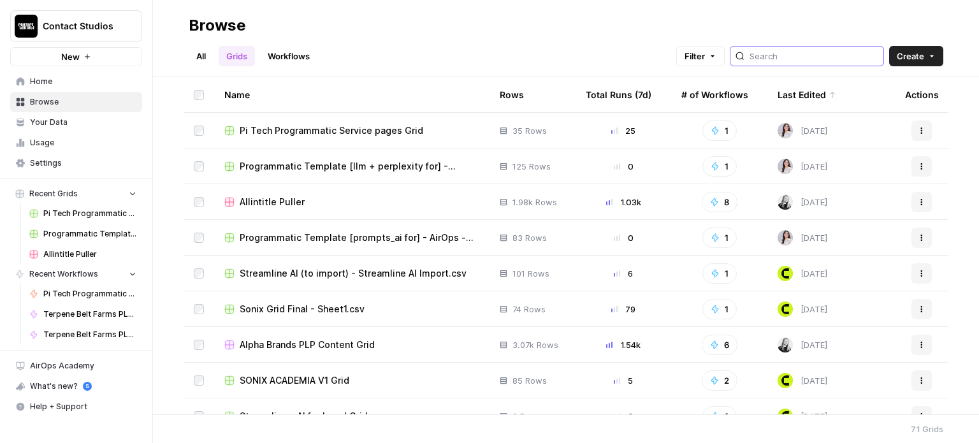
scroll to position [212, 0]
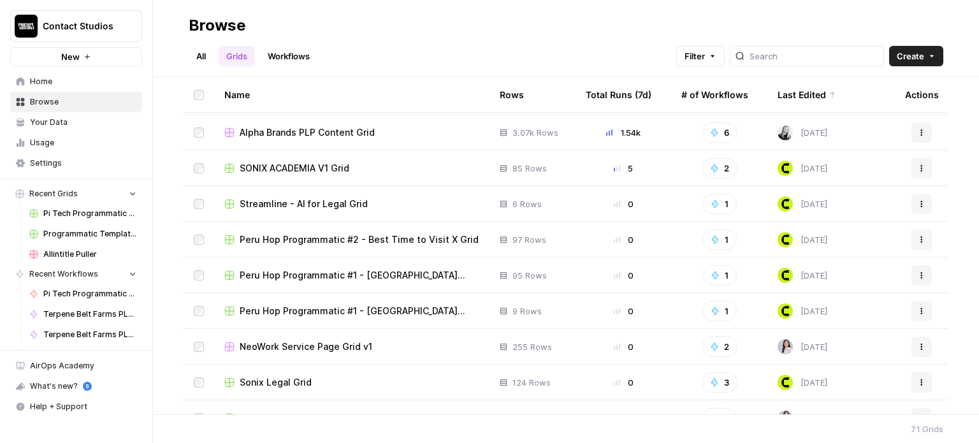
click at [291, 168] on span "SONIX ACADEMIA V1 Grid" at bounding box center [295, 168] width 110 height 13
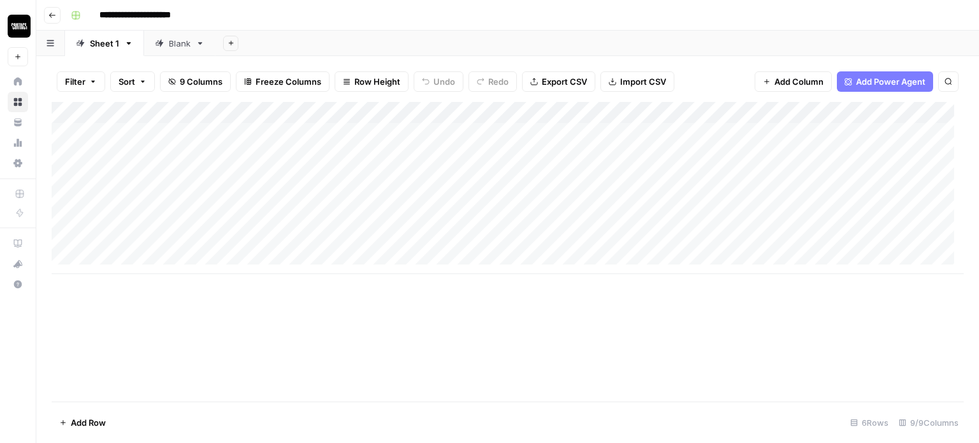
click at [53, 12] on icon "button" at bounding box center [52, 15] width 8 height 8
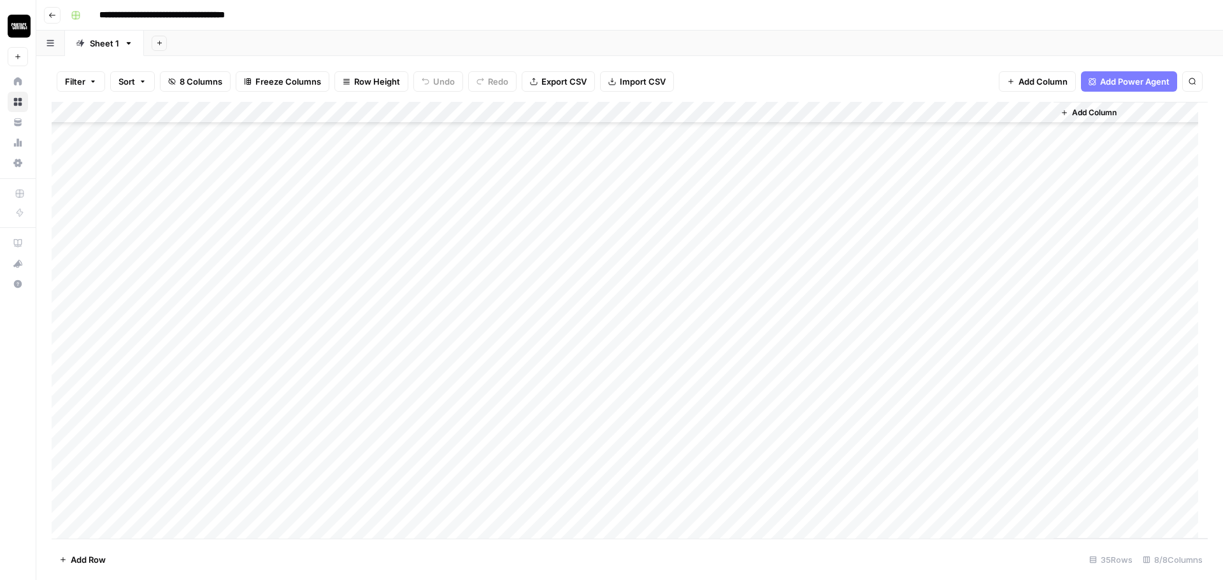
scroll to position [363, 0]
